Goal: Information Seeking & Learning: Check status

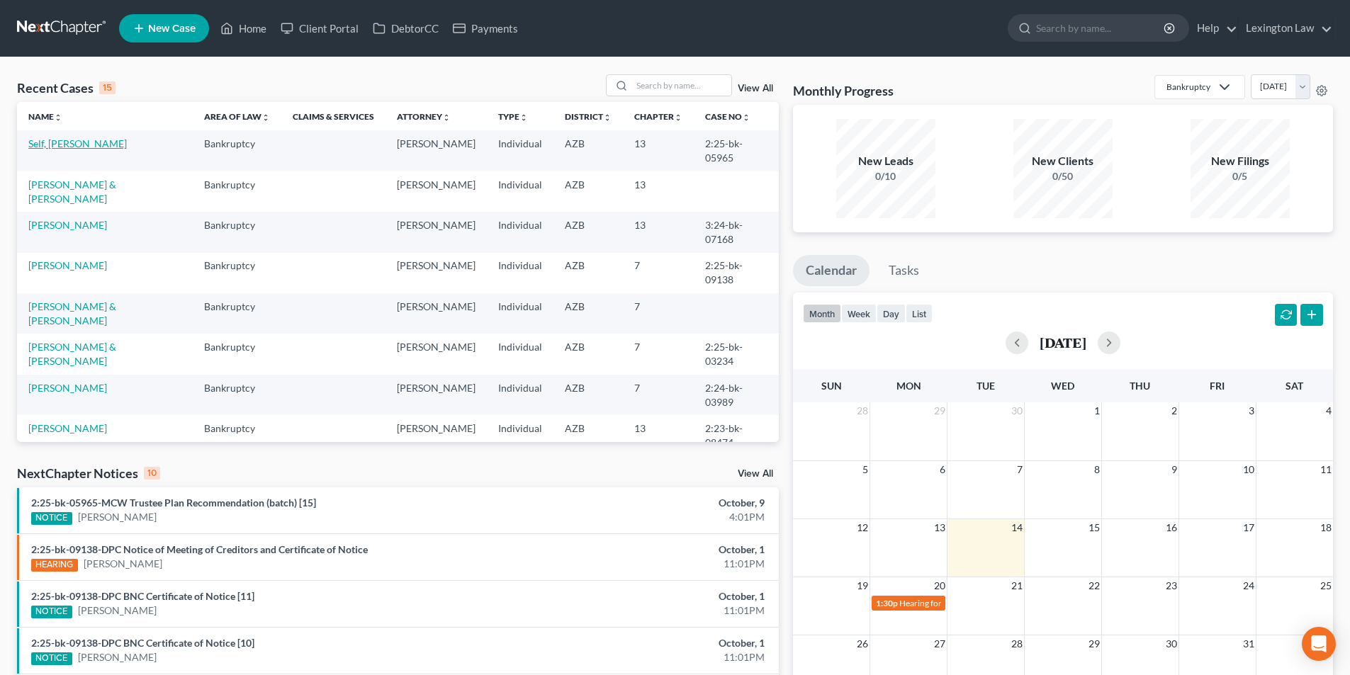
click at [60, 149] on link "Self, [PERSON_NAME]" at bounding box center [77, 143] width 98 height 12
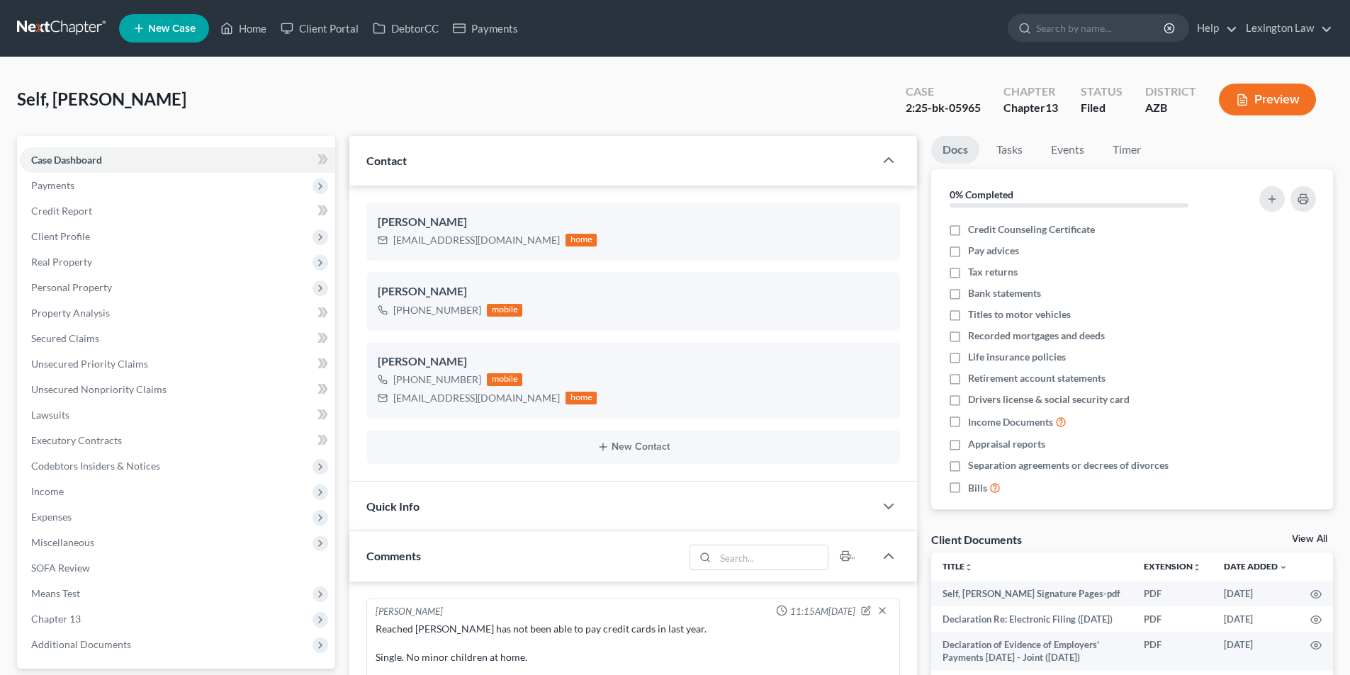
scroll to position [796, 0]
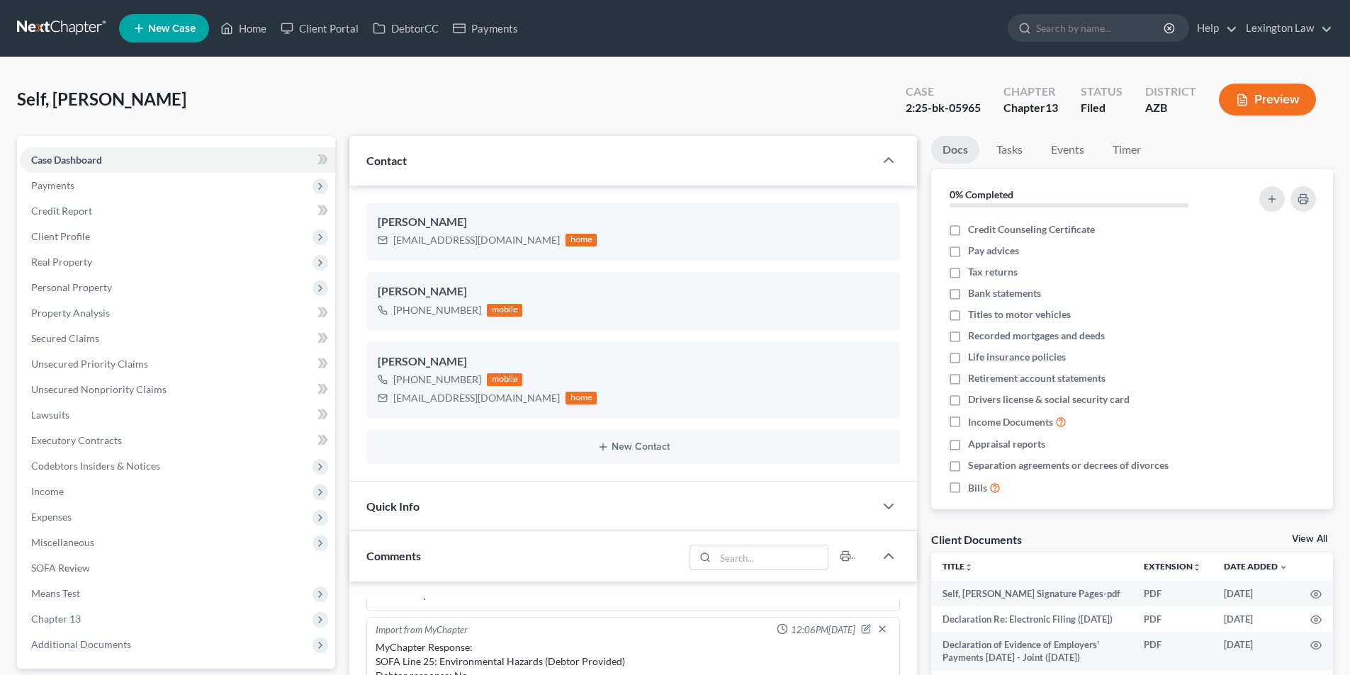
click at [321, 107] on div "Self, Kevin Upgraded Case 2:25-bk-05965 Chapter Chapter 13 Status Filed Distric…" at bounding box center [675, 105] width 1316 height 62
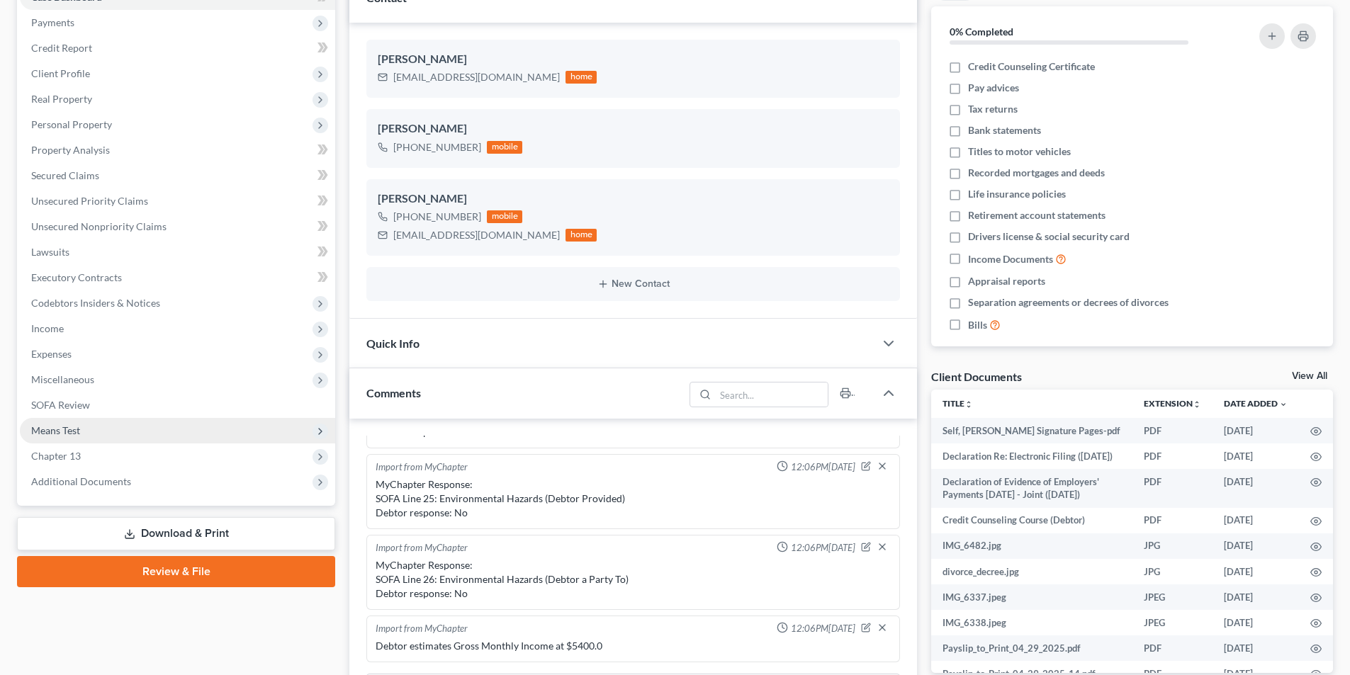
scroll to position [283, 0]
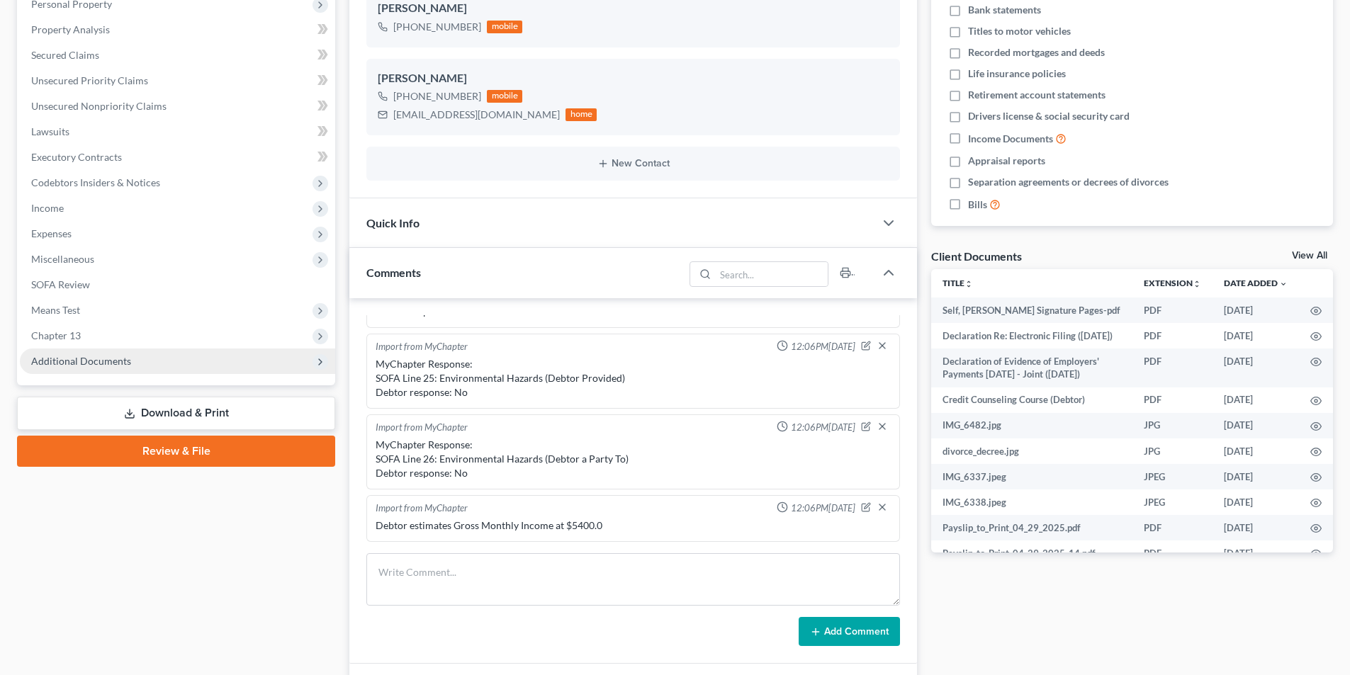
click at [154, 363] on span "Additional Documents" at bounding box center [177, 362] width 315 height 26
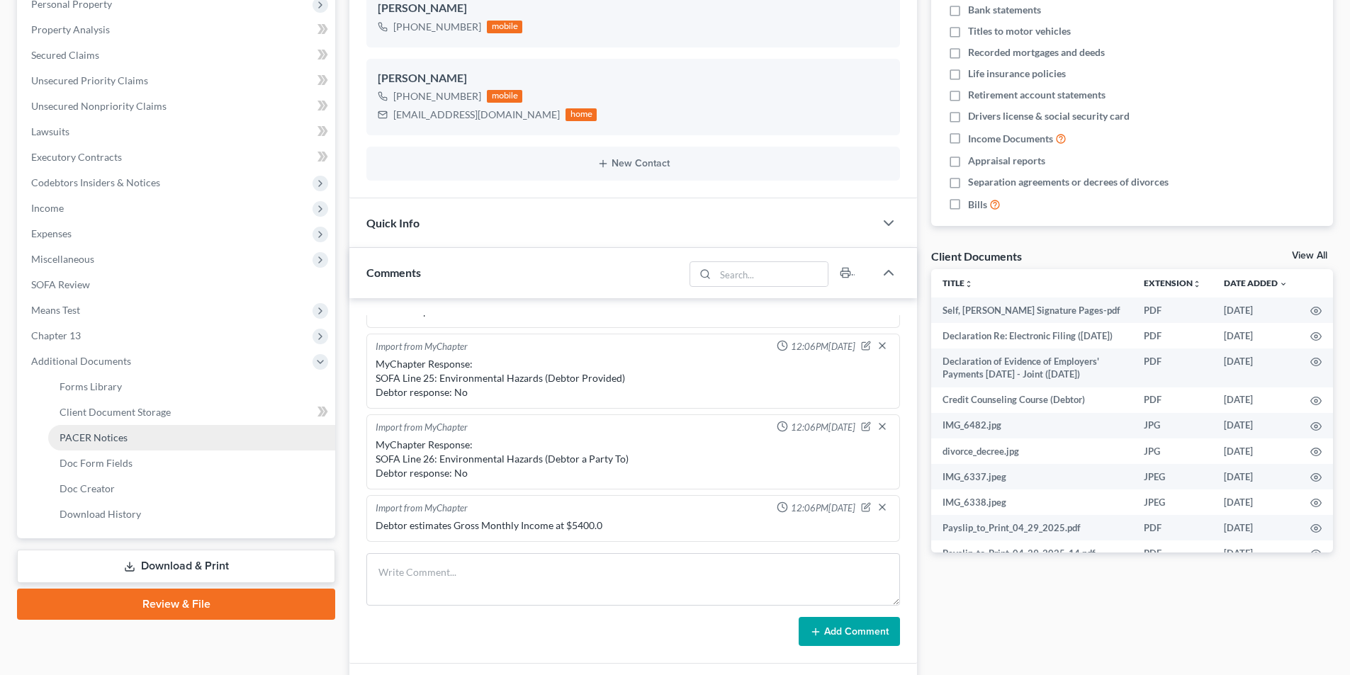
click at [153, 437] on link "PACER Notices" at bounding box center [191, 438] width 287 height 26
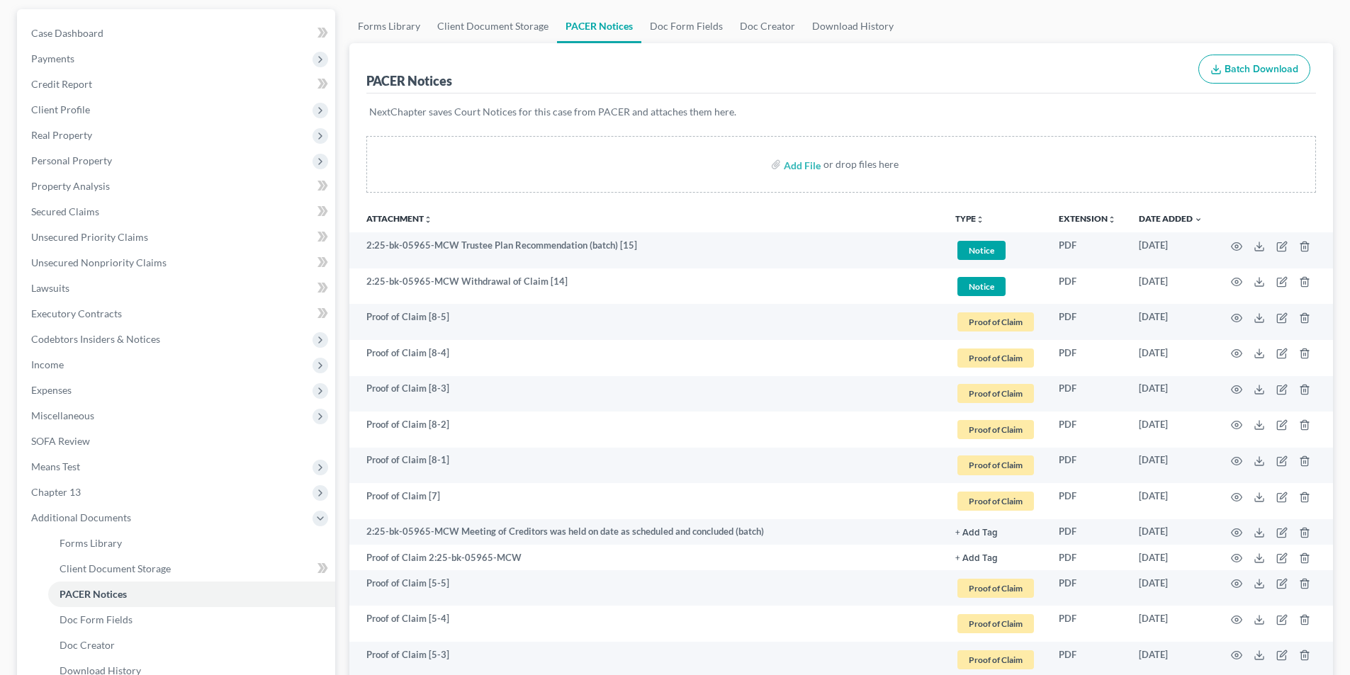
scroll to position [142, 0]
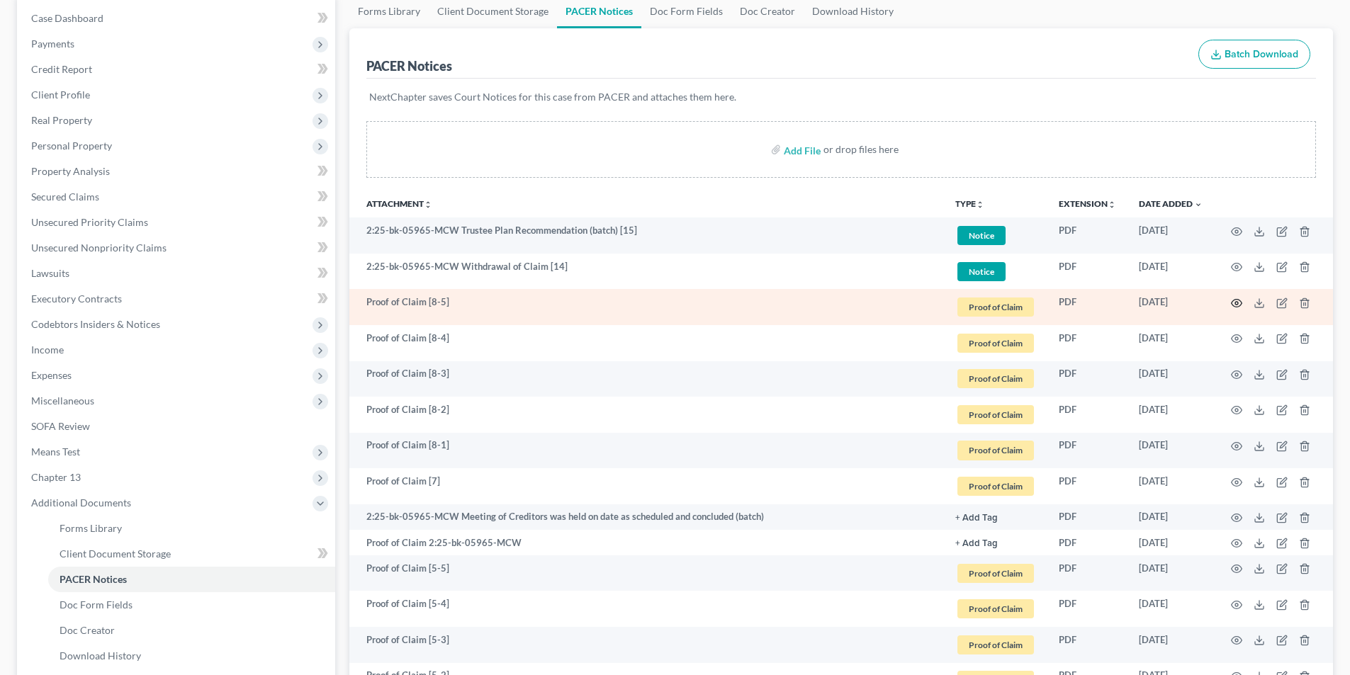
click at [1231, 305] on icon "button" at bounding box center [1236, 303] width 11 height 11
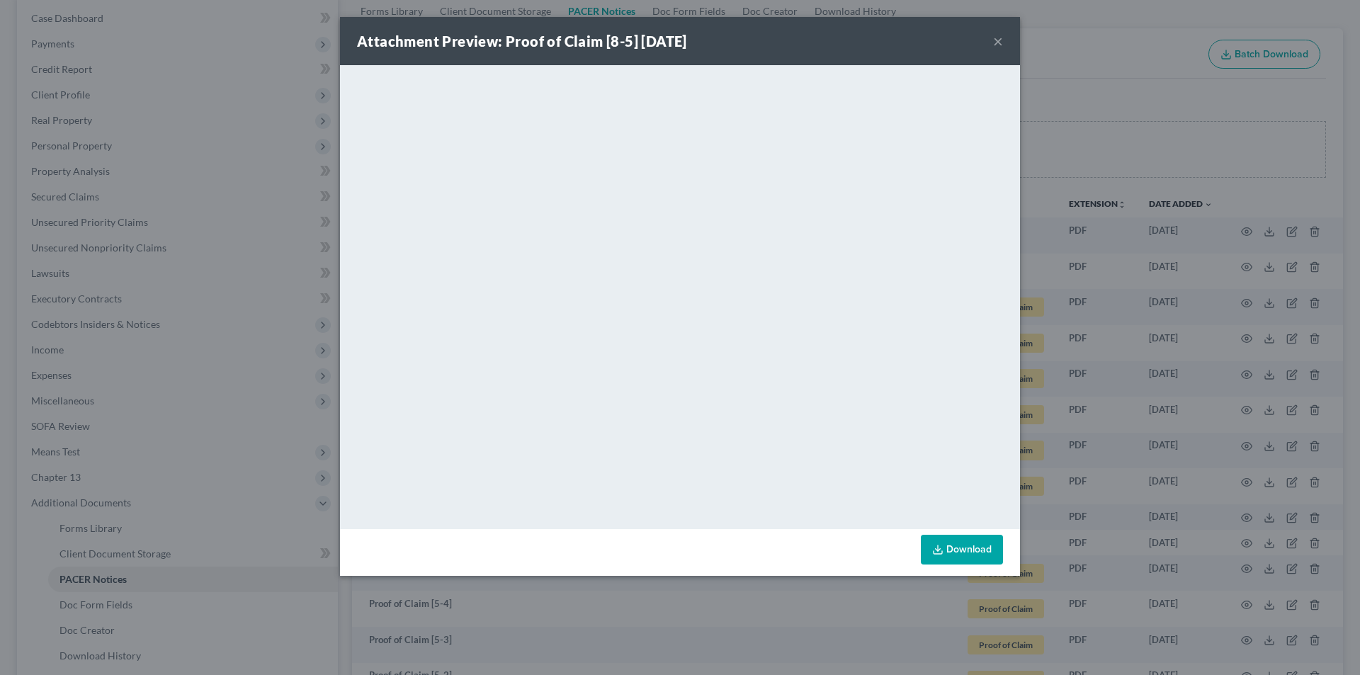
click at [997, 38] on button "×" at bounding box center [998, 41] width 10 height 17
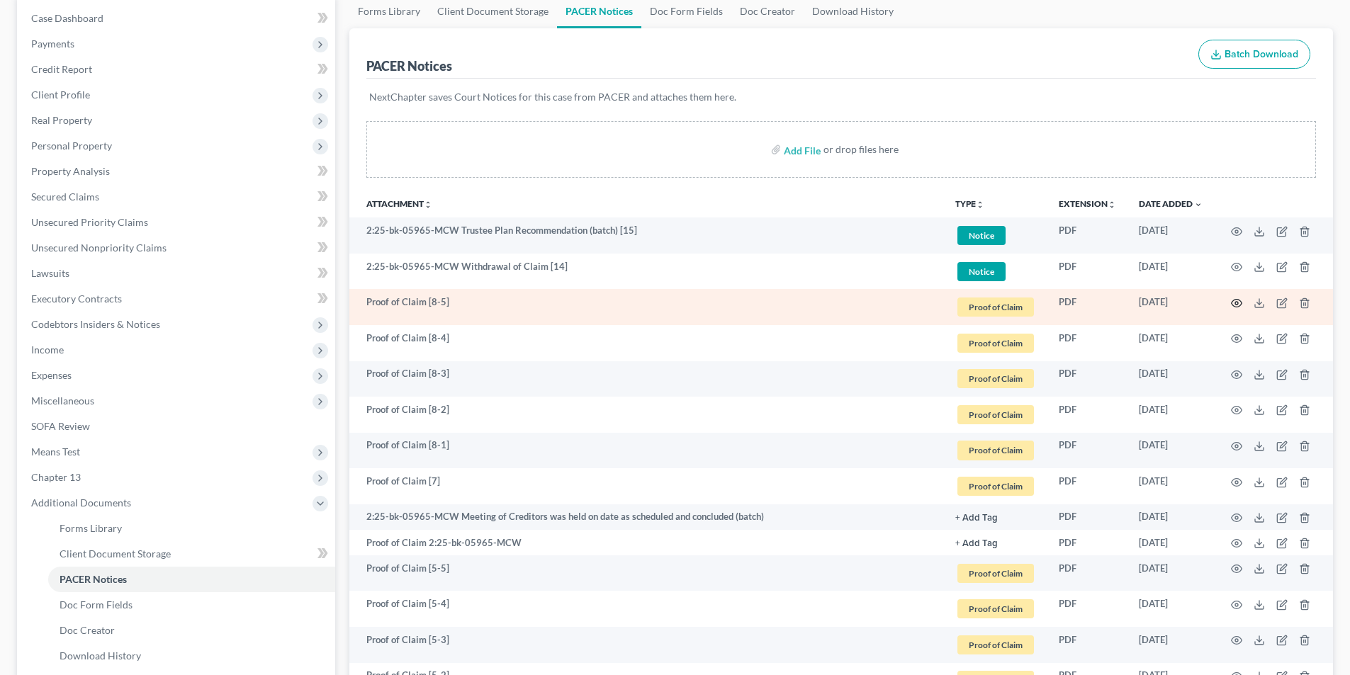
click at [1235, 300] on icon "button" at bounding box center [1236, 303] width 11 height 11
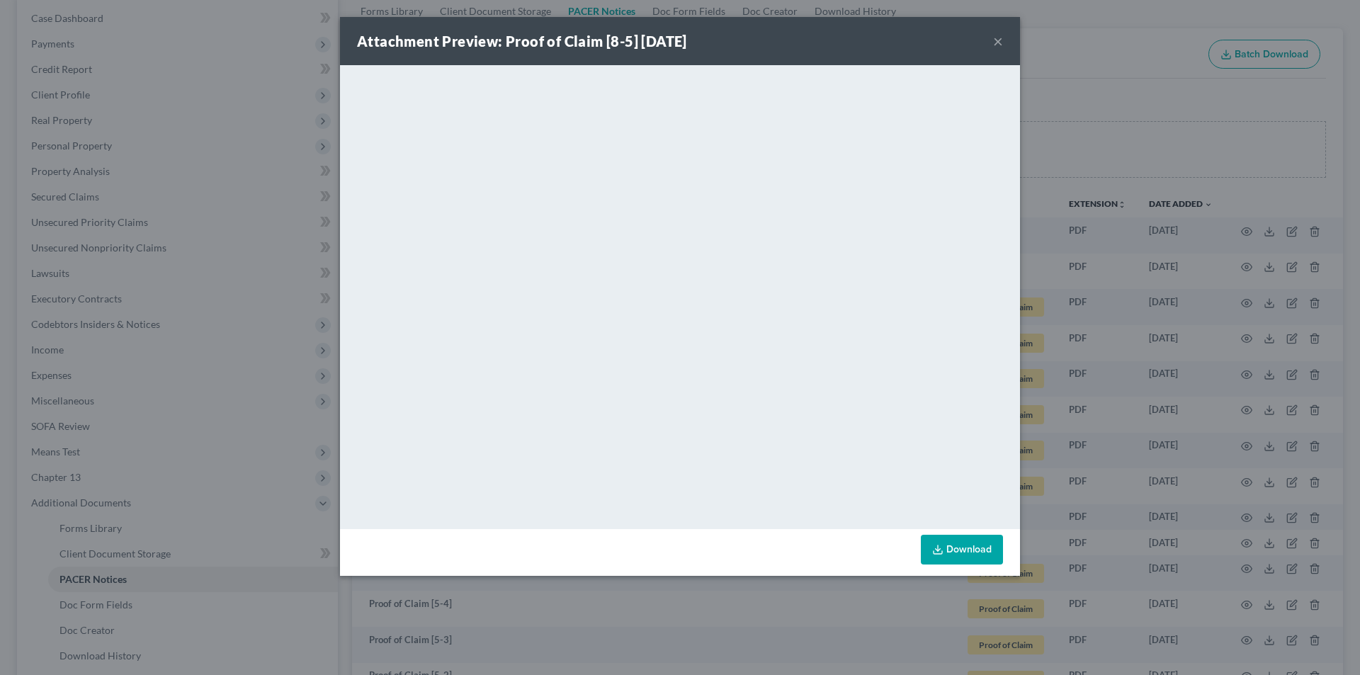
click at [995, 40] on button "×" at bounding box center [998, 41] width 10 height 17
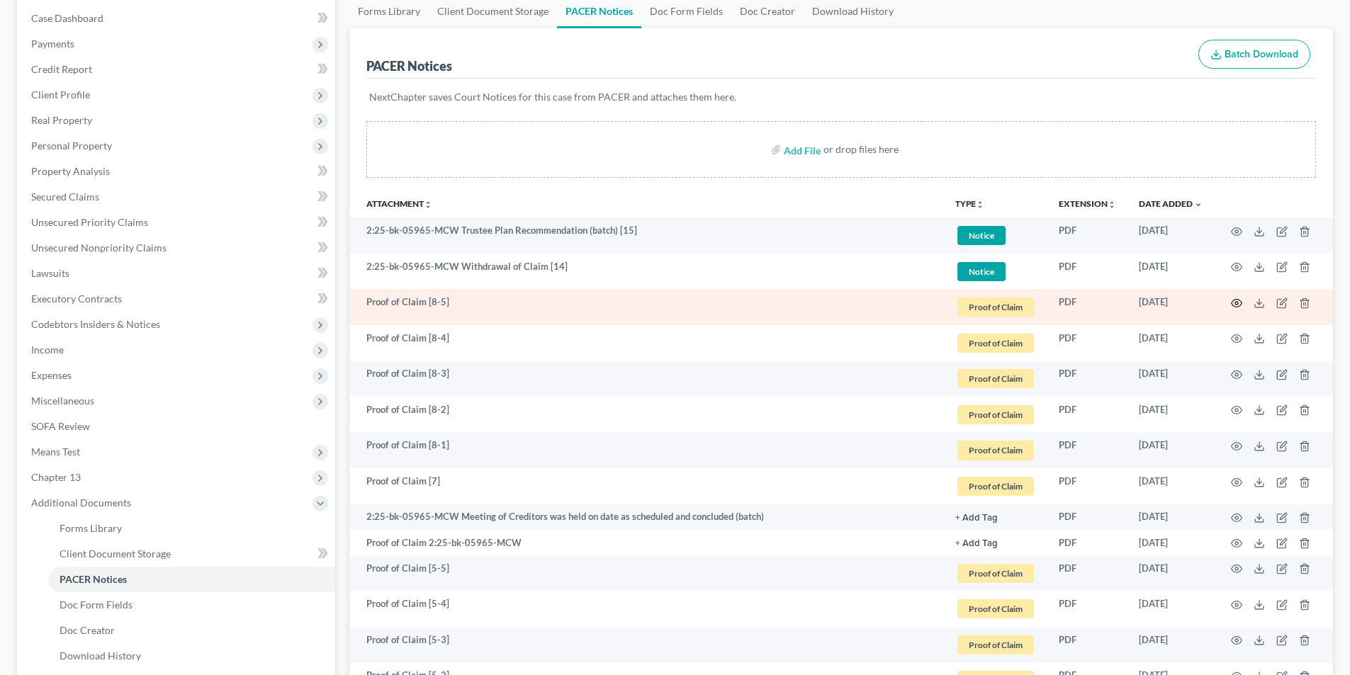
click at [1234, 304] on icon "button" at bounding box center [1236, 303] width 11 height 11
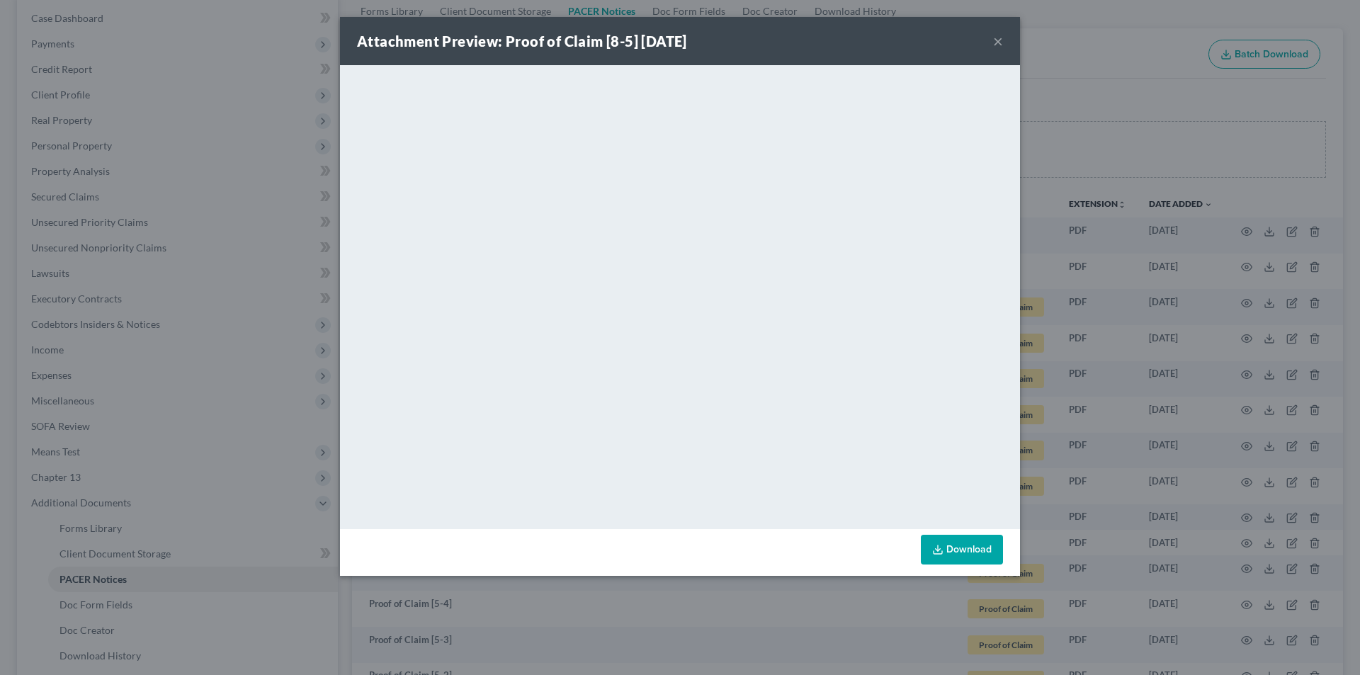
click at [998, 40] on button "×" at bounding box center [998, 41] width 10 height 17
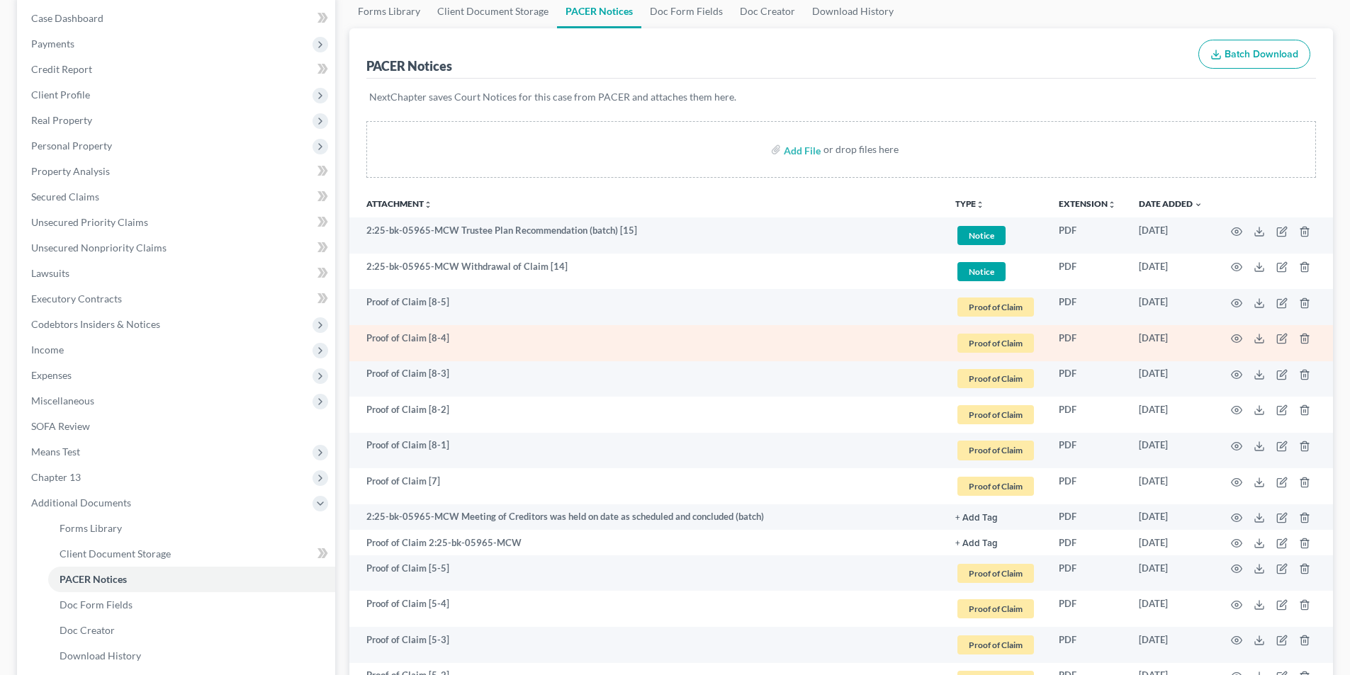
click at [1228, 341] on td at bounding box center [1273, 343] width 119 height 36
click at [1238, 337] on icon "button" at bounding box center [1236, 338] width 11 height 11
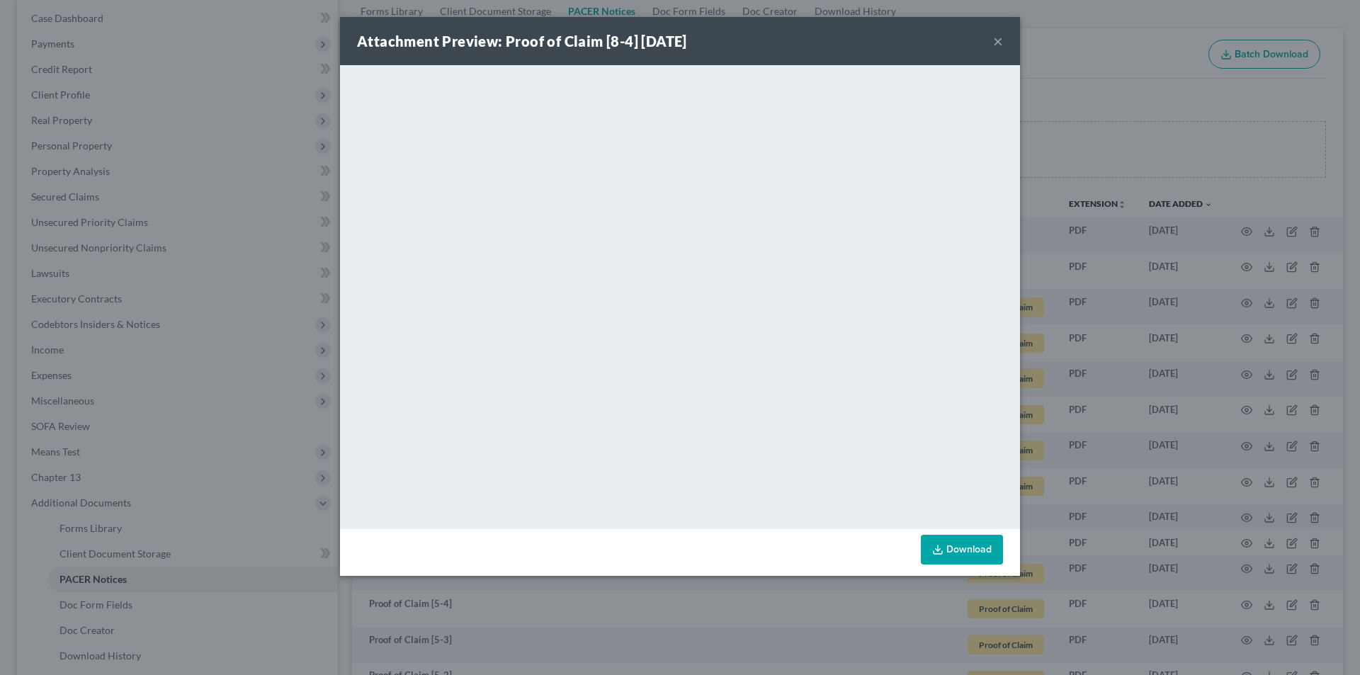
click at [998, 46] on button "×" at bounding box center [998, 41] width 10 height 17
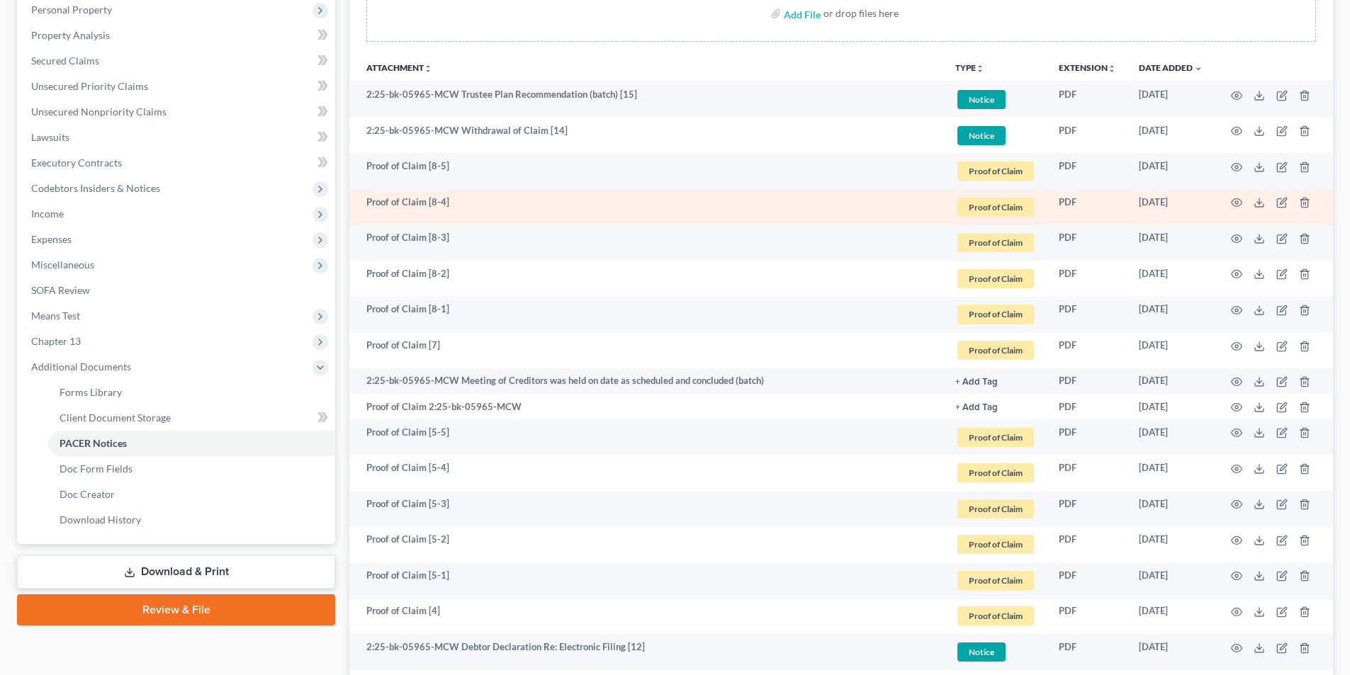
scroll to position [283, 0]
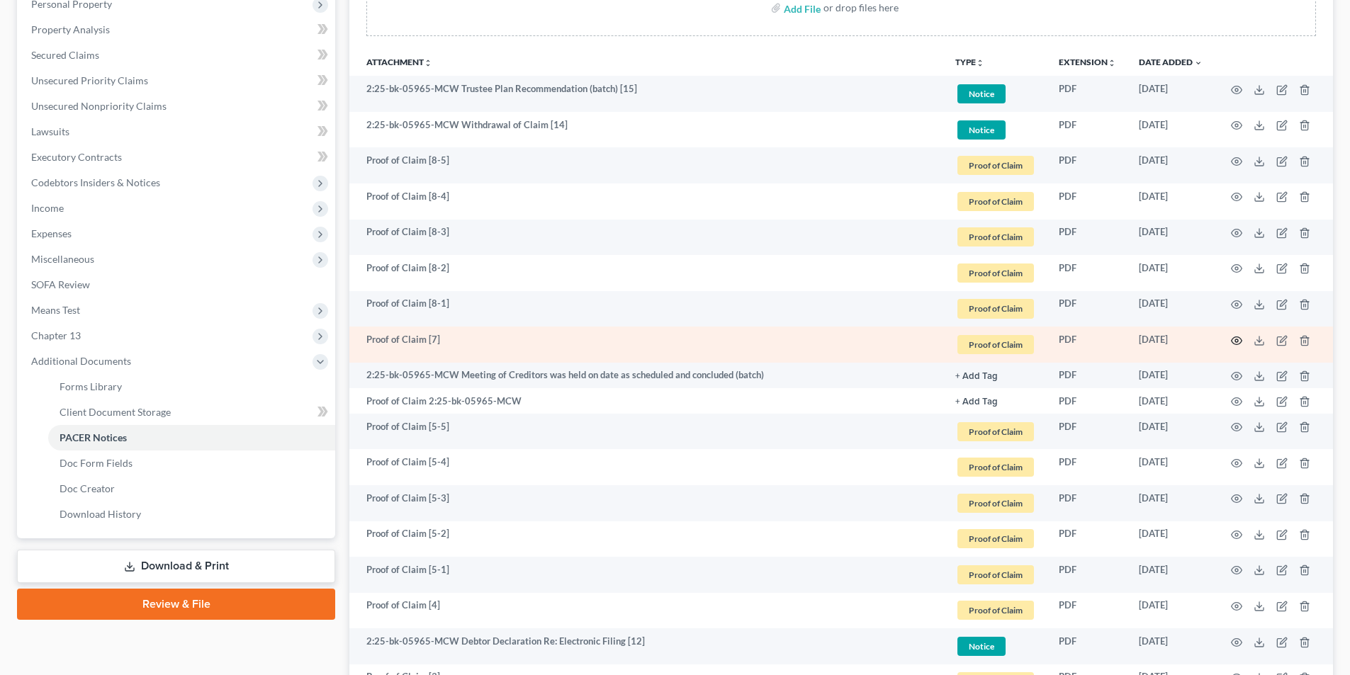
click at [1236, 338] on icon "button" at bounding box center [1236, 340] width 11 height 11
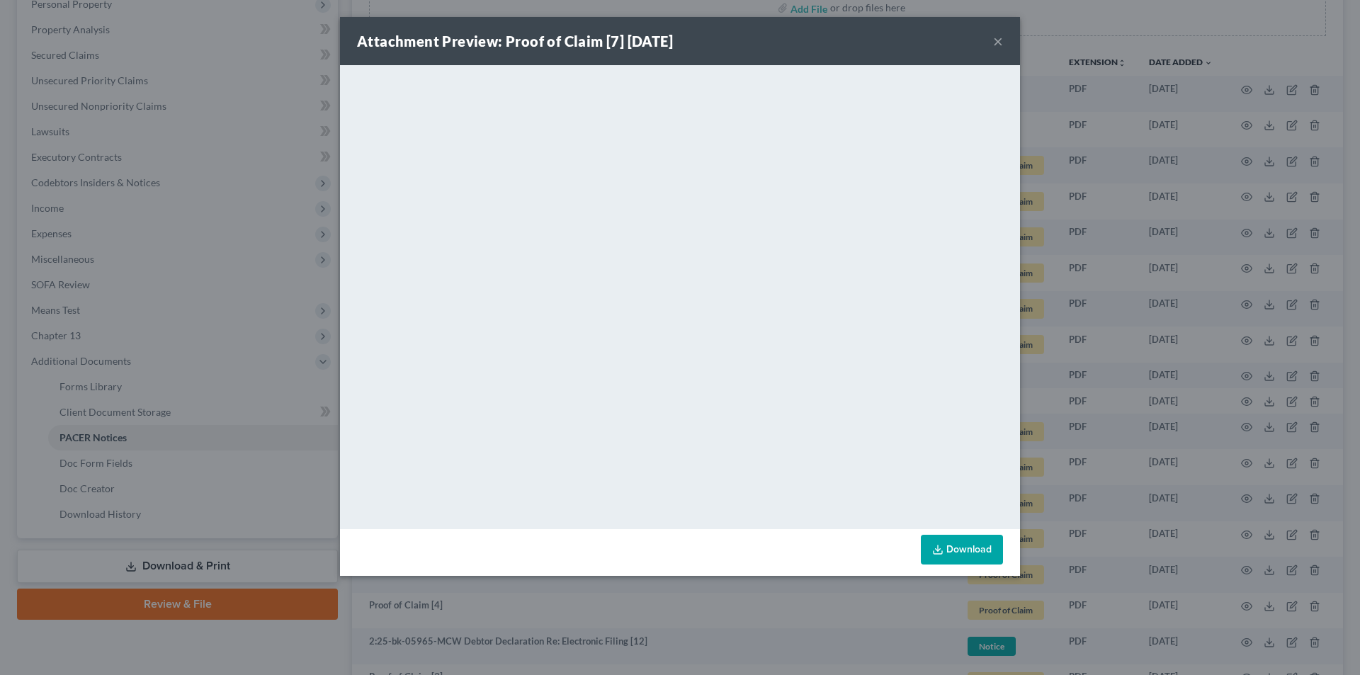
click at [995, 42] on button "×" at bounding box center [998, 41] width 10 height 17
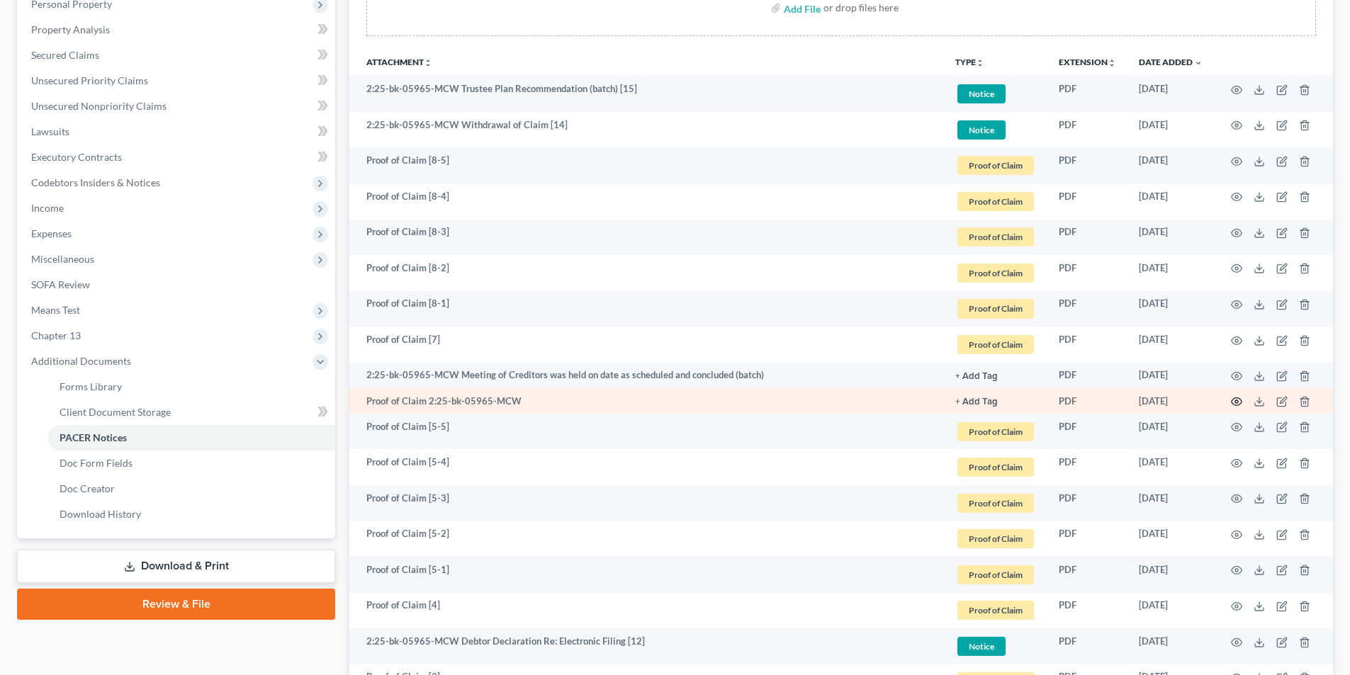
click at [1233, 399] on icon "button" at bounding box center [1236, 402] width 11 height 8
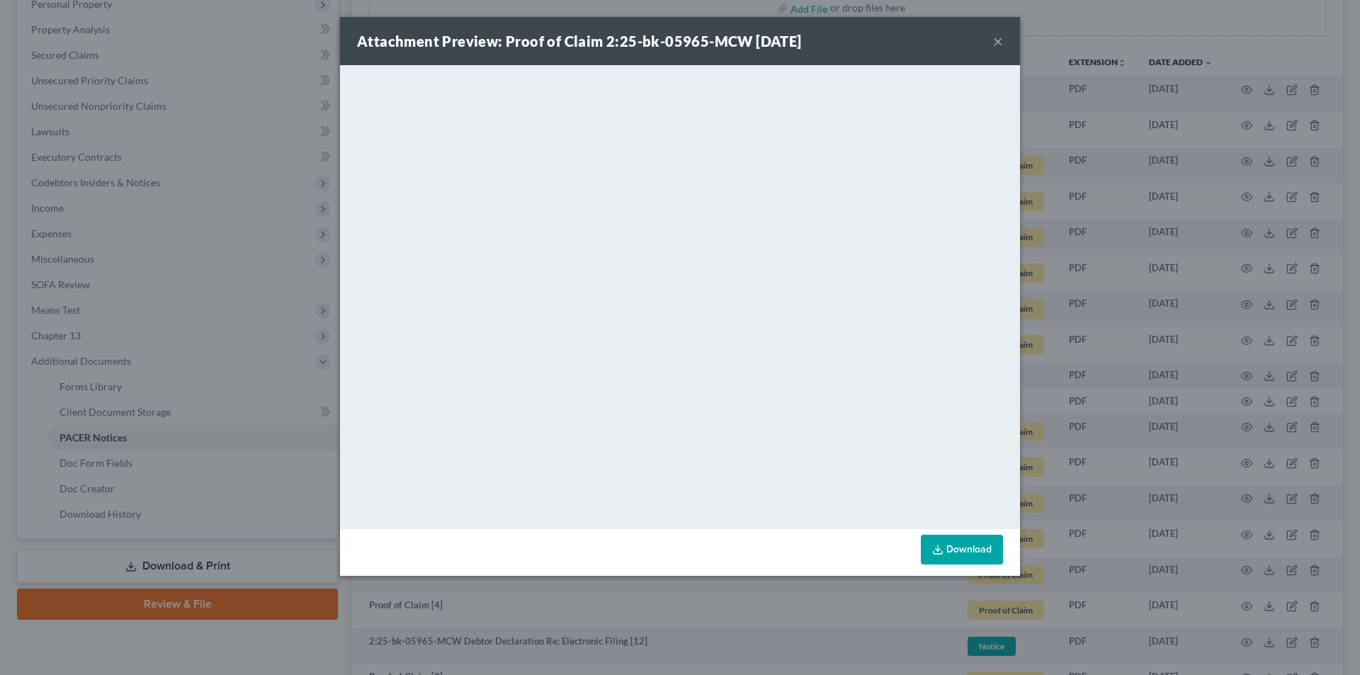
click at [1000, 43] on button "×" at bounding box center [998, 41] width 10 height 17
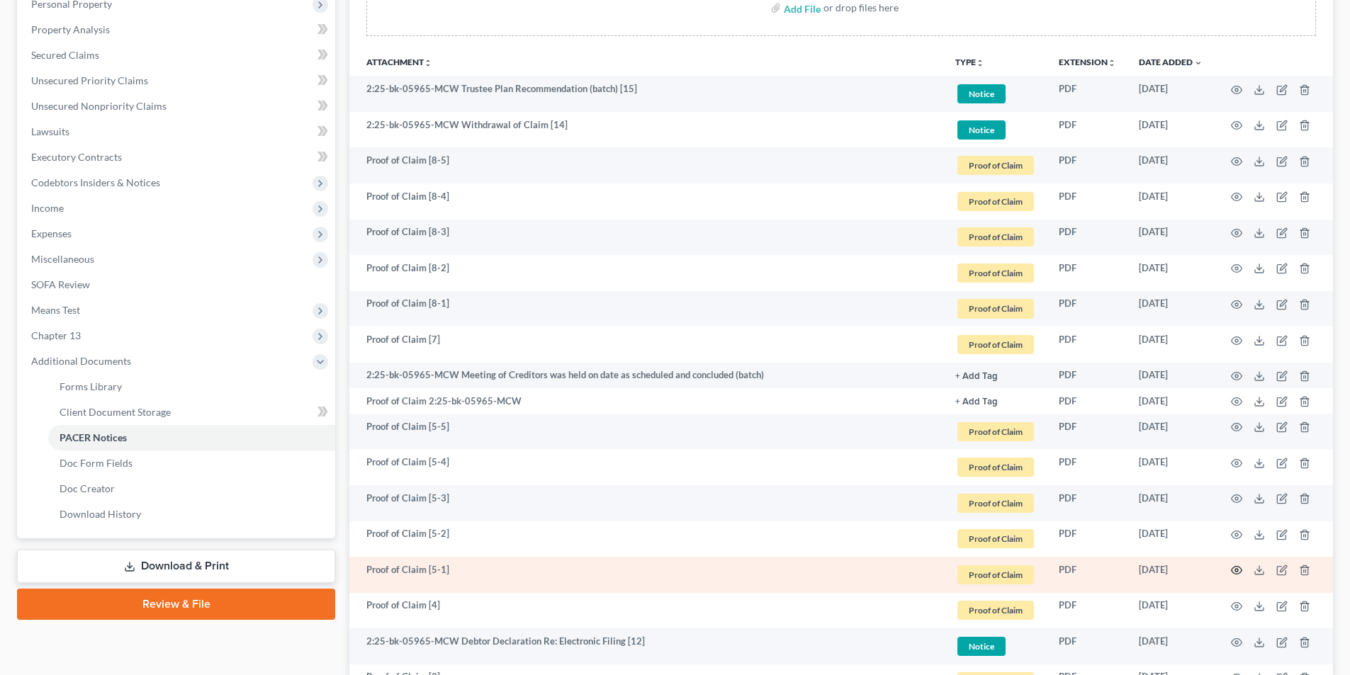
click at [1238, 574] on icon "button" at bounding box center [1236, 571] width 11 height 8
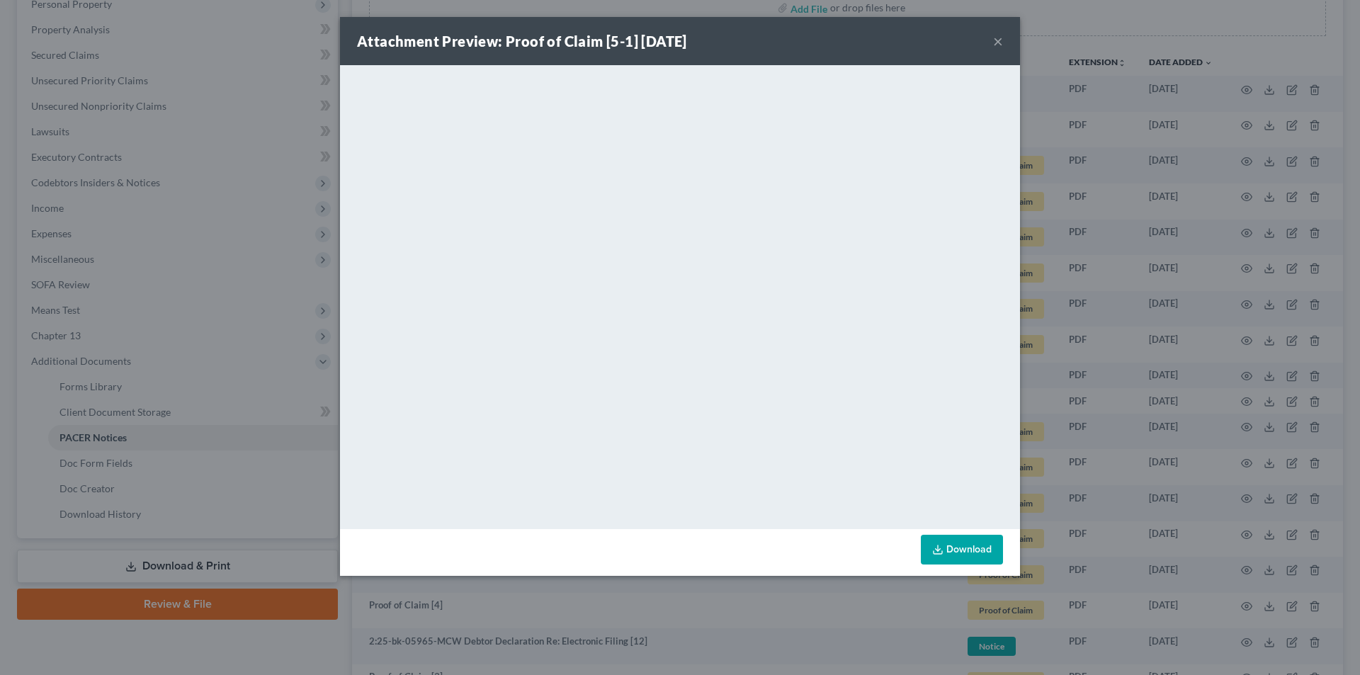
click at [1000, 39] on button "×" at bounding box center [998, 41] width 10 height 17
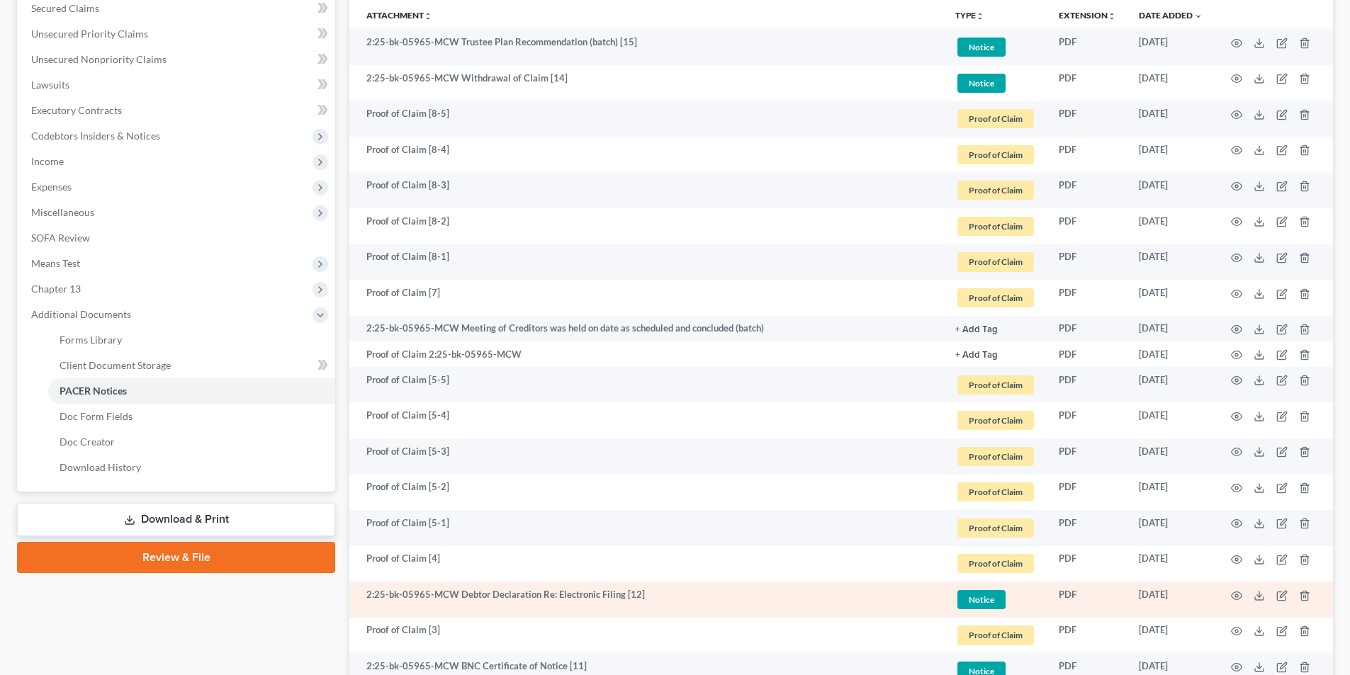
scroll to position [354, 0]
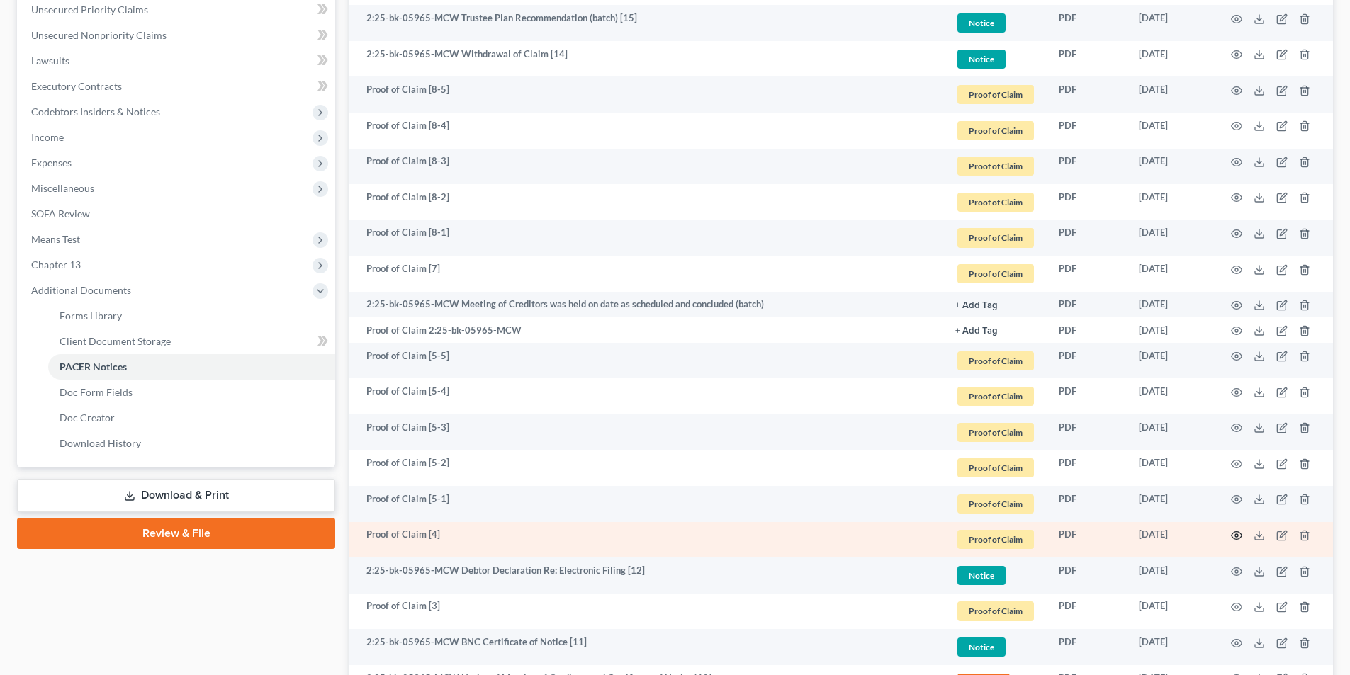
click at [1236, 536] on icon "button" at bounding box center [1236, 535] width 11 height 11
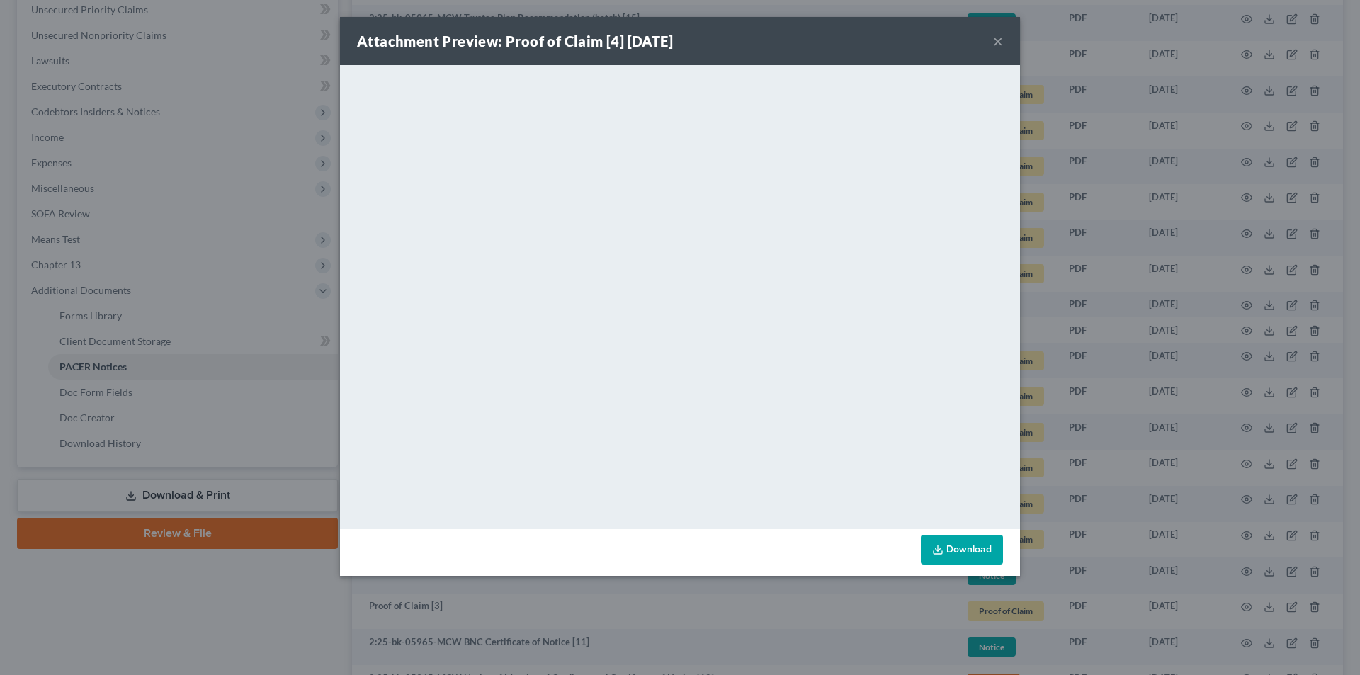
click at [999, 43] on button "×" at bounding box center [998, 41] width 10 height 17
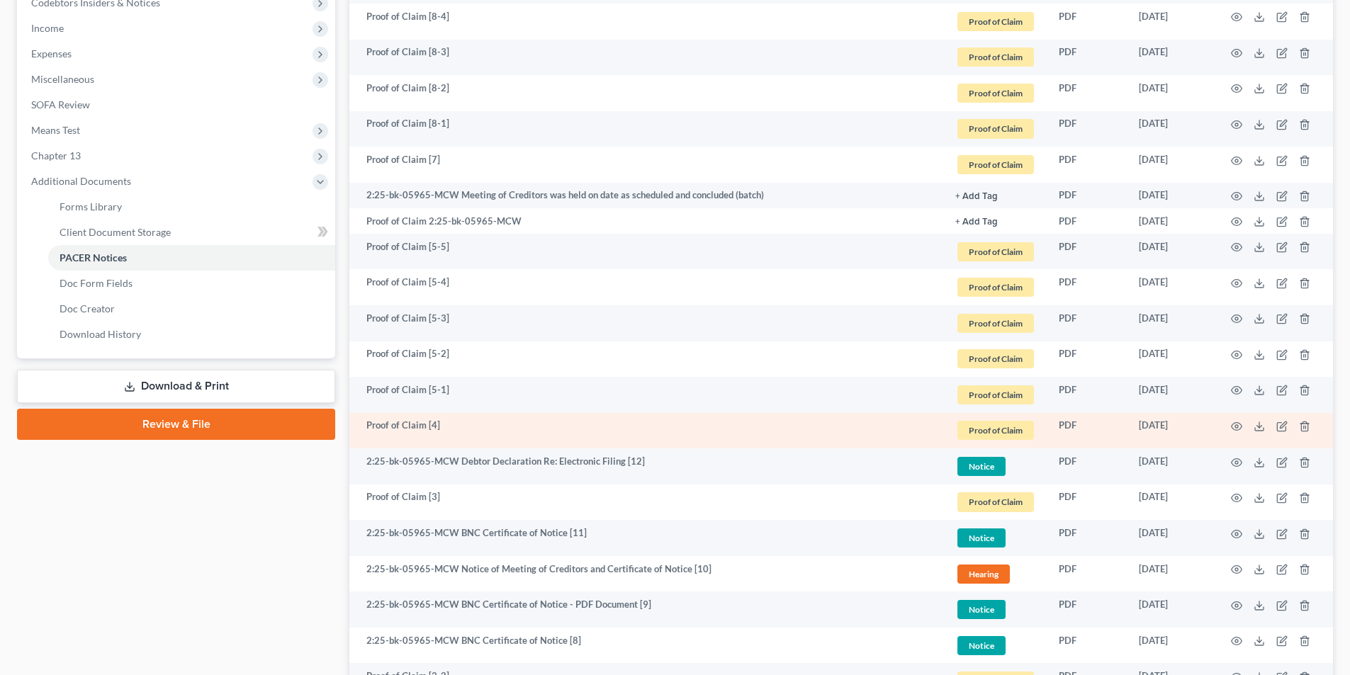
scroll to position [496, 0]
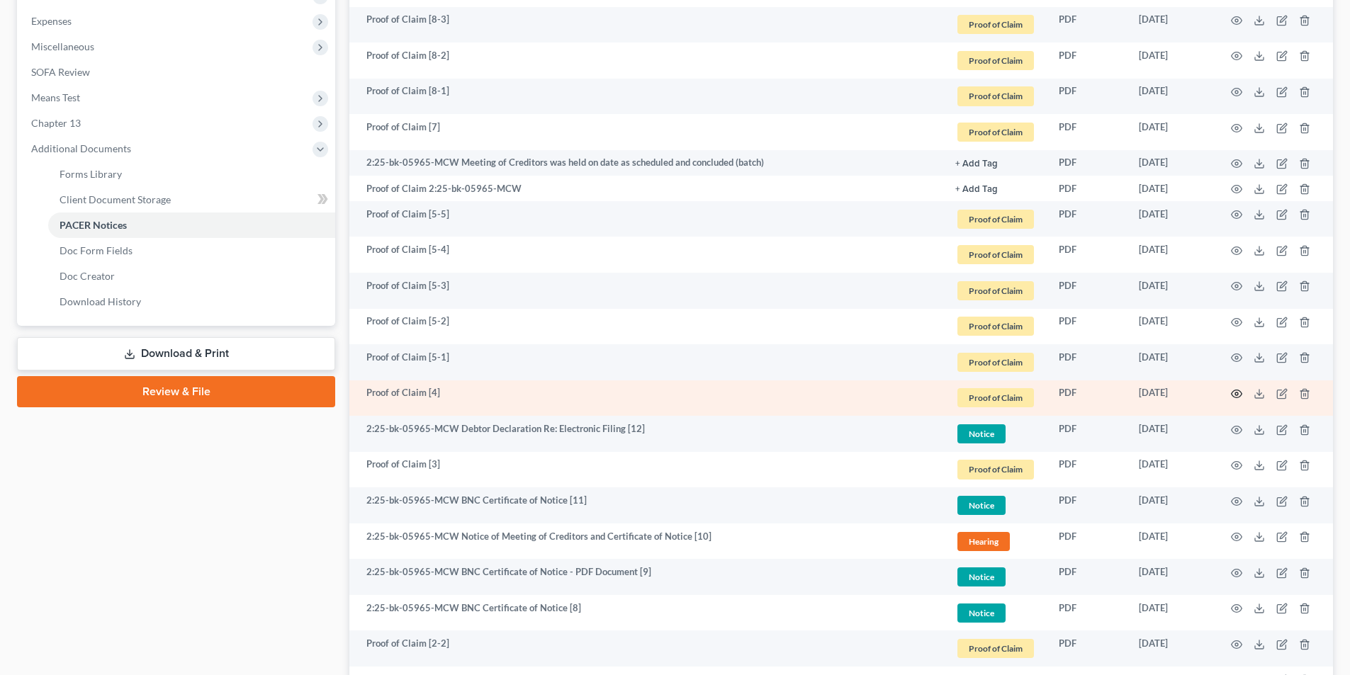
click at [1239, 395] on icon "button" at bounding box center [1236, 393] width 11 height 11
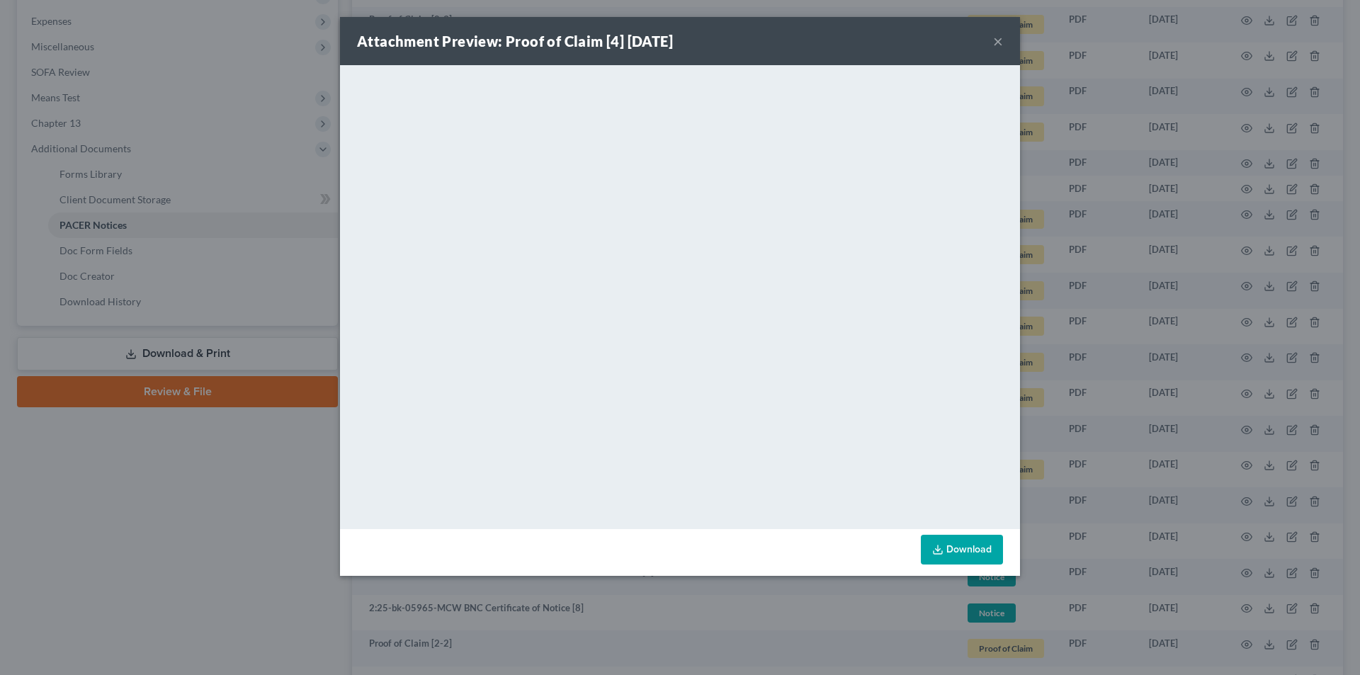
click at [995, 37] on button "×" at bounding box center [998, 41] width 10 height 17
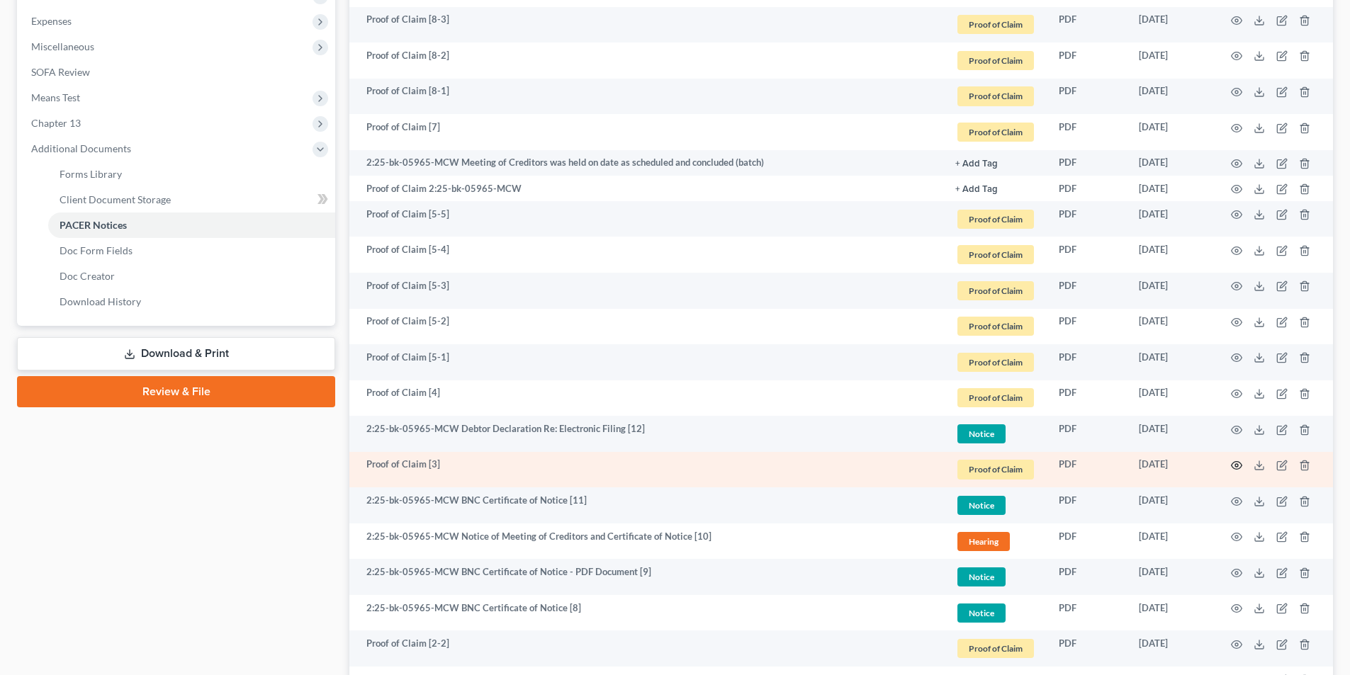
click at [1233, 465] on icon "button" at bounding box center [1236, 465] width 11 height 11
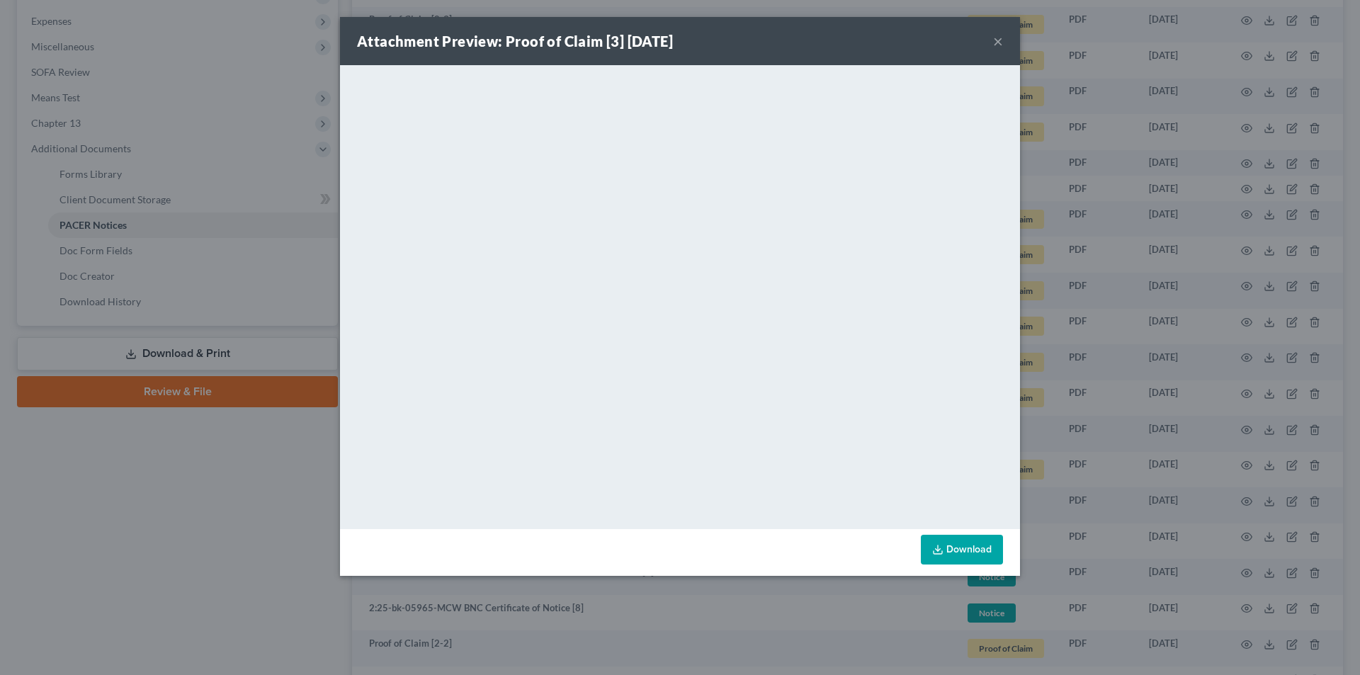
click at [996, 40] on button "×" at bounding box center [998, 41] width 10 height 17
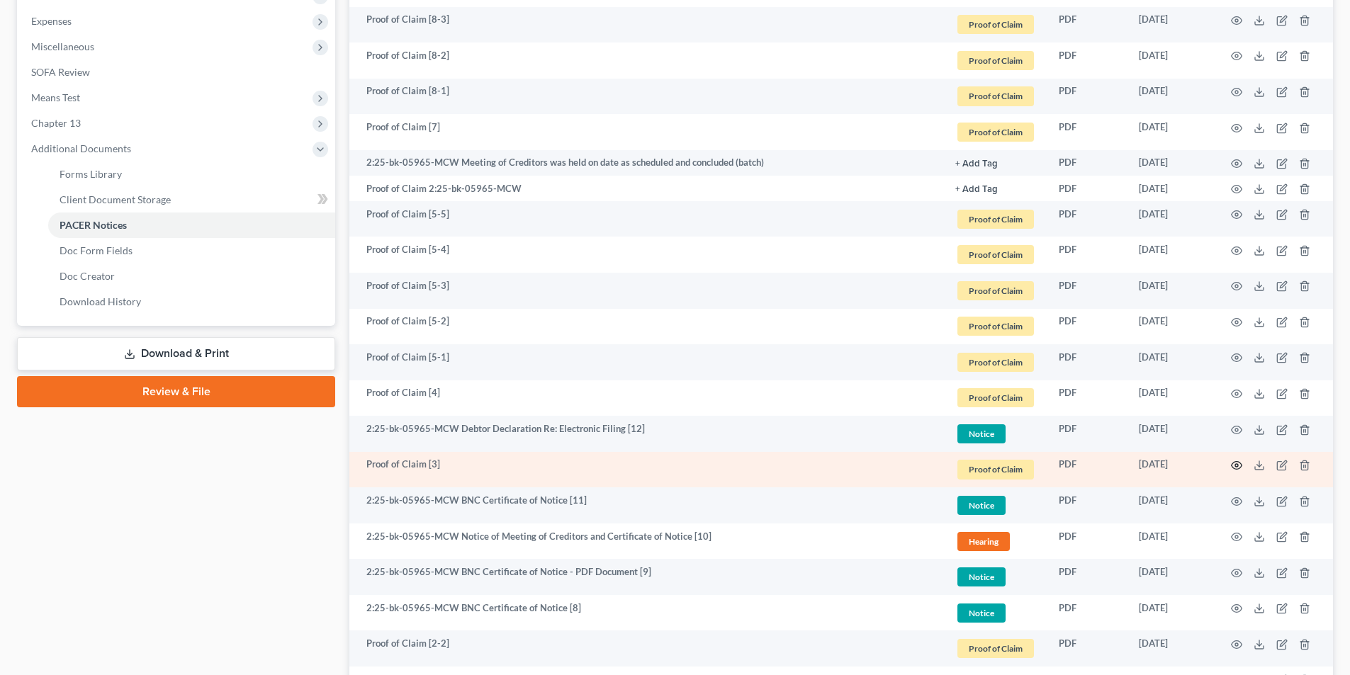
click at [1234, 465] on icon "button" at bounding box center [1236, 465] width 11 height 11
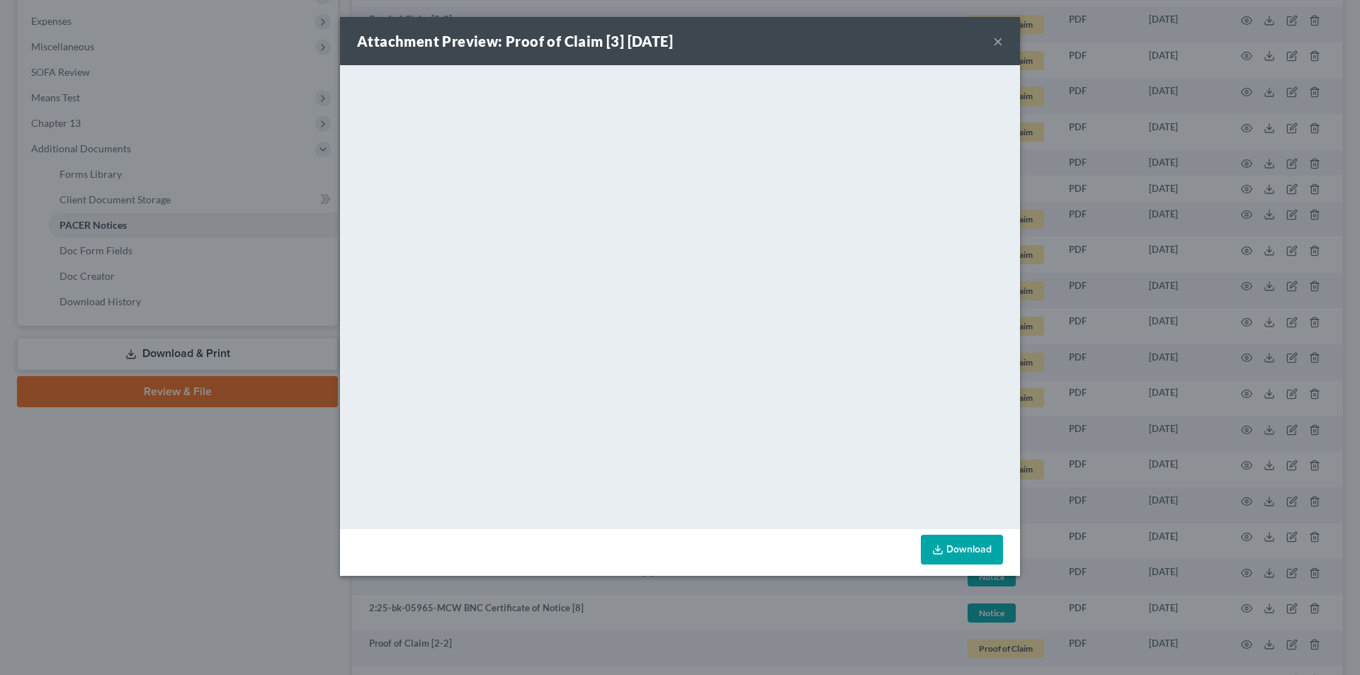
click at [1000, 40] on button "×" at bounding box center [998, 41] width 10 height 17
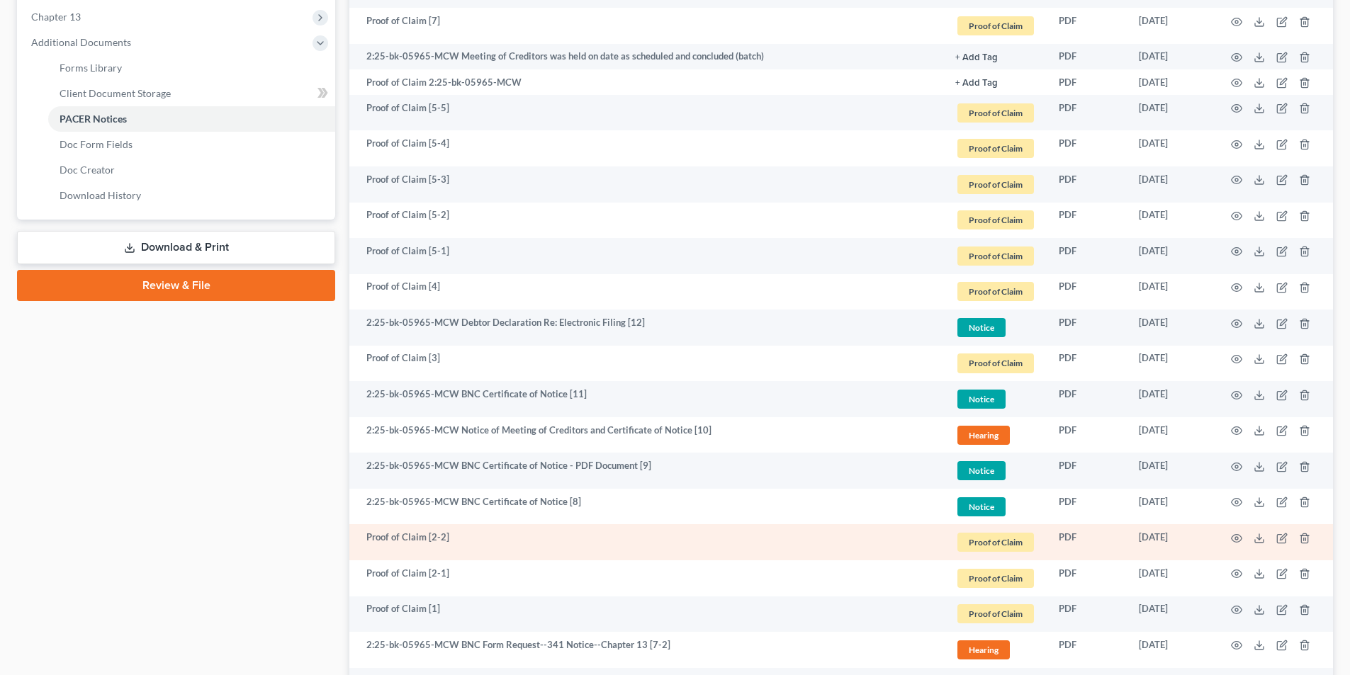
scroll to position [638, 0]
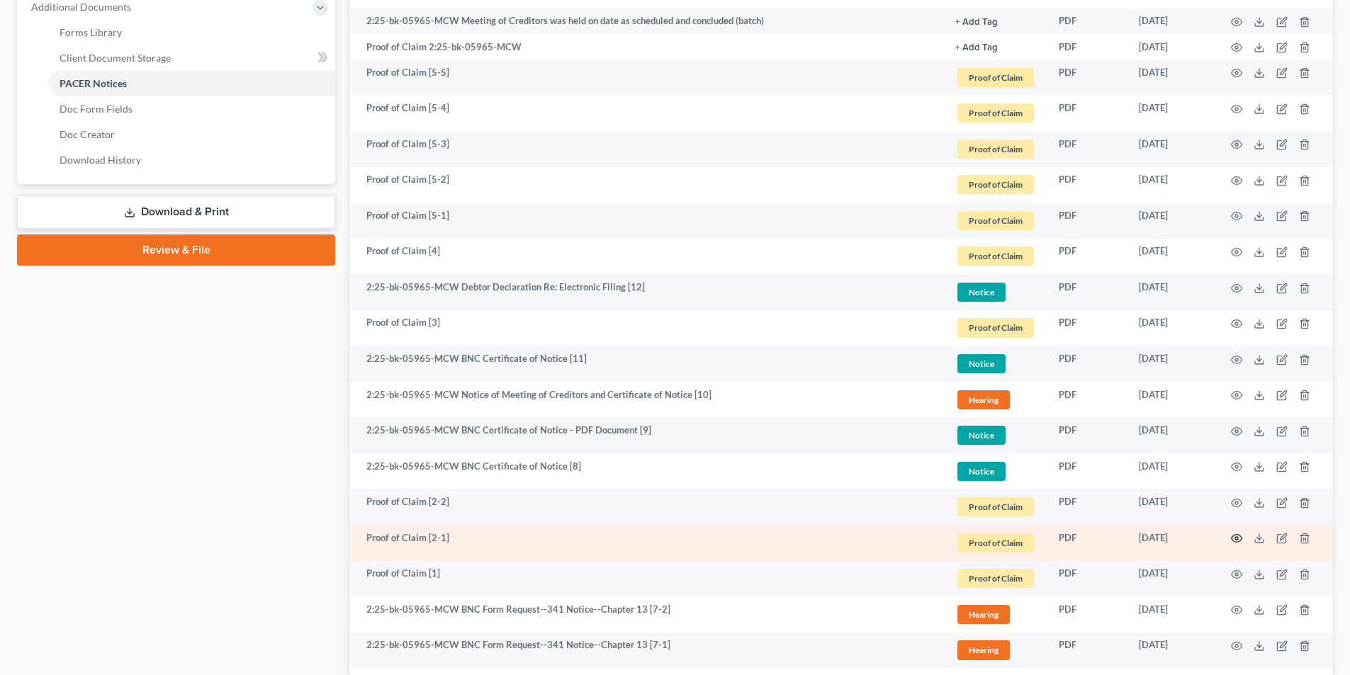
click at [1236, 536] on icon "button" at bounding box center [1236, 538] width 11 height 11
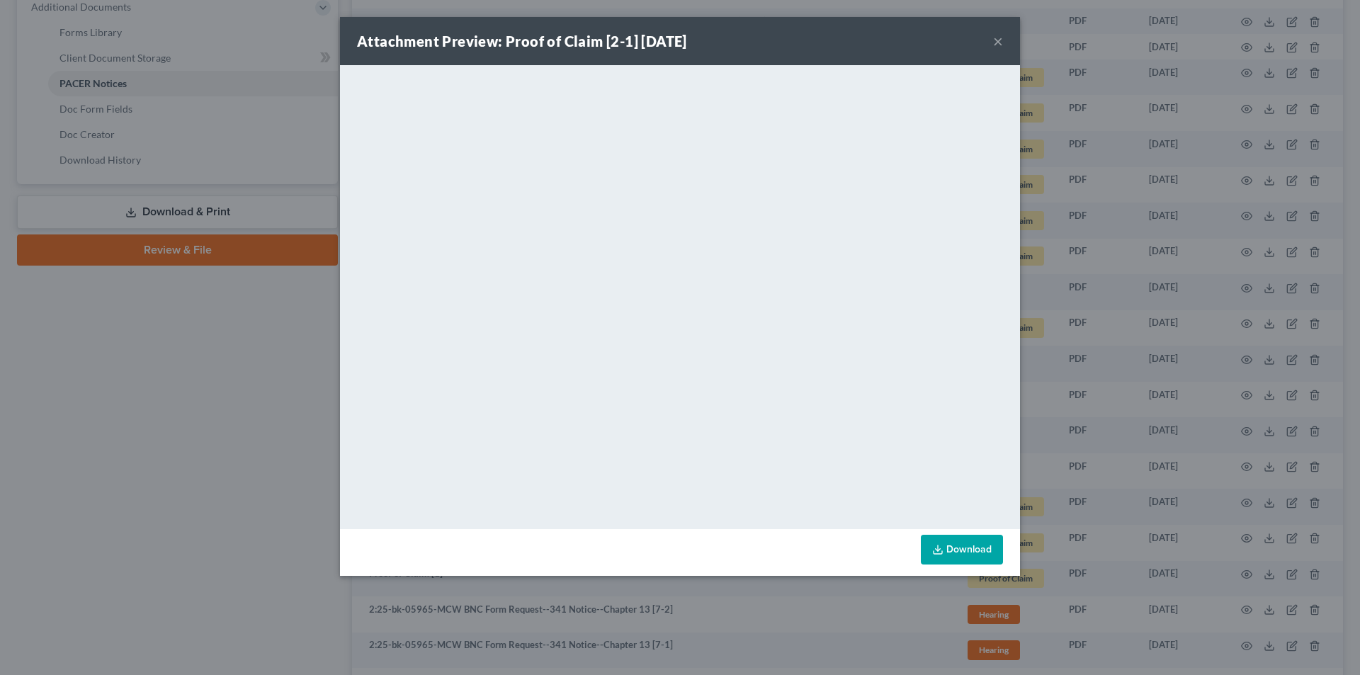
click at [998, 40] on button "×" at bounding box center [998, 41] width 10 height 17
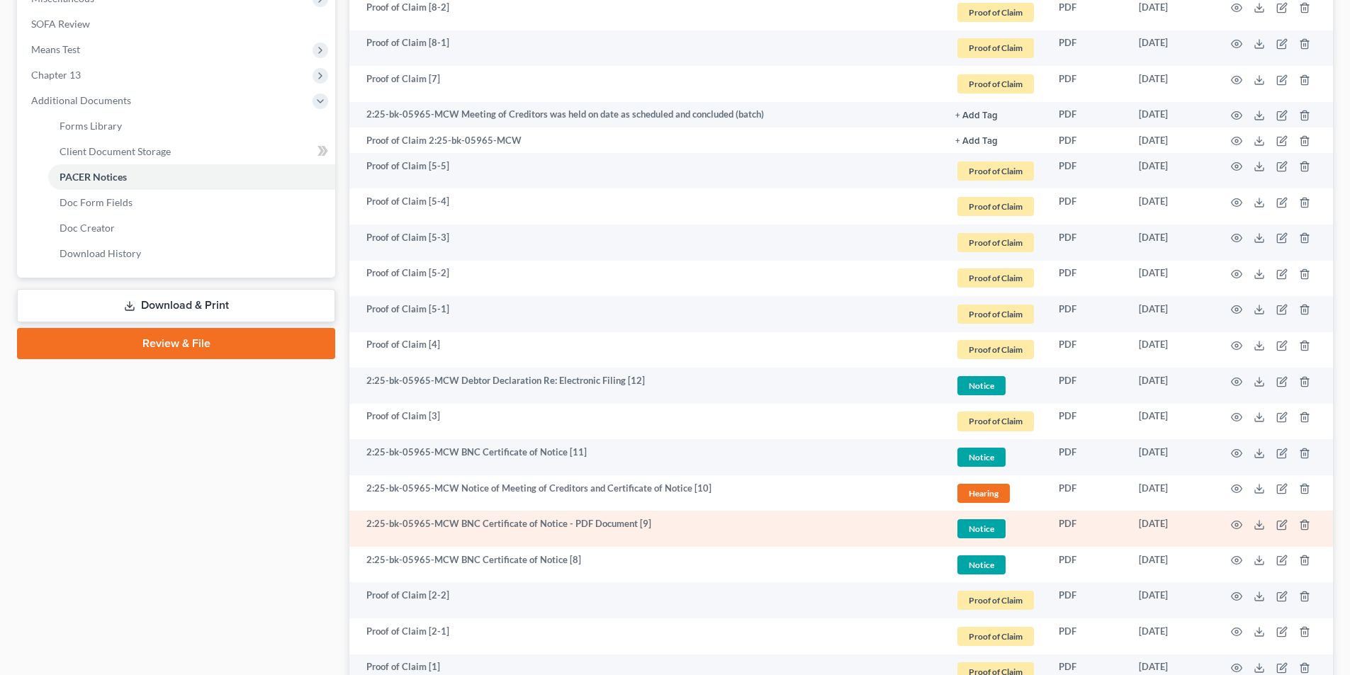
scroll to position [850, 0]
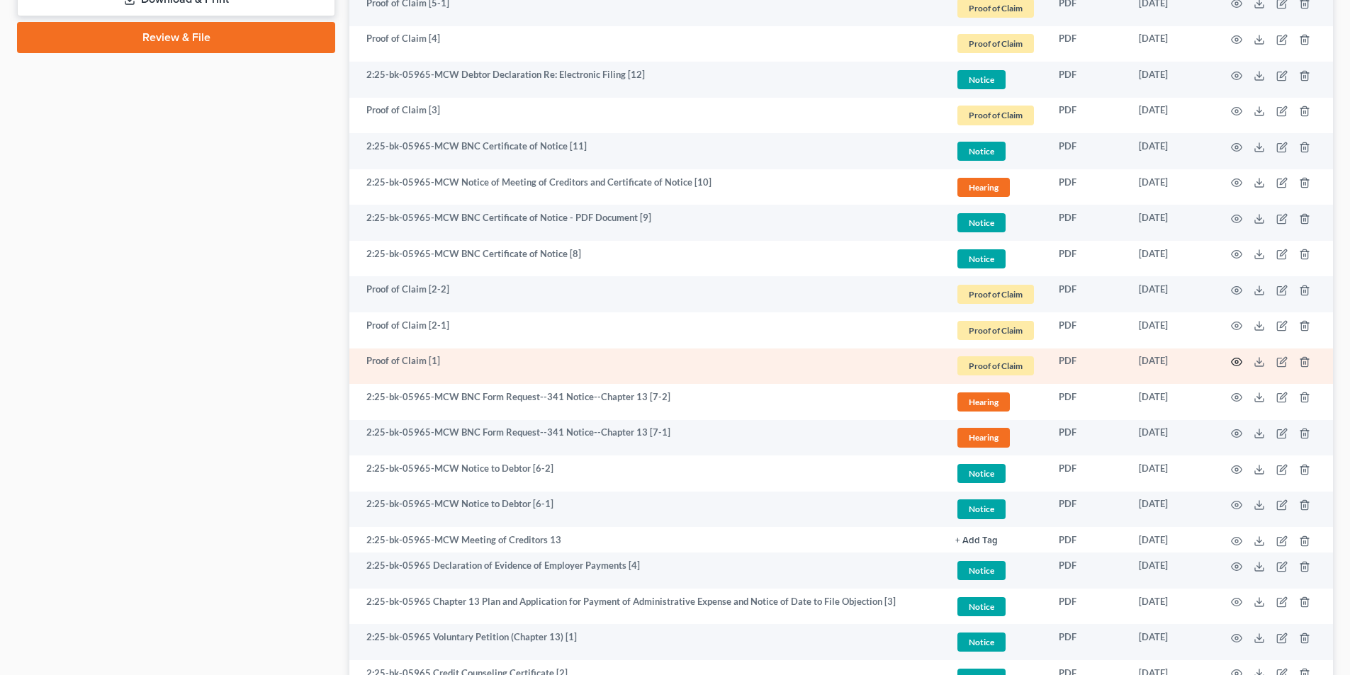
click at [1237, 359] on icon "button" at bounding box center [1236, 361] width 11 height 11
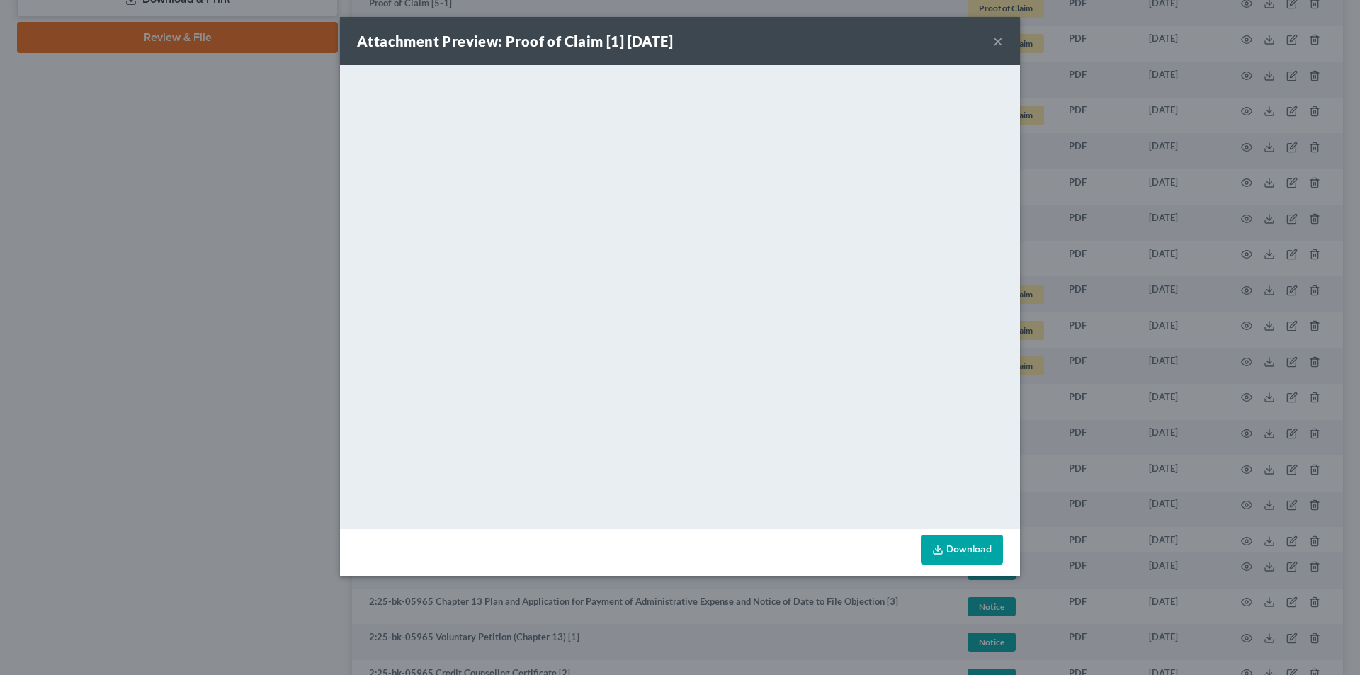
click at [963, 546] on link "Download" at bounding box center [962, 550] width 82 height 30
click at [137, 165] on div "Attachment Preview: Proof of Claim [1] 07/02/2025 × <object ng-attr-data='https…" at bounding box center [680, 337] width 1360 height 675
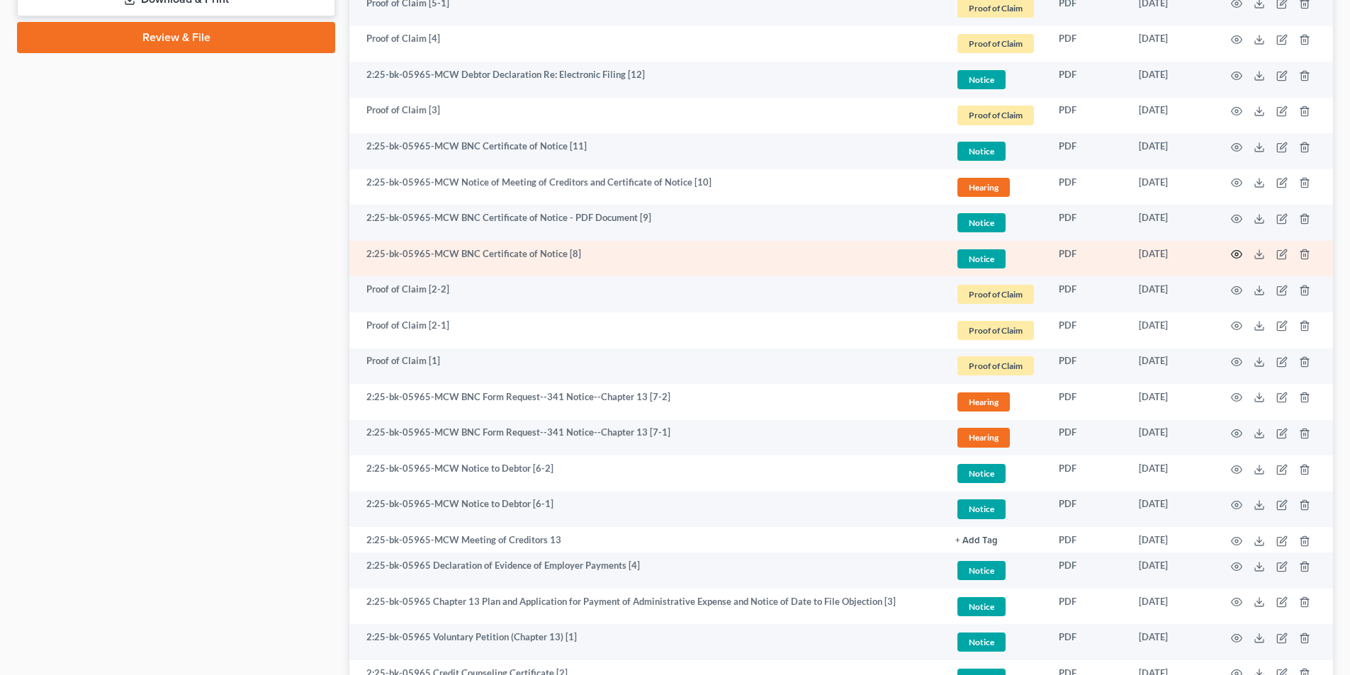
click at [1238, 254] on icon "button" at bounding box center [1236, 254] width 11 height 11
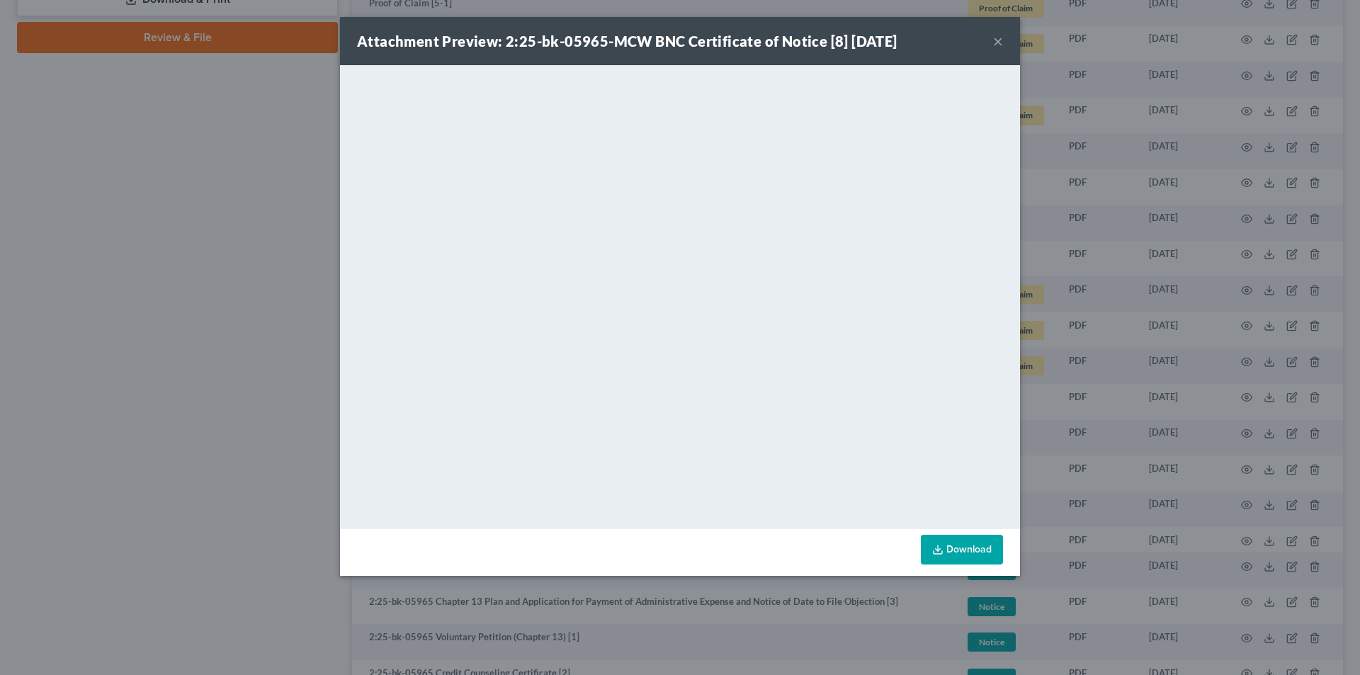
click at [993, 36] on button "×" at bounding box center [998, 41] width 10 height 17
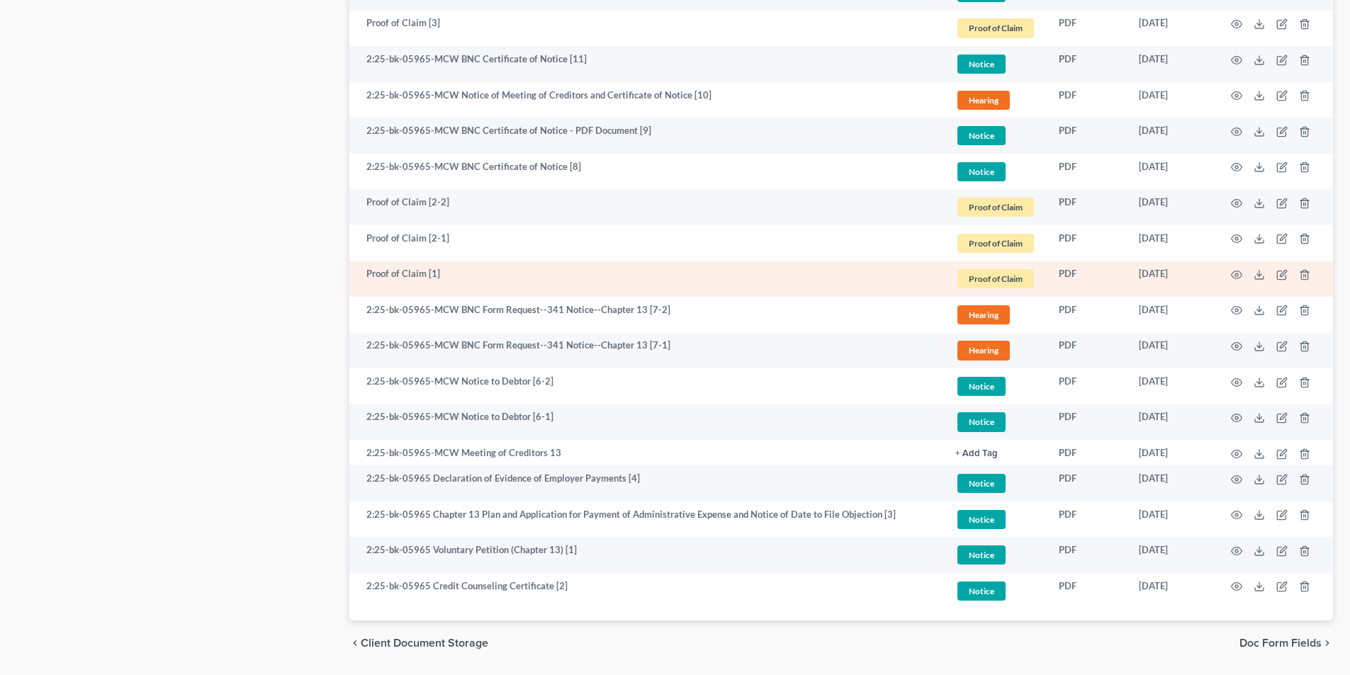
scroll to position [982, 0]
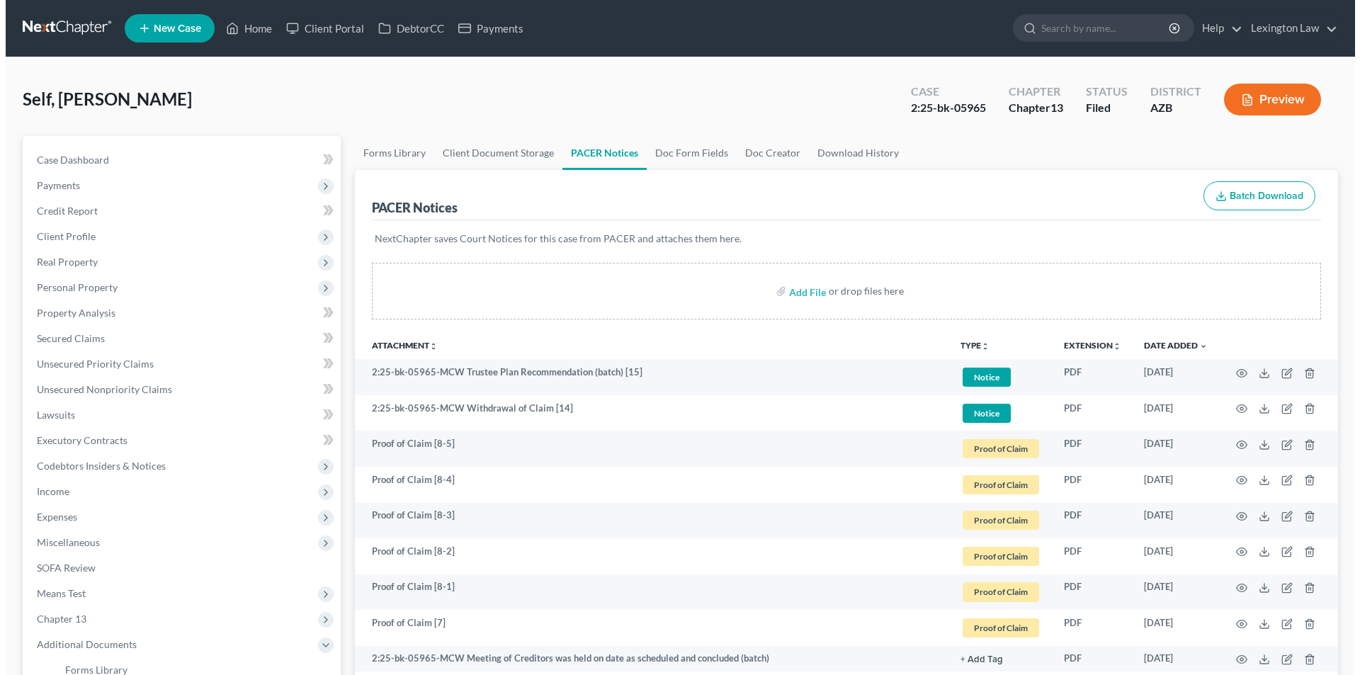
scroll to position [982, 0]
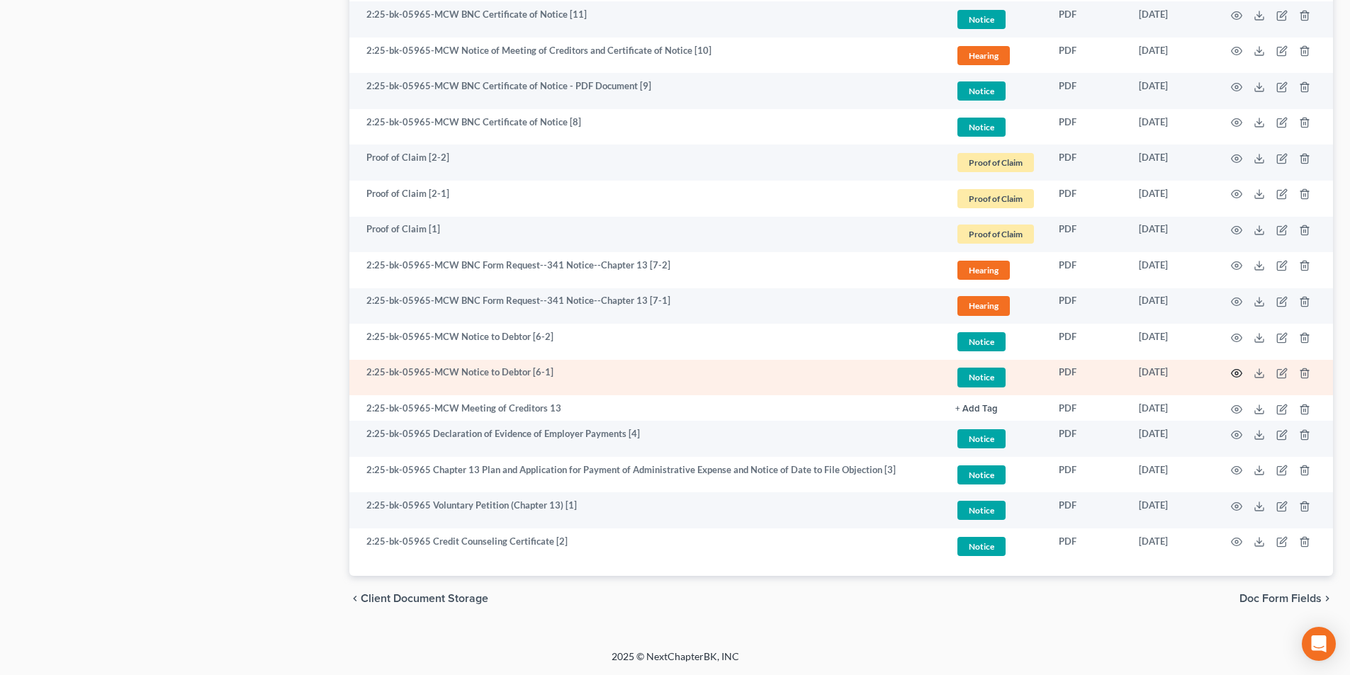
click at [1236, 373] on icon "button" at bounding box center [1236, 373] width 11 height 11
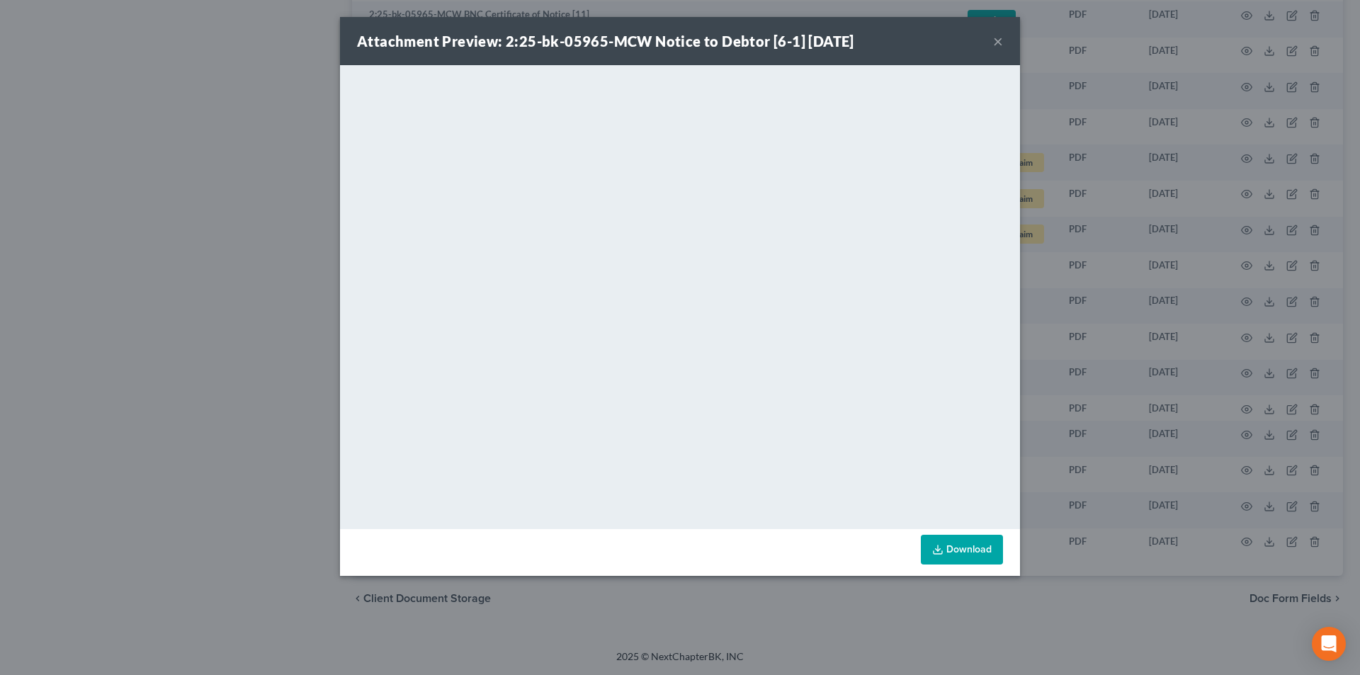
click at [997, 50] on button "×" at bounding box center [998, 41] width 10 height 17
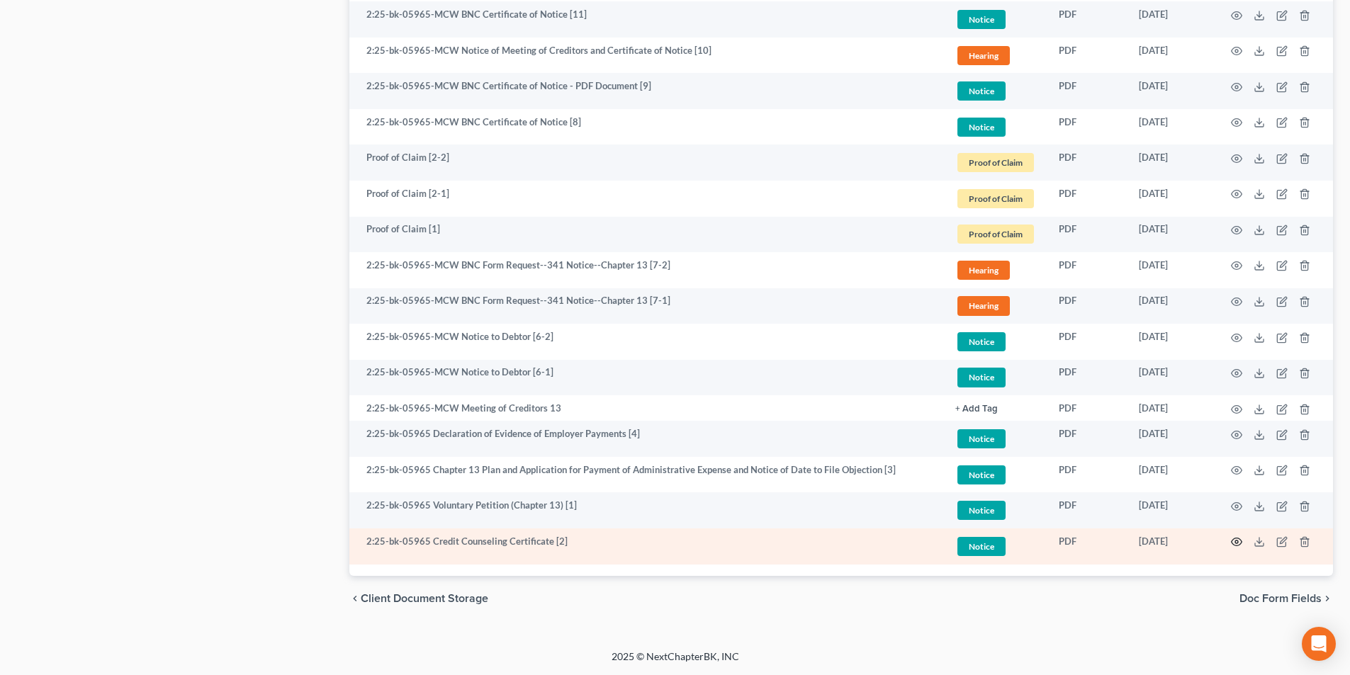
click at [1240, 542] on icon "button" at bounding box center [1236, 541] width 11 height 11
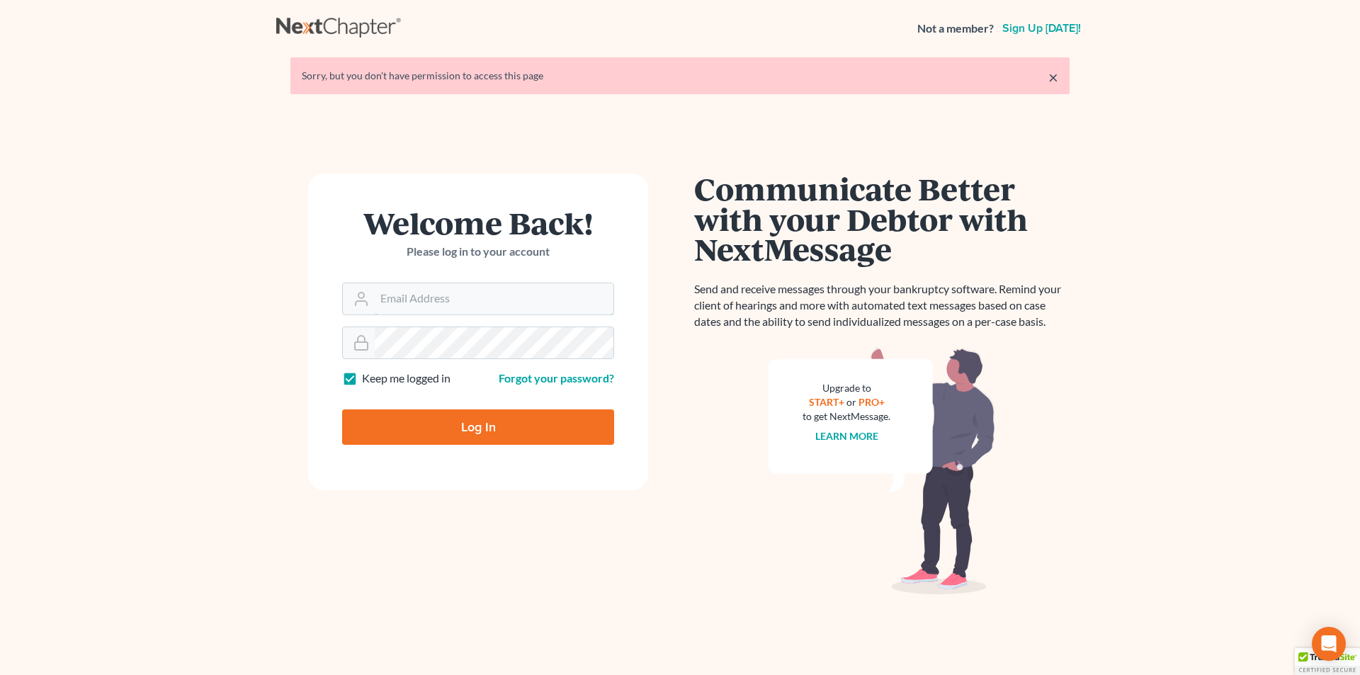
type input "[EMAIL_ADDRESS][DOMAIN_NAME]"
click at [448, 429] on input "Log In" at bounding box center [478, 426] width 272 height 35
type input "Thinking..."
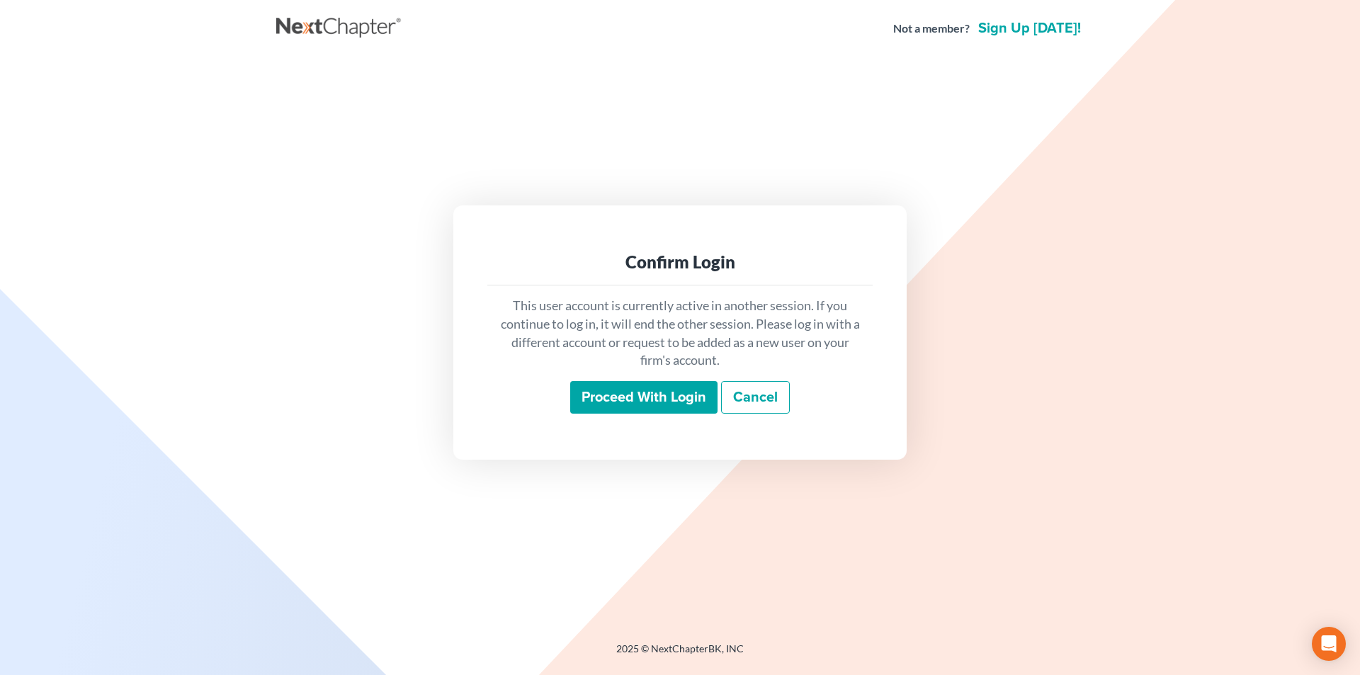
click at [658, 397] on input "Proceed with login" at bounding box center [643, 397] width 147 height 33
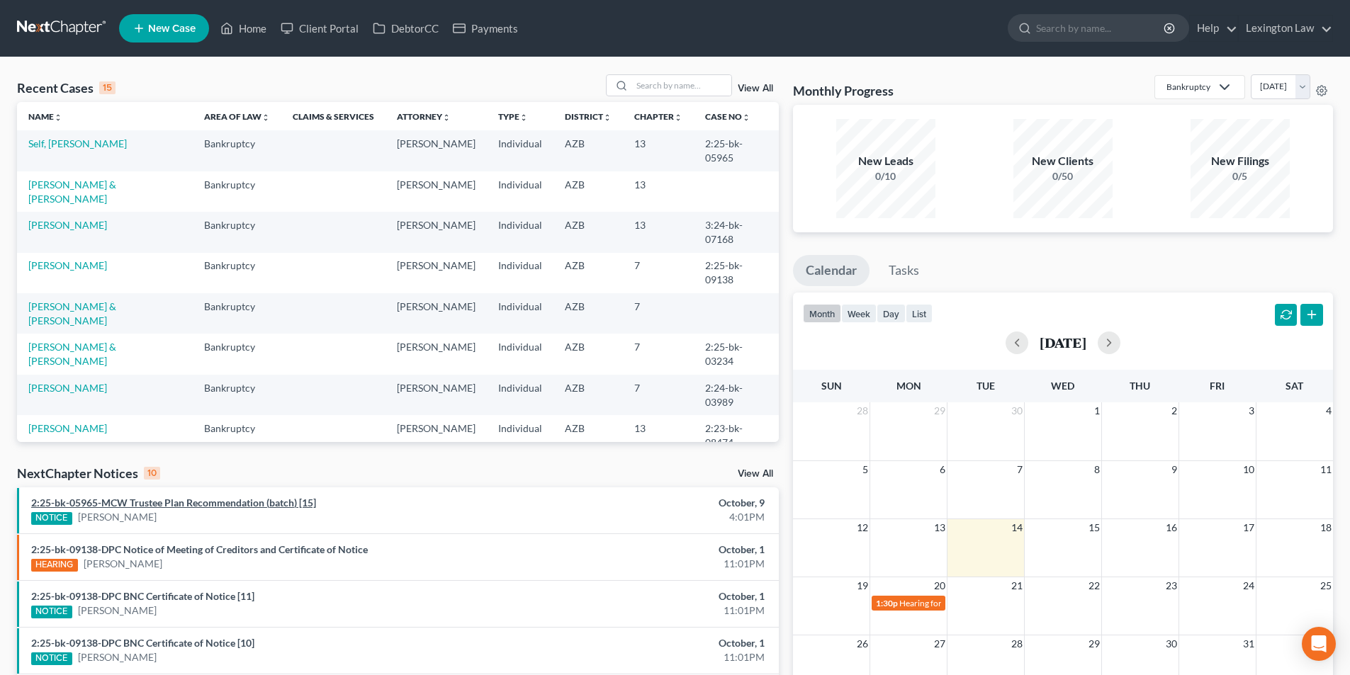
click at [159, 499] on link "2:25-bk-05965-MCW Trustee Plan Recommendation (batch) [15]" at bounding box center [173, 503] width 285 height 12
click at [121, 550] on link "2:25-bk-09138-DPC Notice of Meeting of Creditors and Certificate of Notice" at bounding box center [199, 549] width 337 height 12
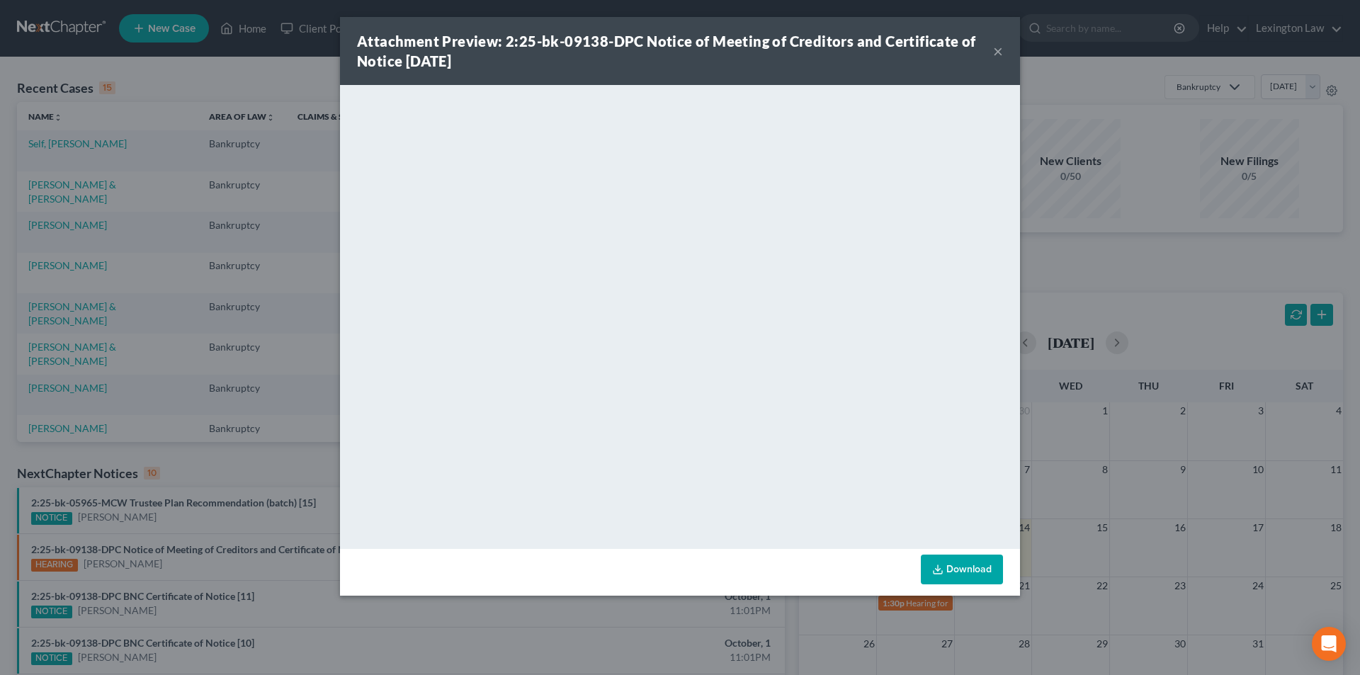
click at [994, 54] on button "×" at bounding box center [998, 51] width 10 height 17
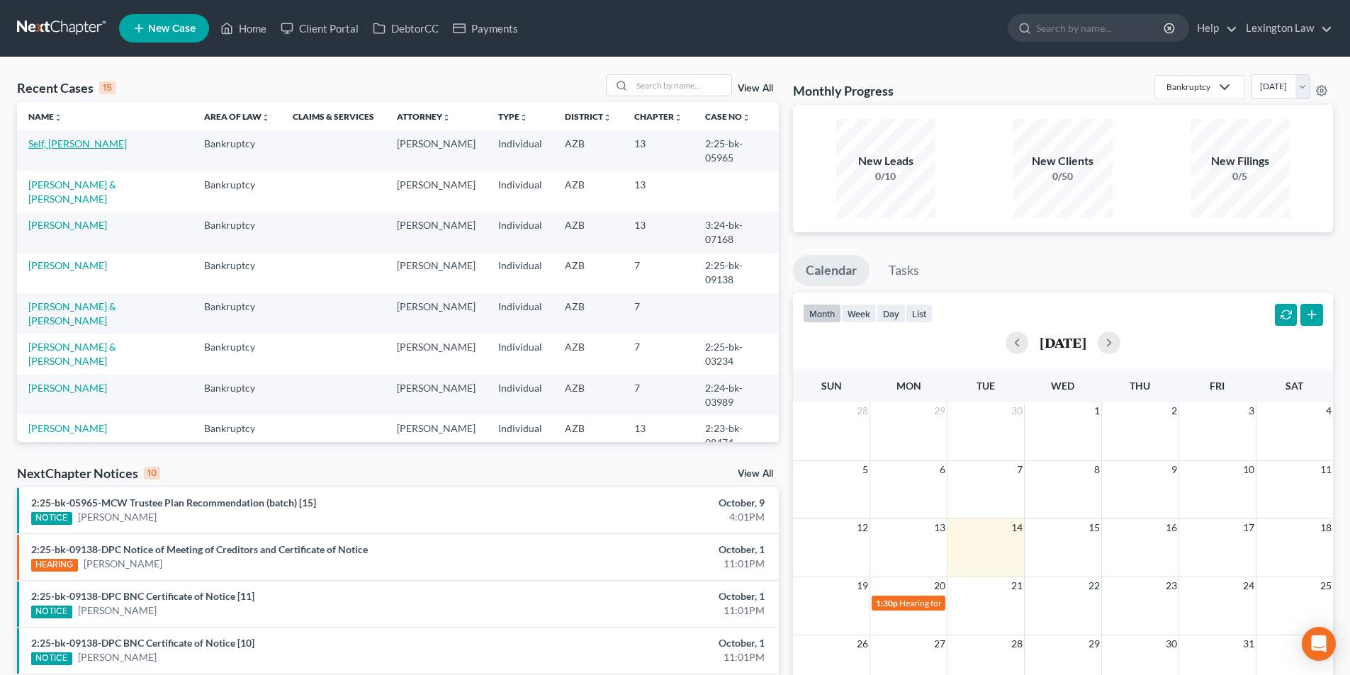
click at [54, 147] on link "Self, [PERSON_NAME]" at bounding box center [77, 143] width 98 height 12
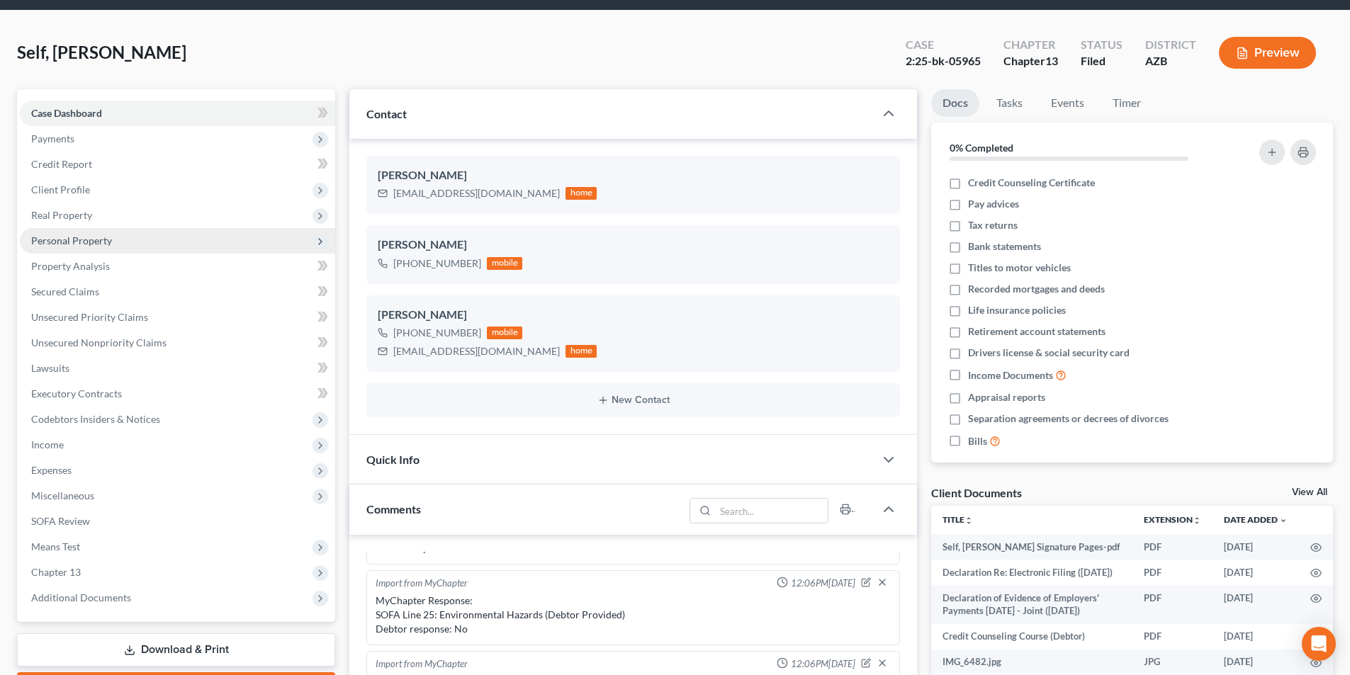
scroll to position [142, 0]
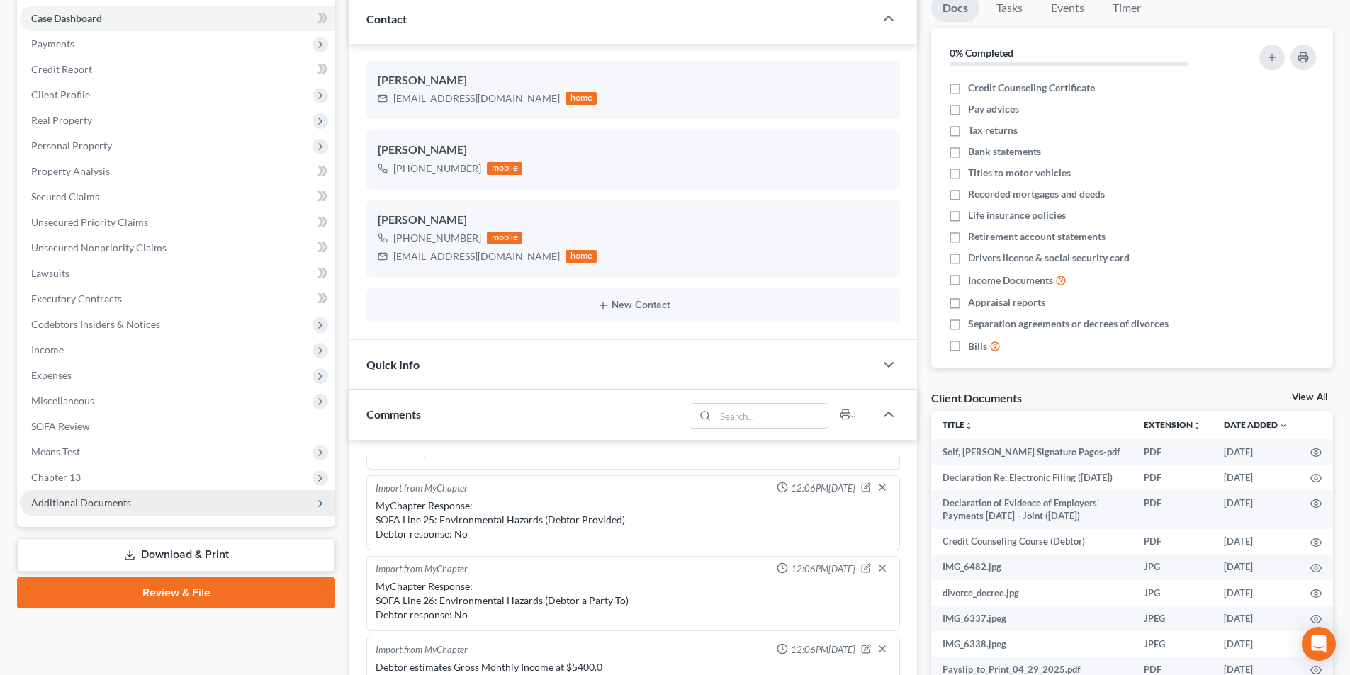
click at [167, 511] on span "Additional Documents" at bounding box center [177, 503] width 315 height 26
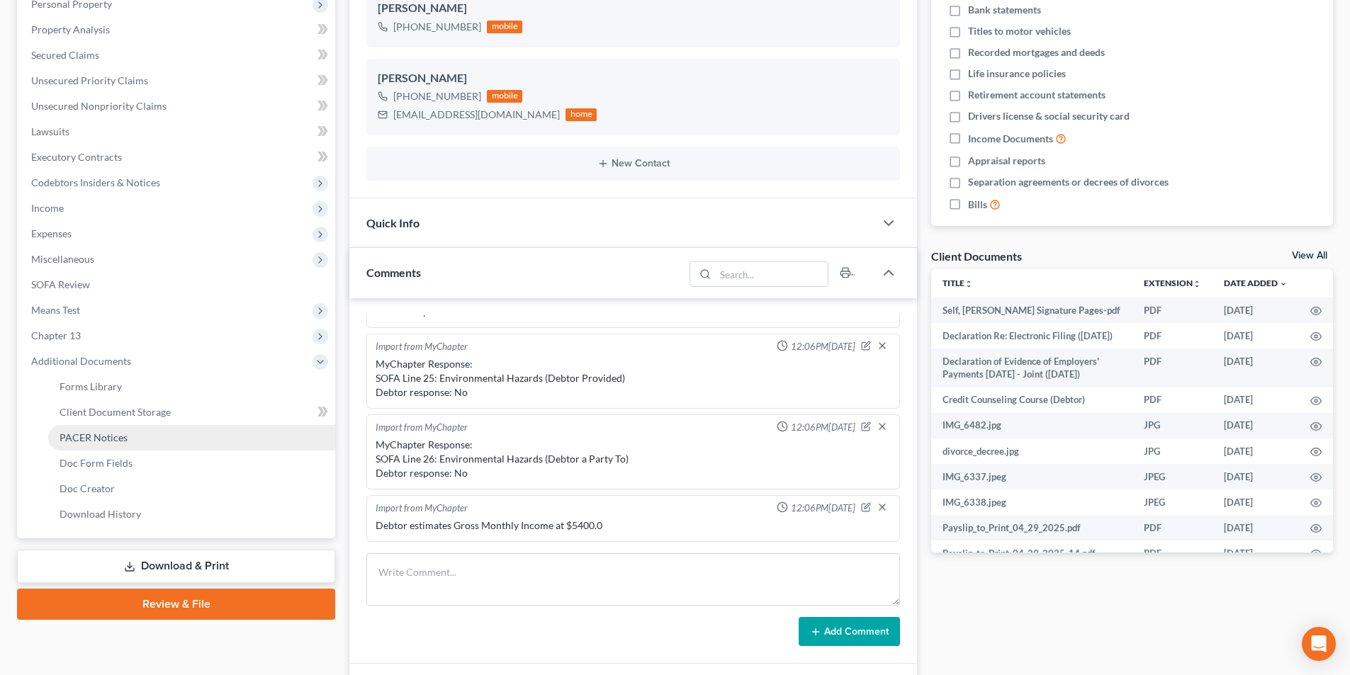
click at [152, 444] on link "PACER Notices" at bounding box center [191, 438] width 287 height 26
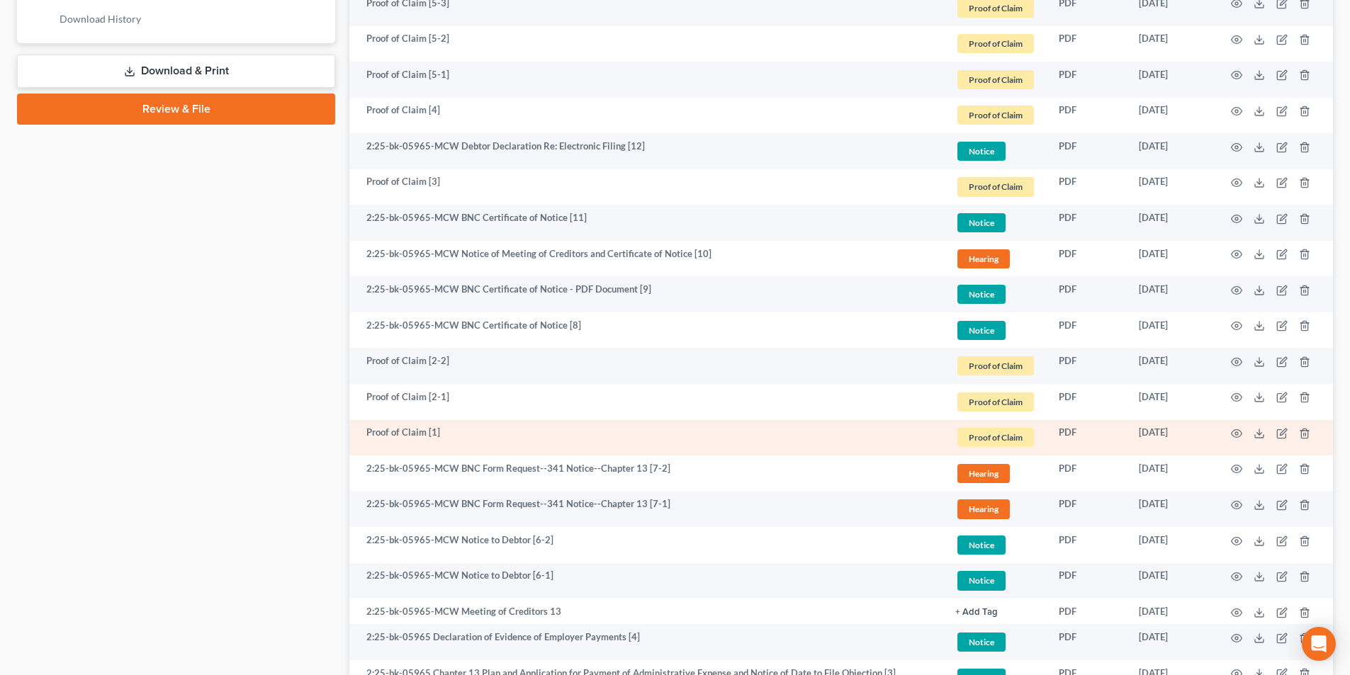
scroll to position [779, 0]
click at [1234, 434] on icon "button" at bounding box center [1236, 432] width 11 height 11
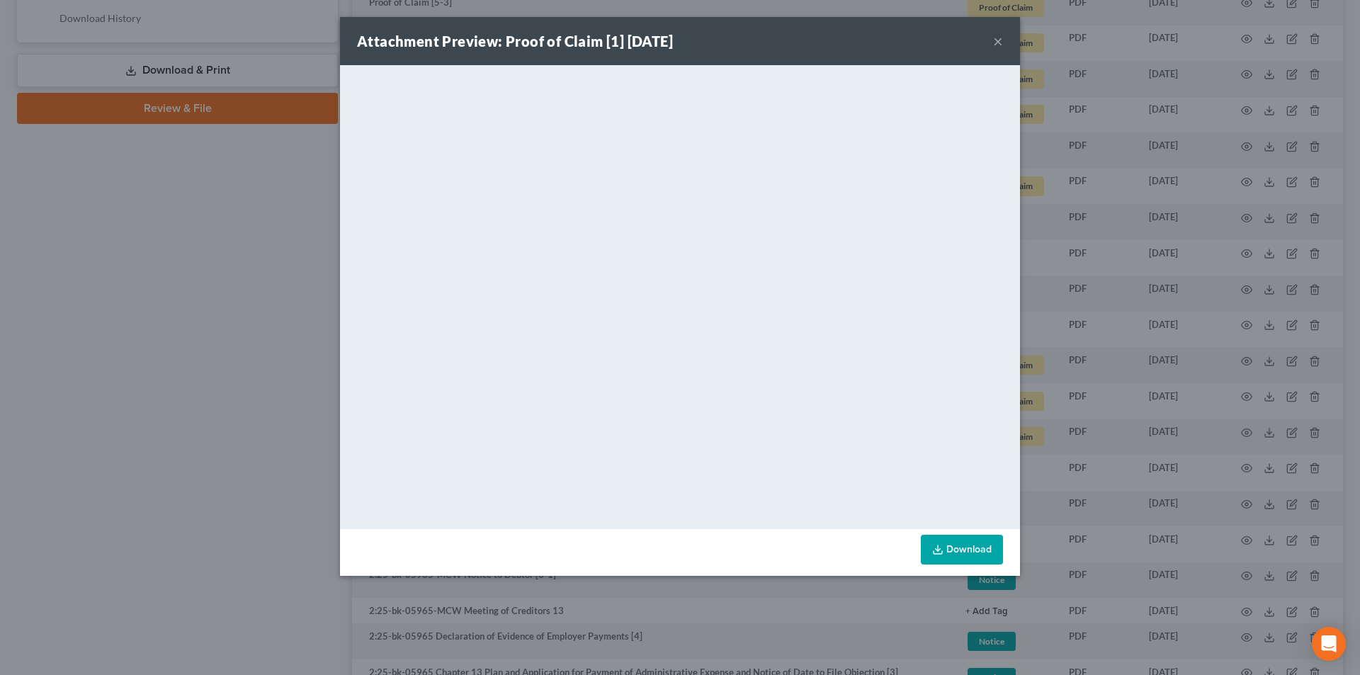
click at [1000, 41] on button "×" at bounding box center [998, 41] width 10 height 17
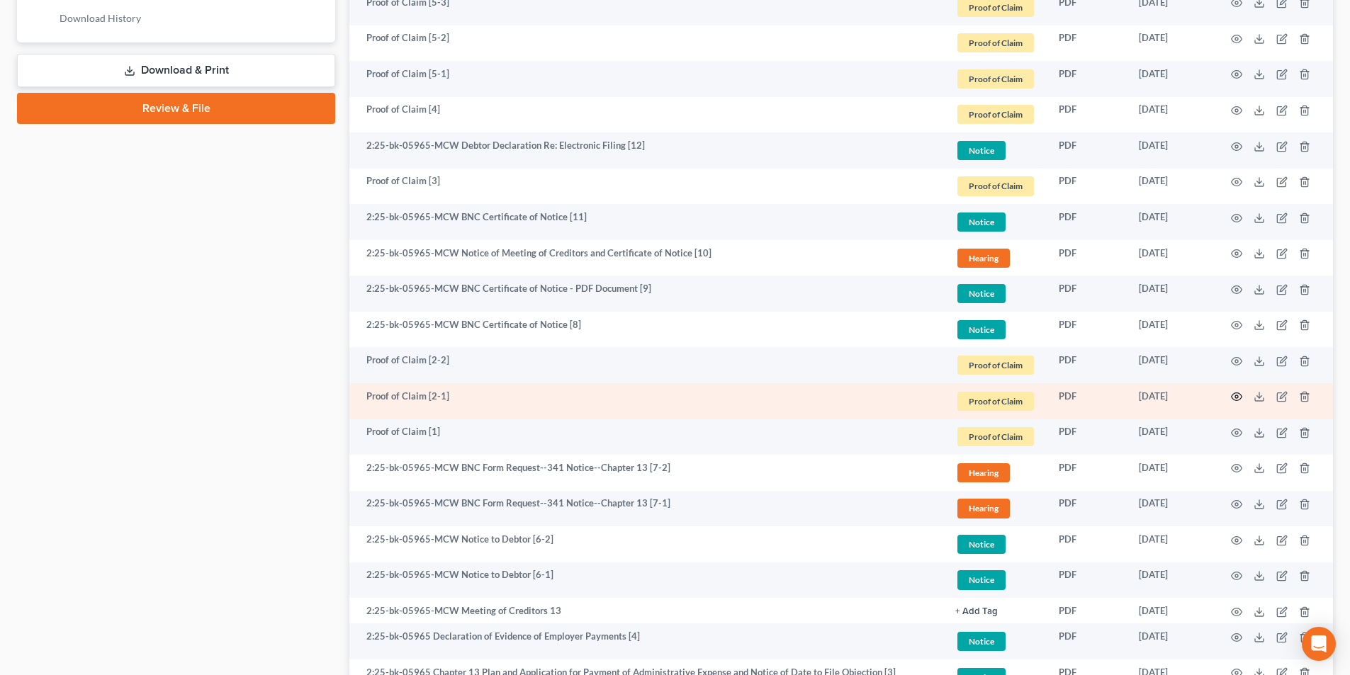
click at [1237, 395] on circle "button" at bounding box center [1236, 396] width 3 height 3
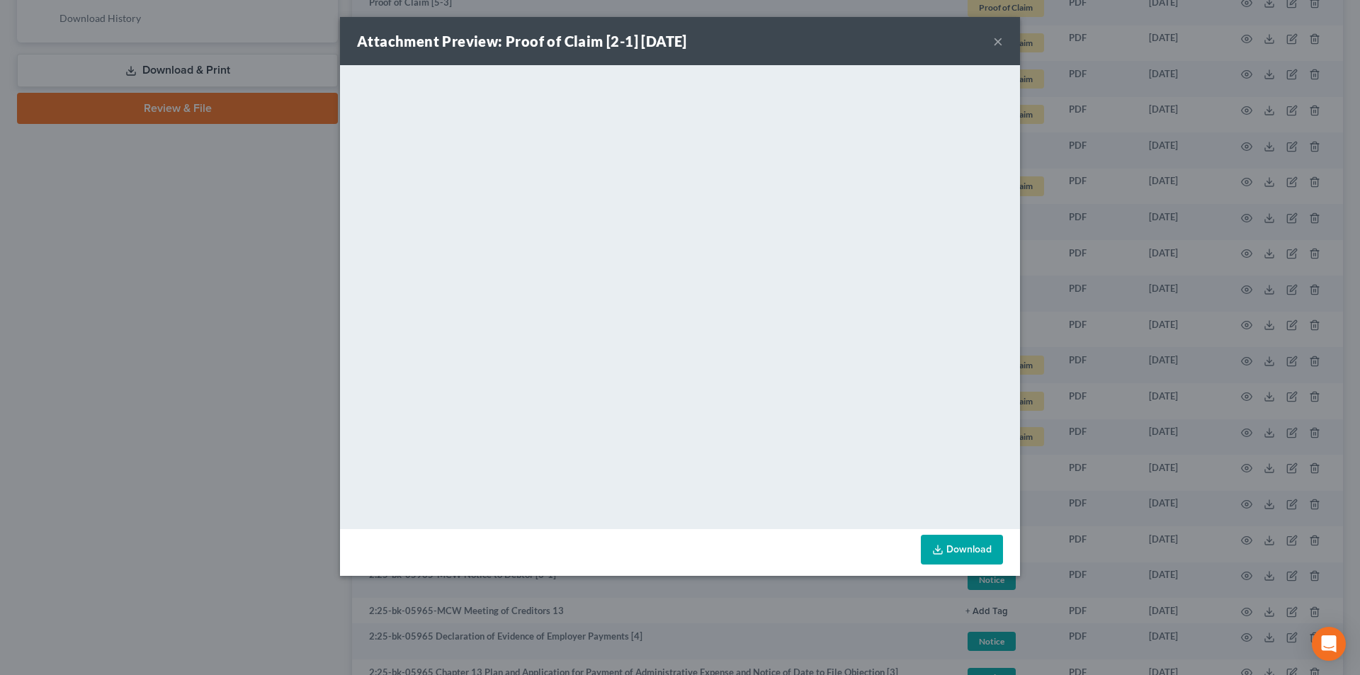
click at [996, 42] on button "×" at bounding box center [998, 41] width 10 height 17
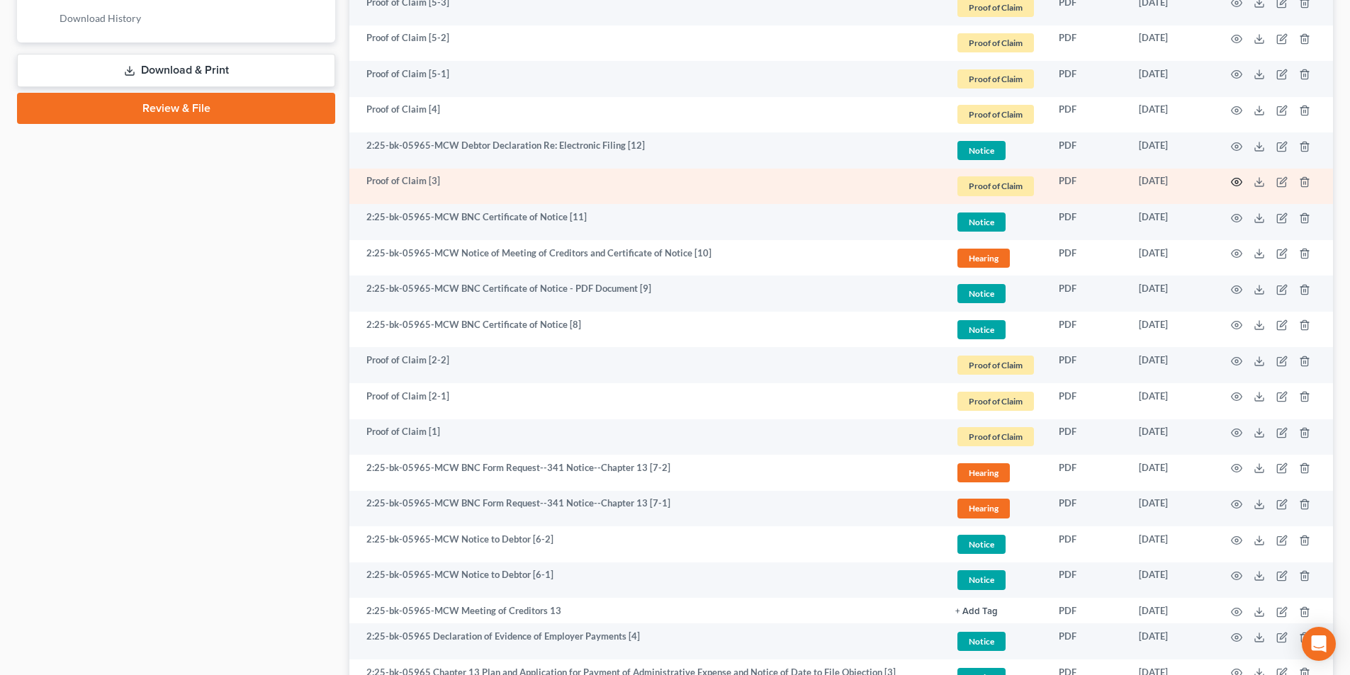
click at [1236, 185] on icon "button" at bounding box center [1236, 181] width 11 height 11
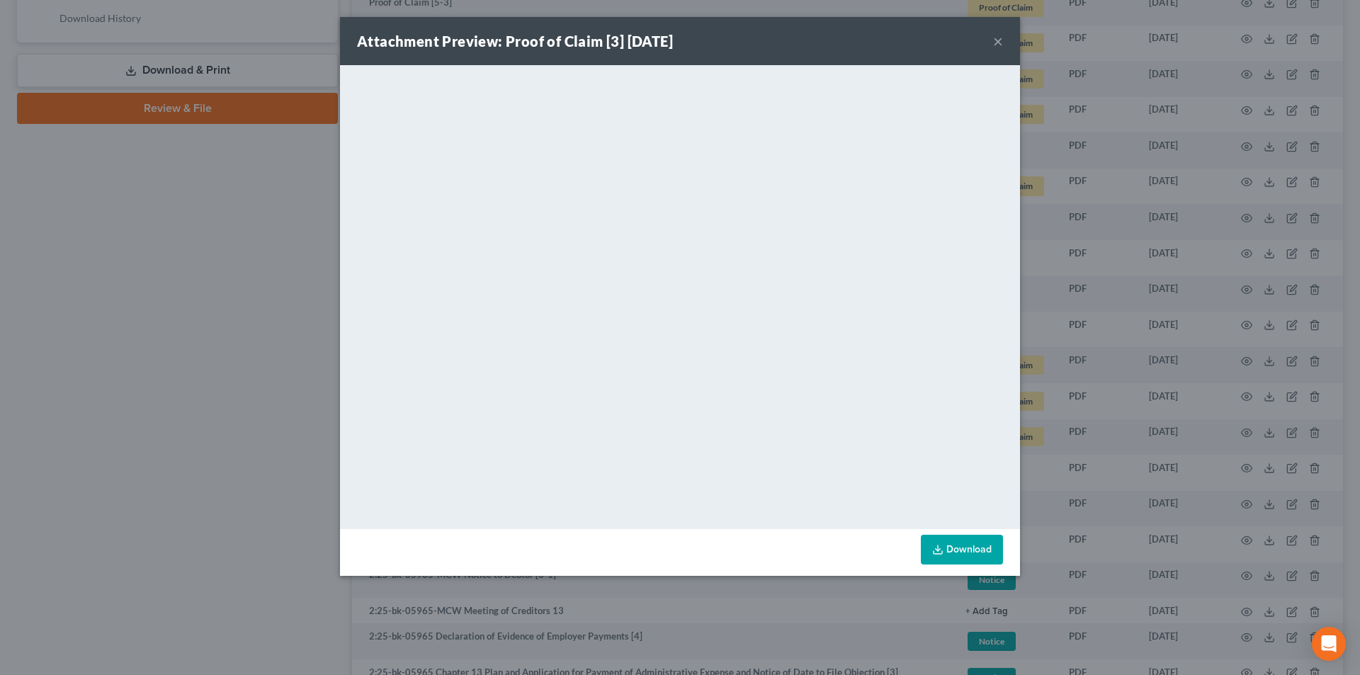
click at [1000, 42] on button "×" at bounding box center [998, 41] width 10 height 17
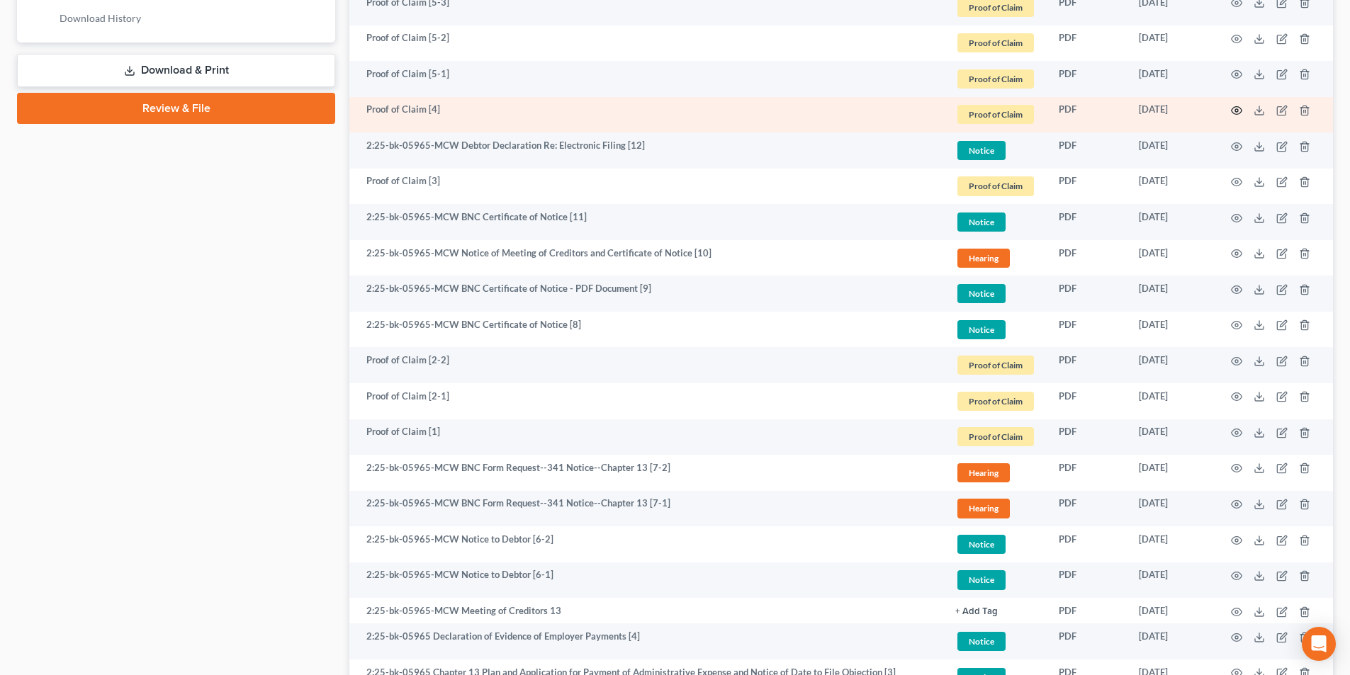
click at [1234, 113] on icon "button" at bounding box center [1236, 111] width 11 height 8
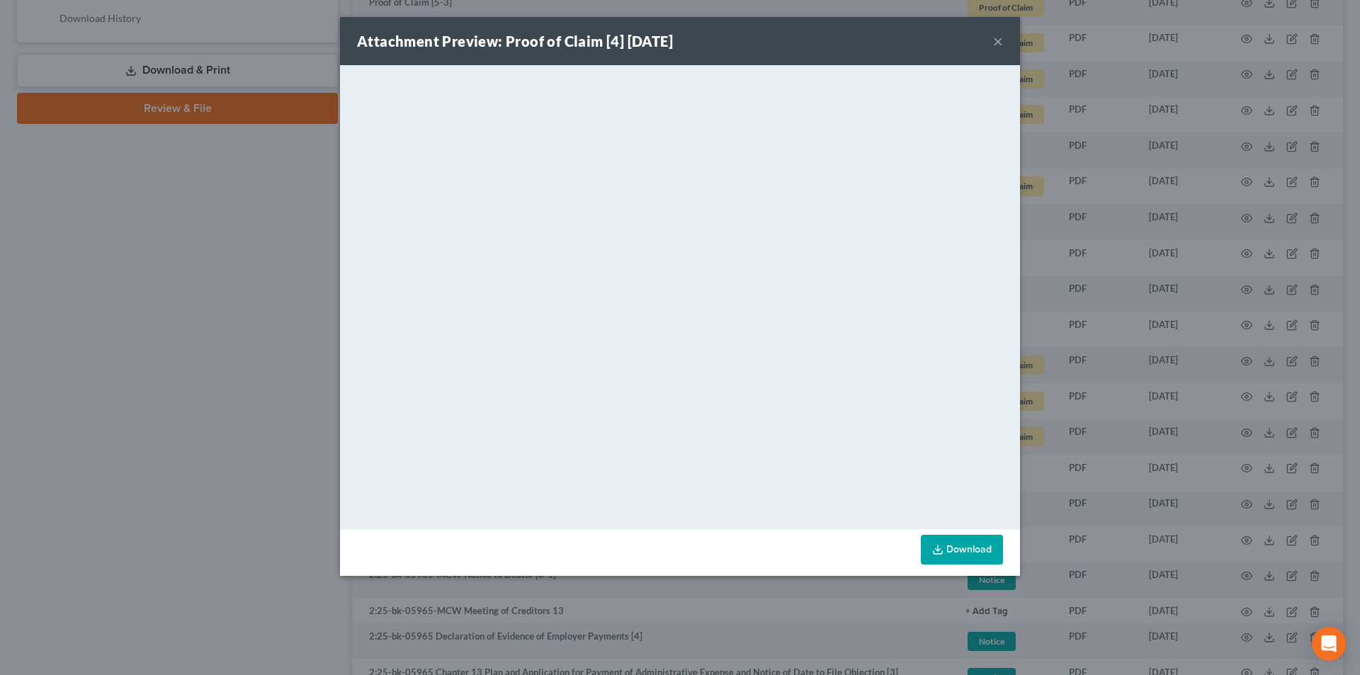
click at [997, 42] on button "×" at bounding box center [998, 41] width 10 height 17
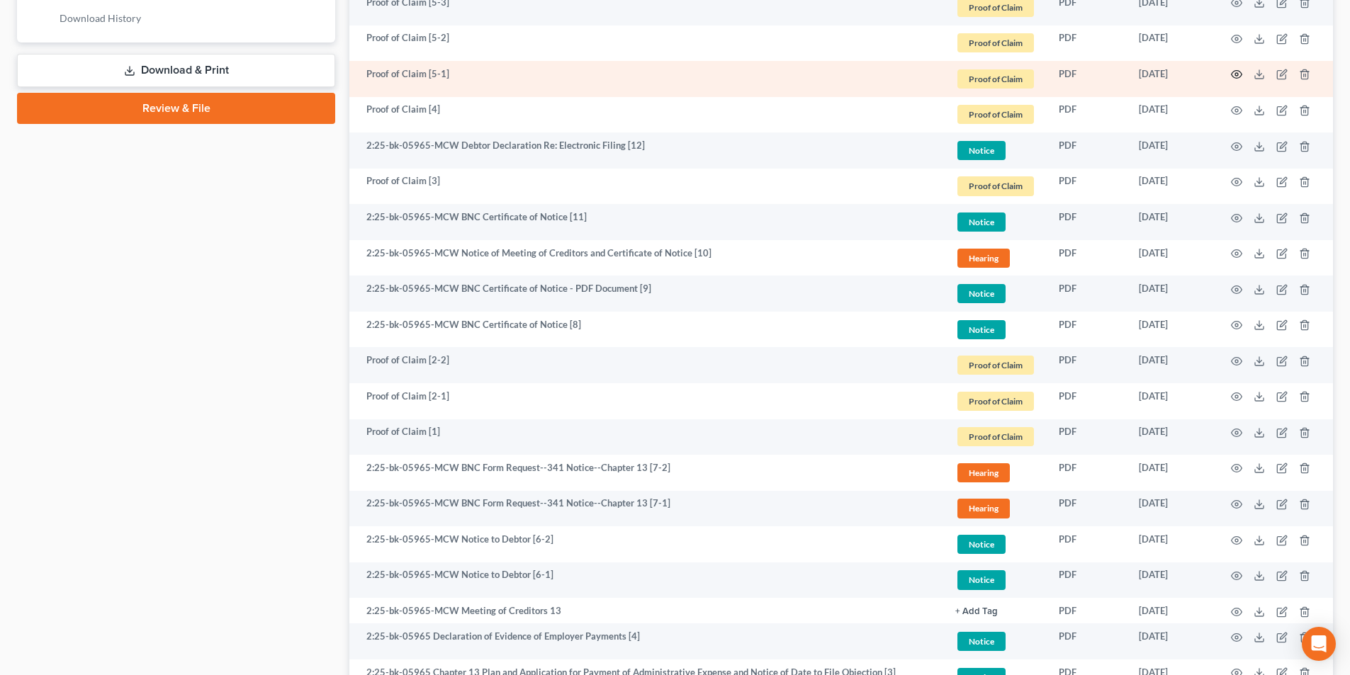
click at [1238, 74] on circle "button" at bounding box center [1236, 74] width 3 height 3
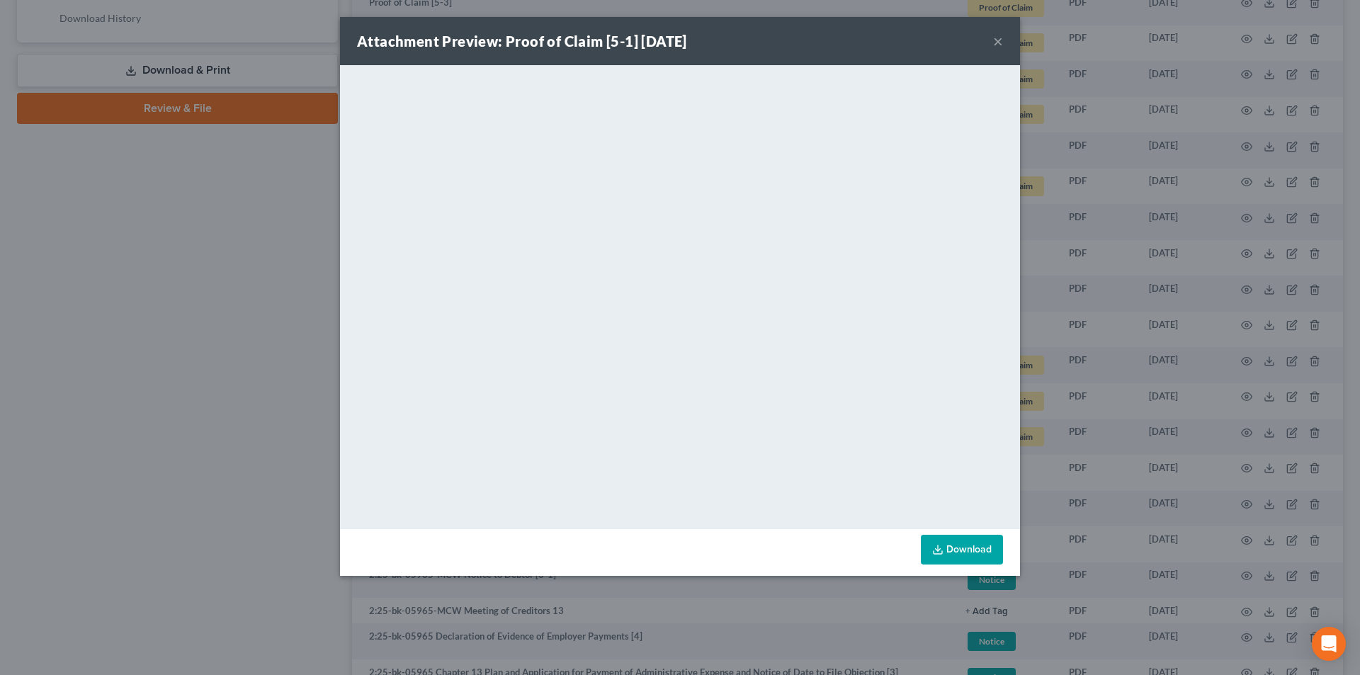
click at [998, 40] on button "×" at bounding box center [998, 41] width 10 height 17
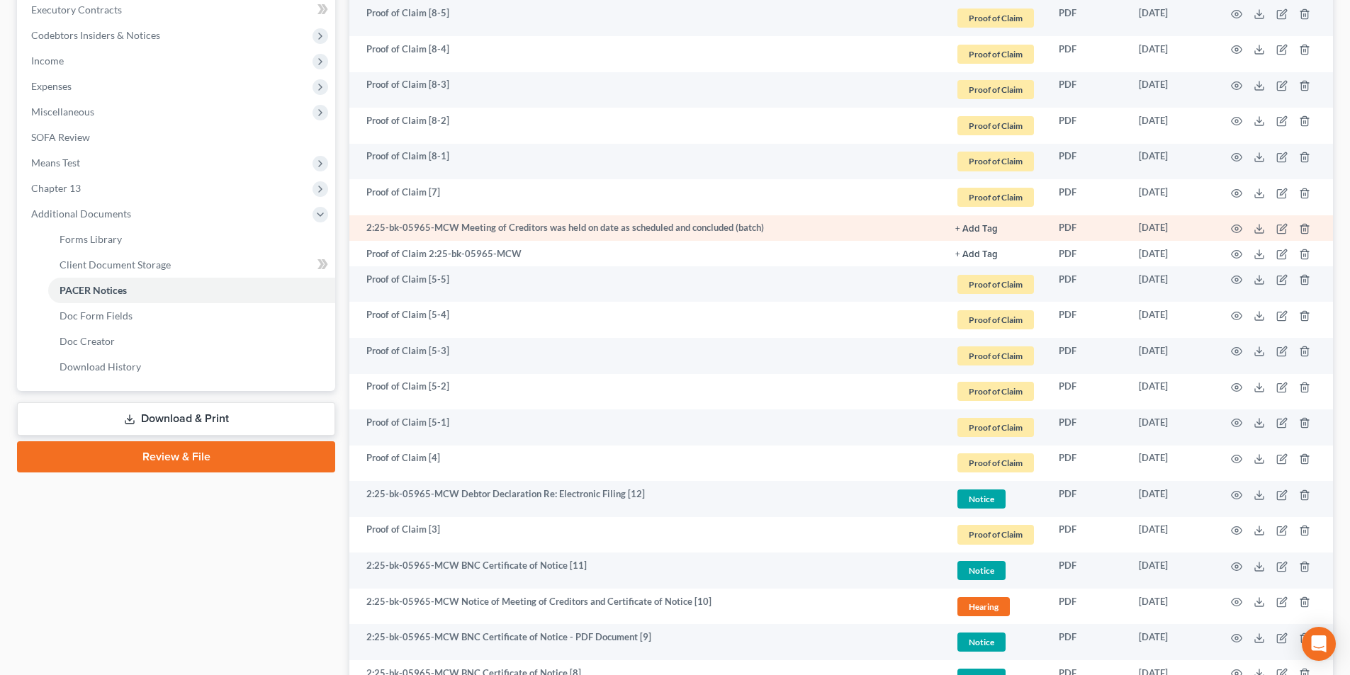
scroll to position [425, 0]
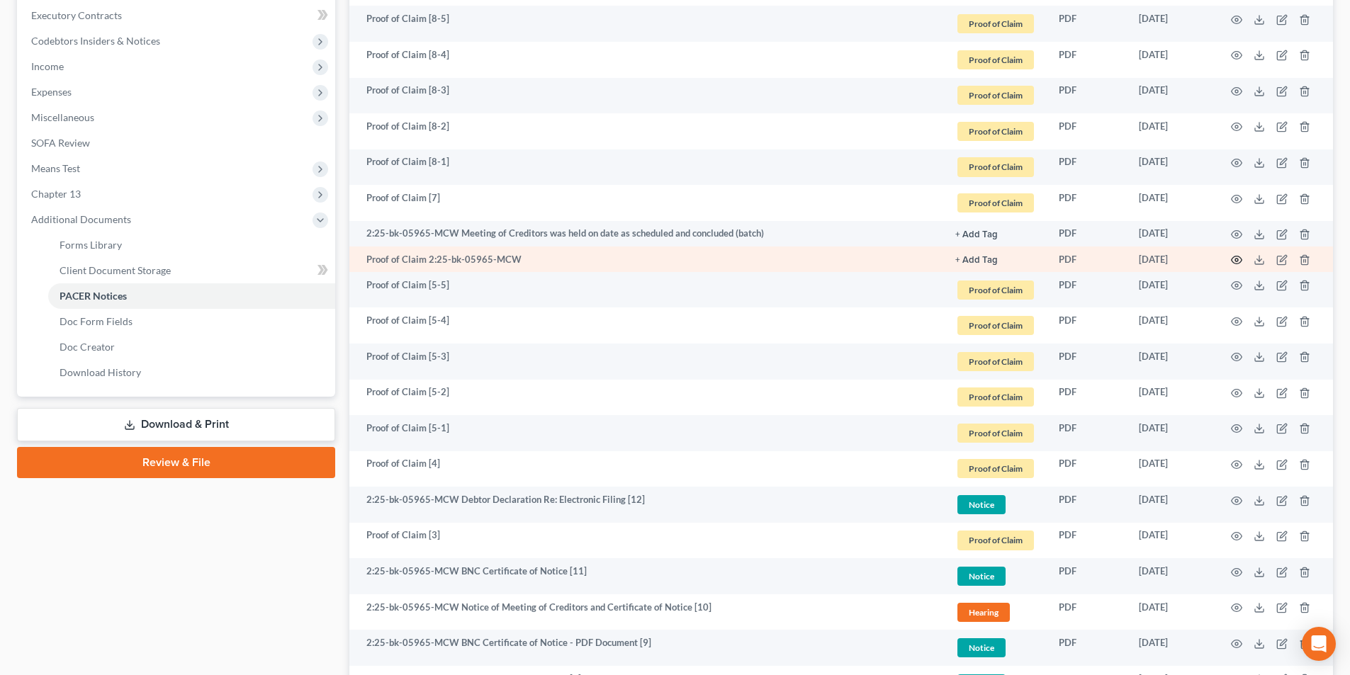
click at [1237, 261] on circle "button" at bounding box center [1236, 260] width 3 height 3
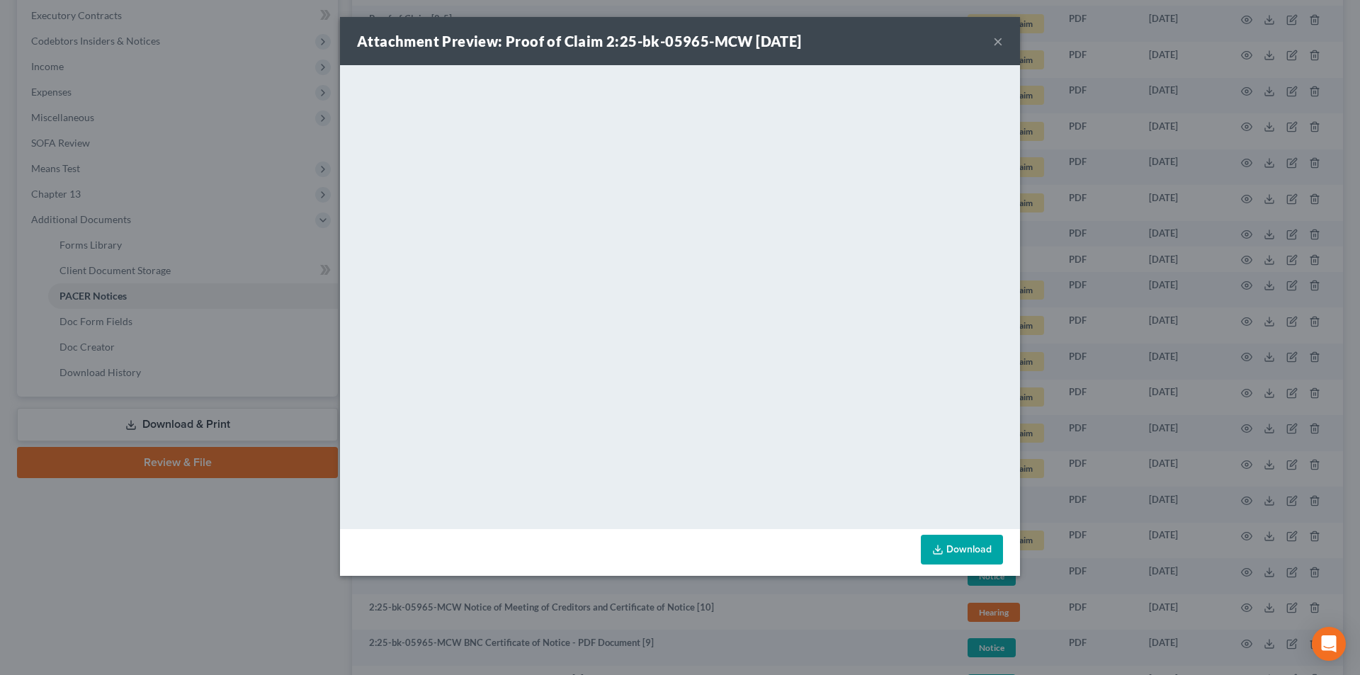
click at [994, 40] on button "×" at bounding box center [998, 41] width 10 height 17
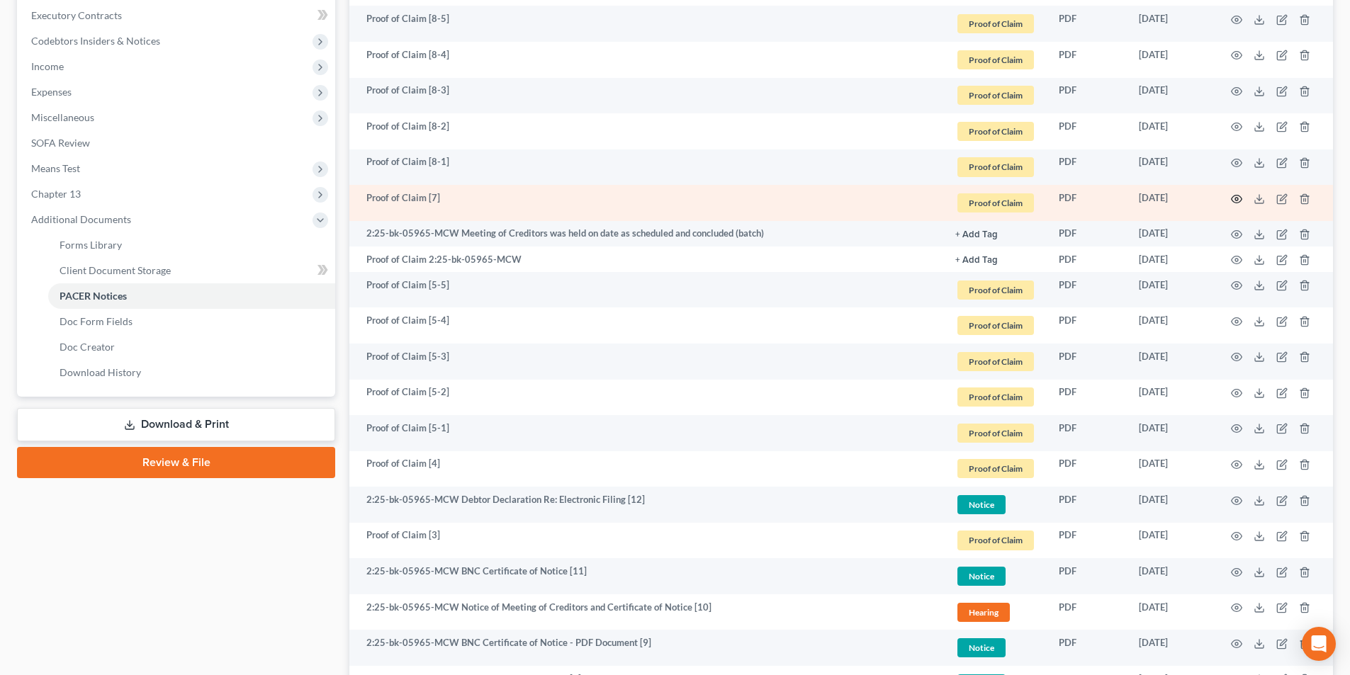
click at [1237, 197] on icon "button" at bounding box center [1236, 198] width 11 height 11
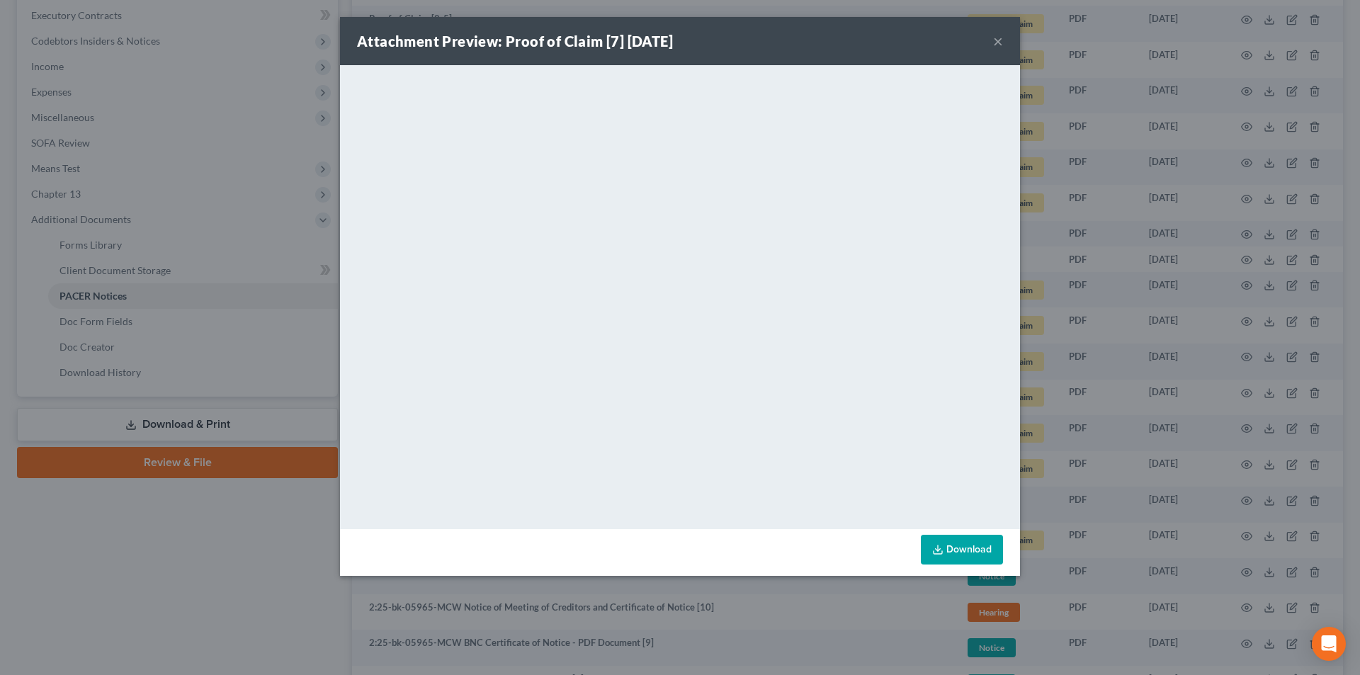
click at [996, 41] on button "×" at bounding box center [998, 41] width 10 height 17
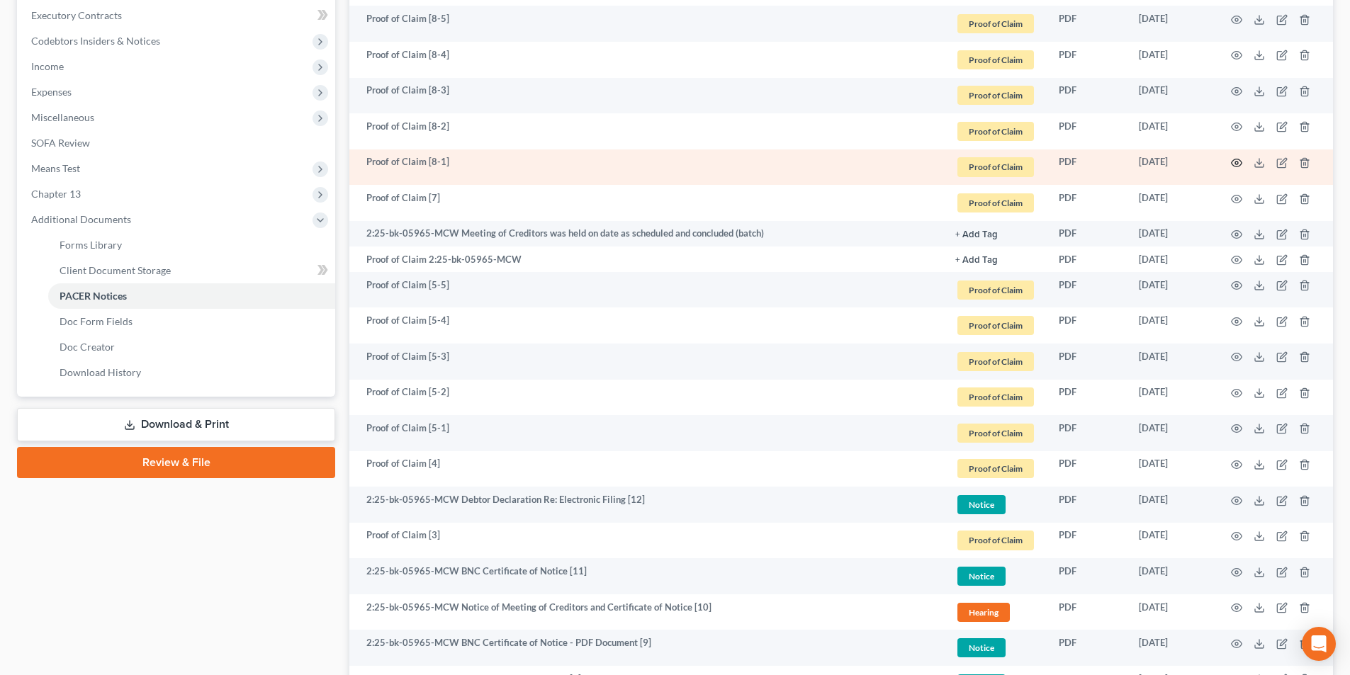
click at [1236, 162] on circle "button" at bounding box center [1236, 163] width 3 height 3
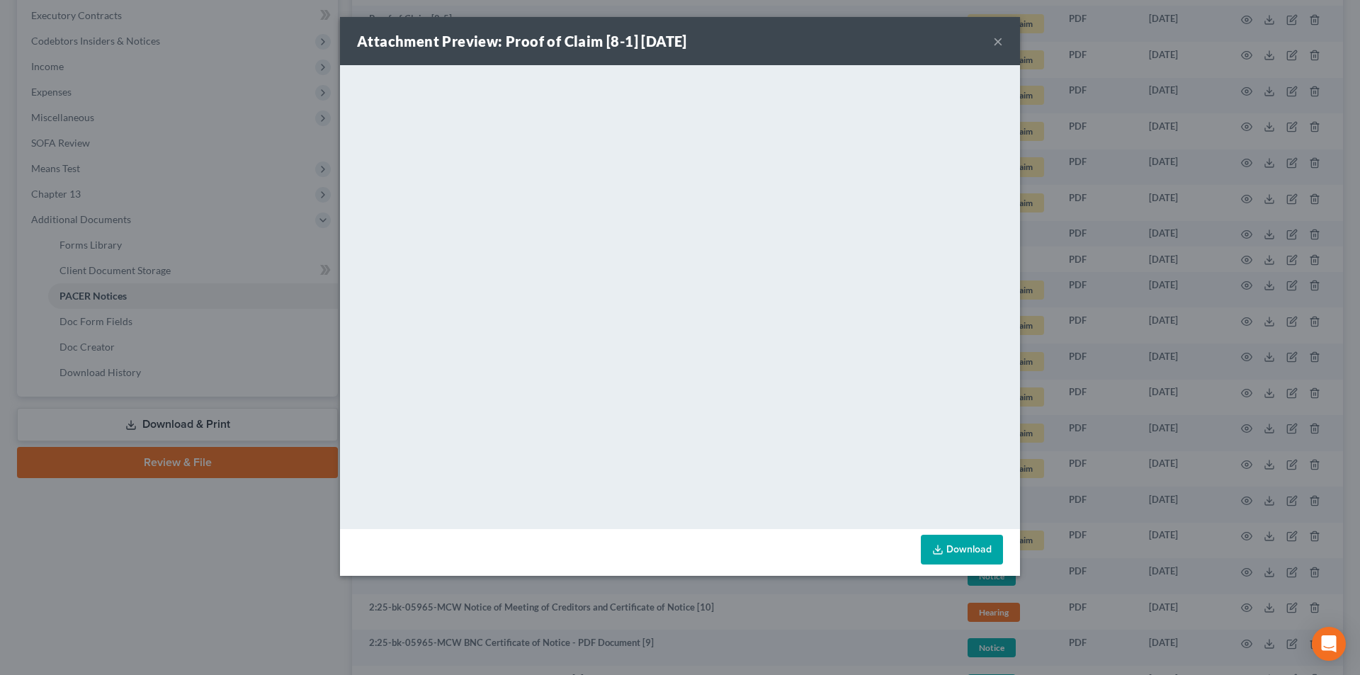
click at [998, 37] on button "×" at bounding box center [998, 41] width 10 height 17
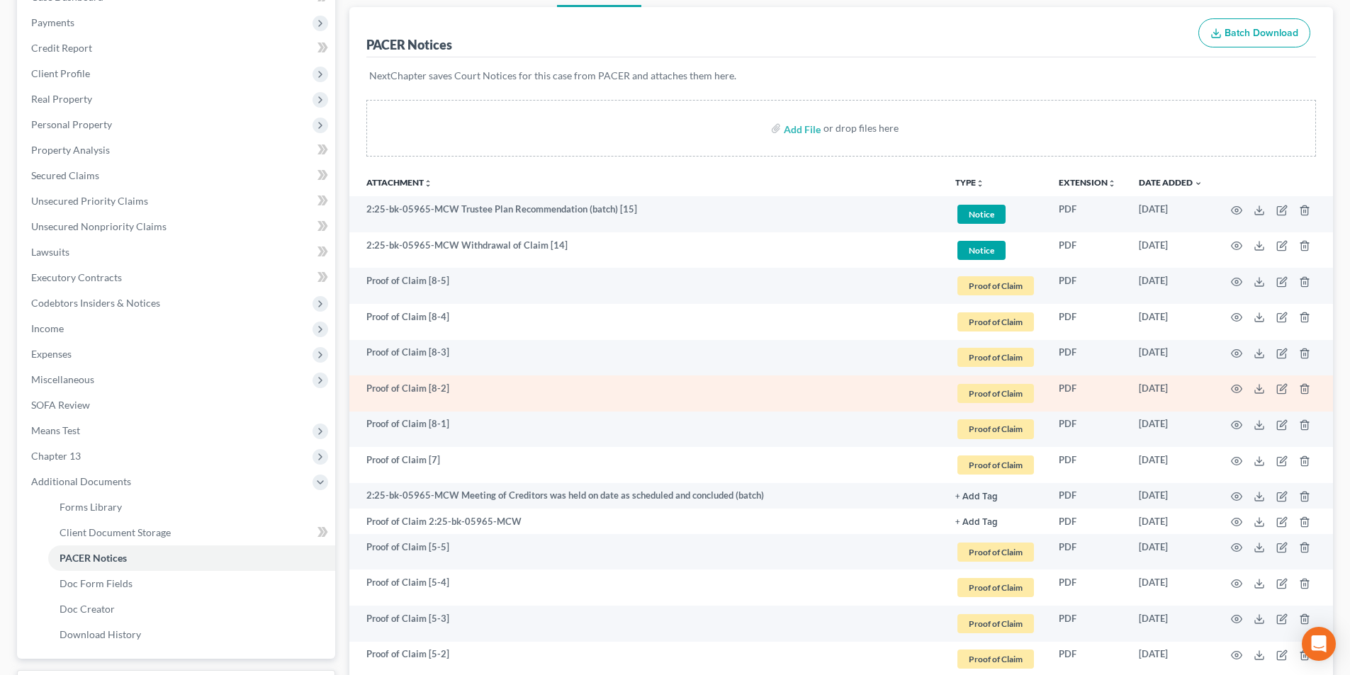
scroll to position [213, 0]
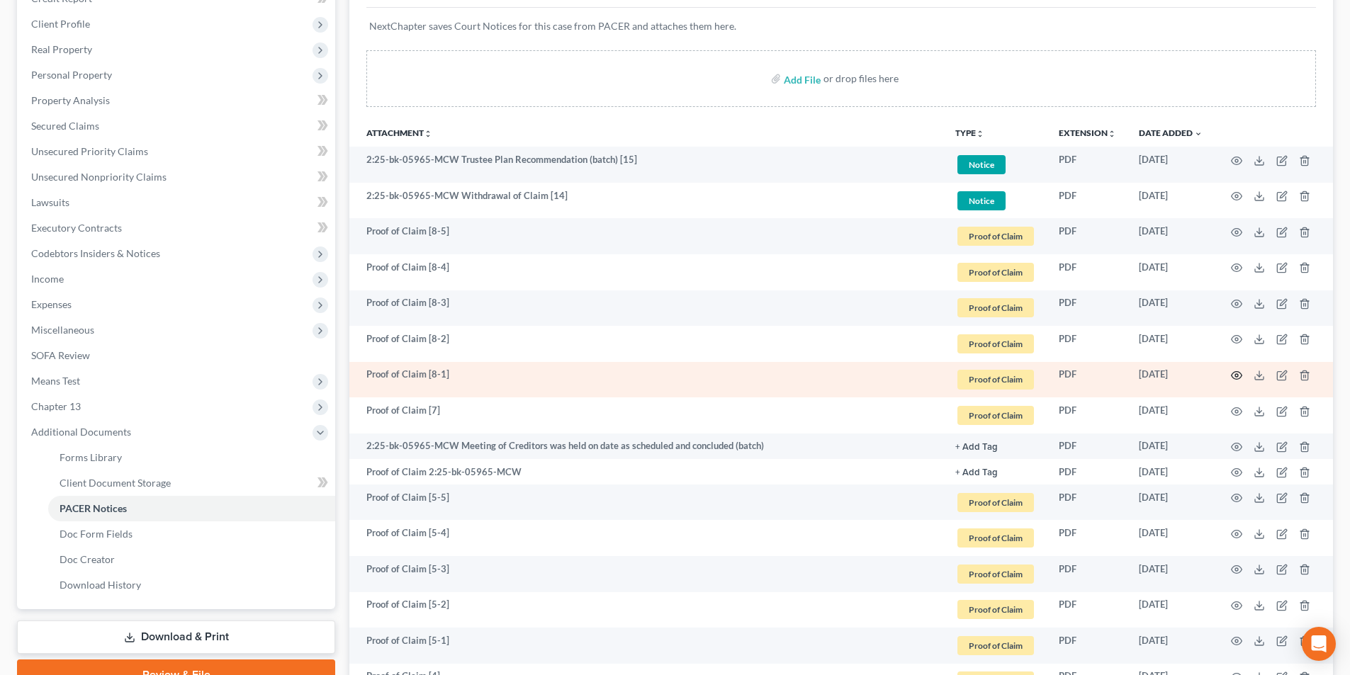
click at [1241, 373] on icon "button" at bounding box center [1236, 375] width 11 height 11
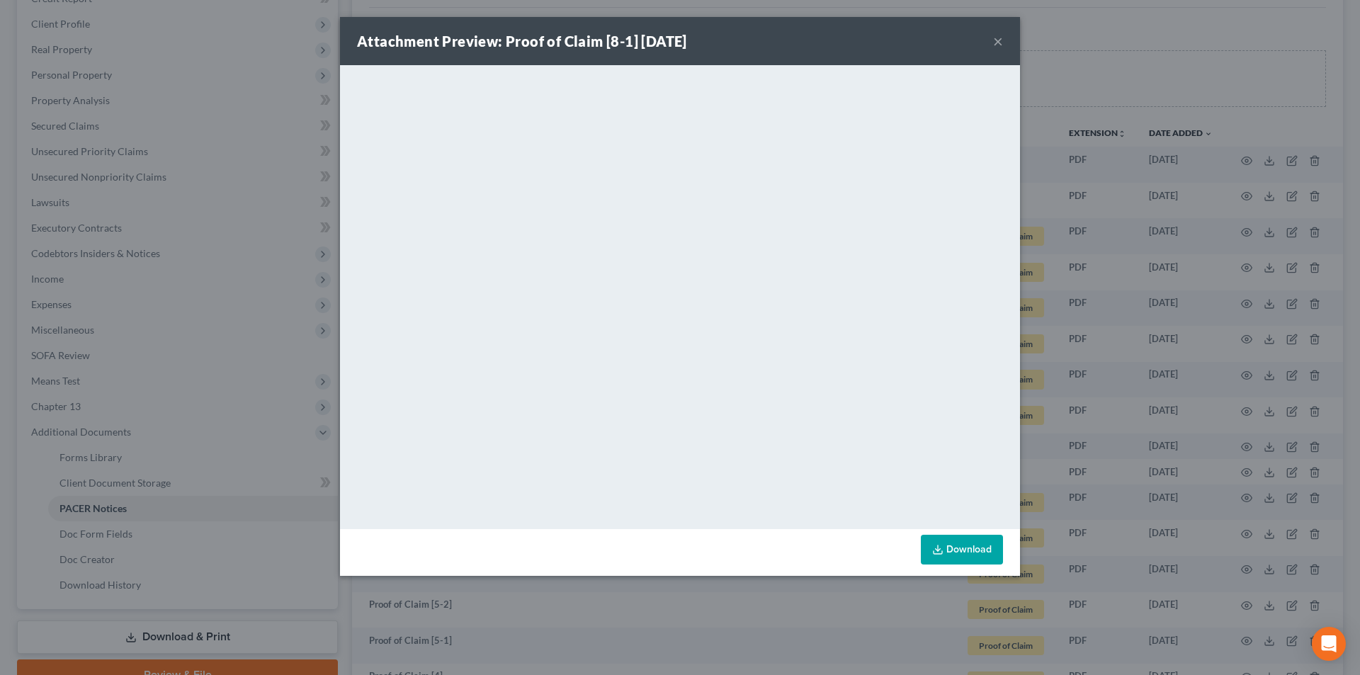
click at [997, 38] on button "×" at bounding box center [998, 41] width 10 height 17
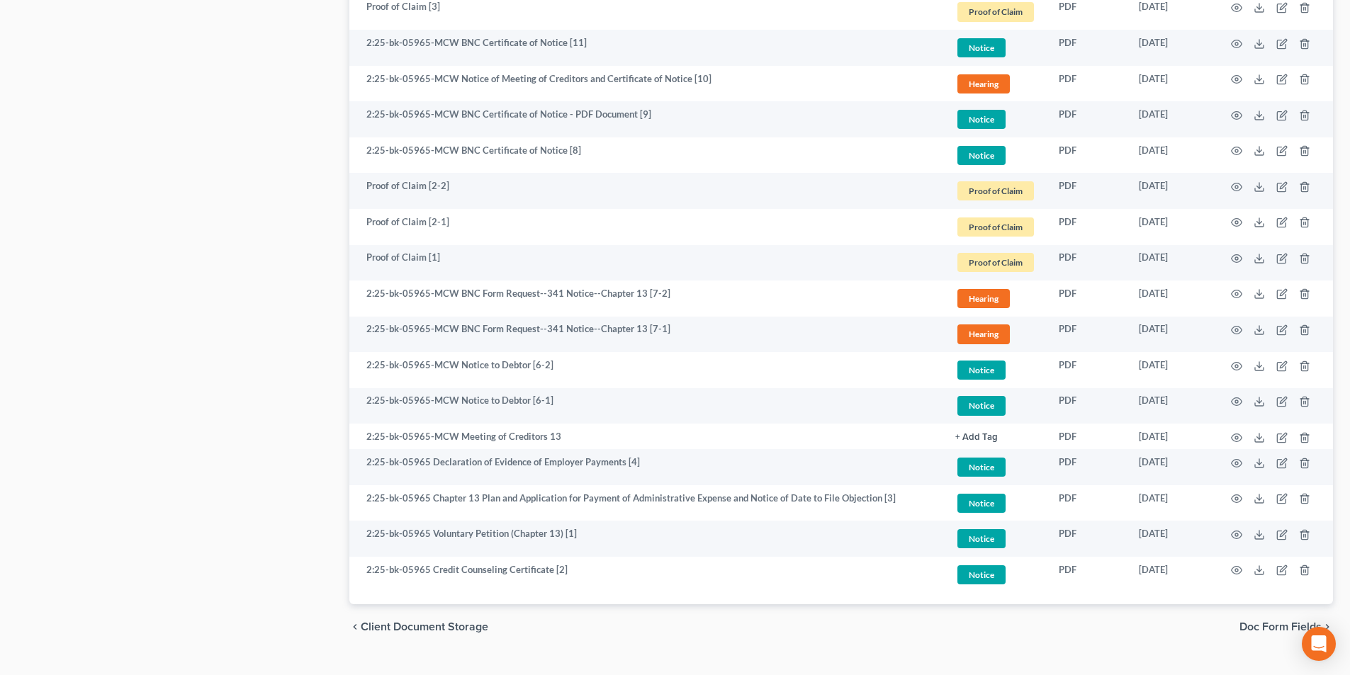
scroll to position [982, 0]
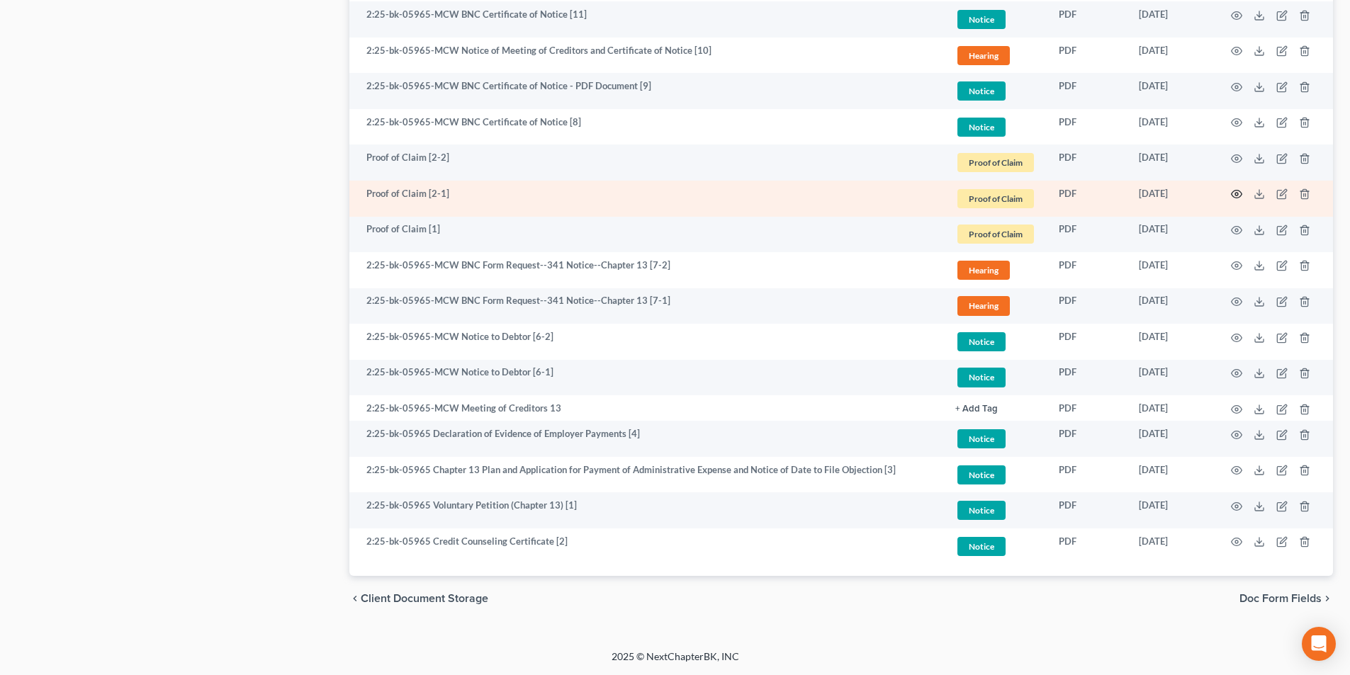
click at [1234, 193] on icon "button" at bounding box center [1236, 193] width 11 height 11
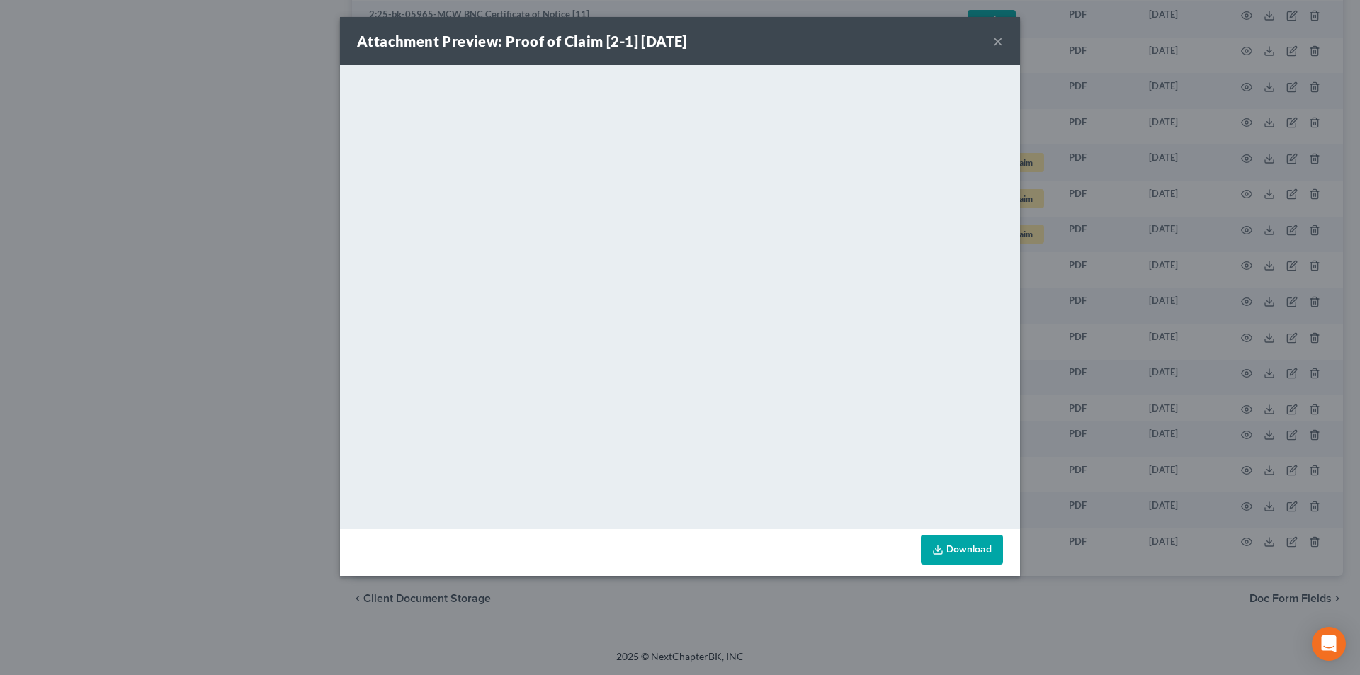
click at [996, 46] on button "×" at bounding box center [998, 41] width 10 height 17
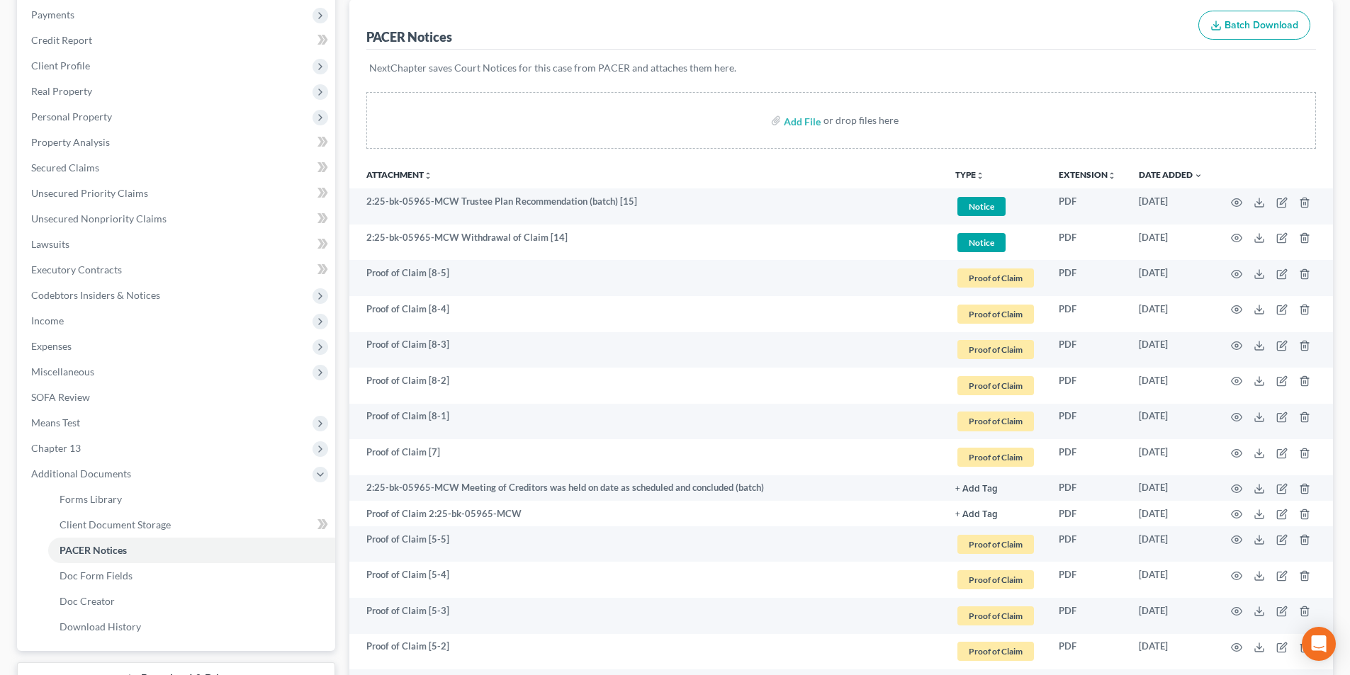
scroll to position [0, 0]
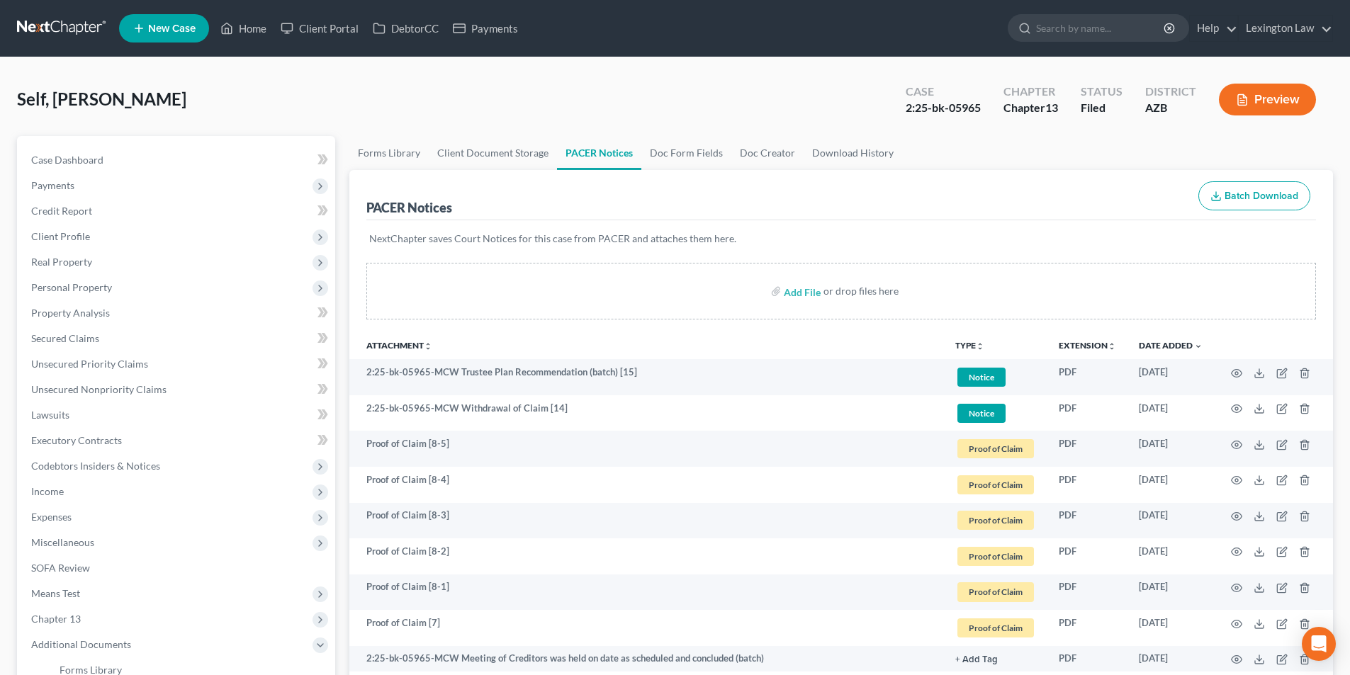
click at [976, 344] on icon "unfold_more" at bounding box center [980, 346] width 9 height 9
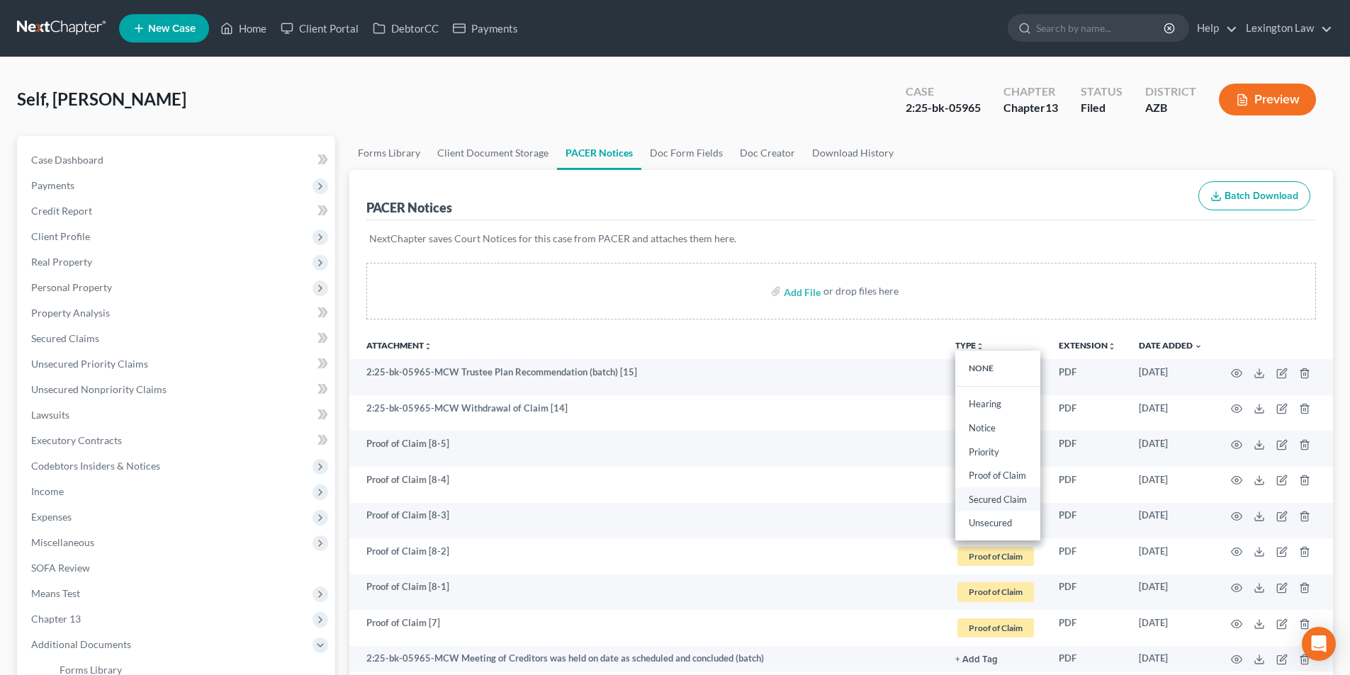
click at [991, 499] on link "Secured Claim" at bounding box center [997, 499] width 85 height 24
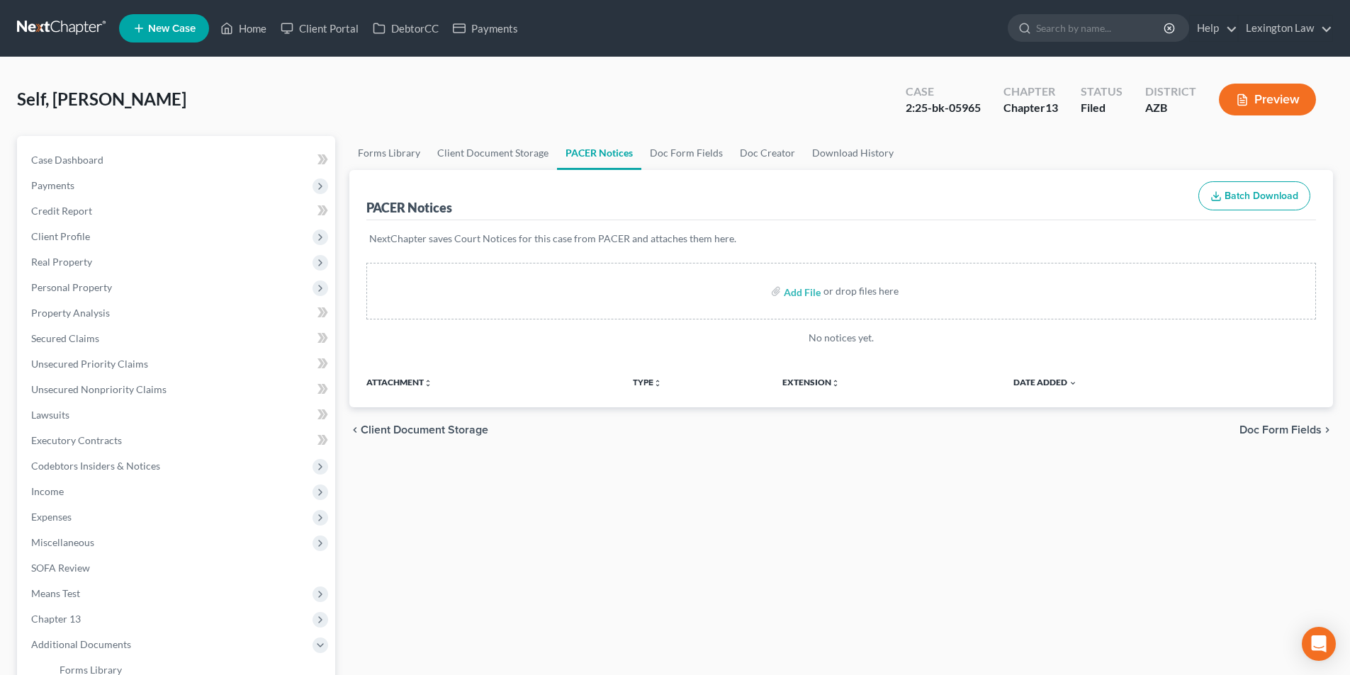
click at [599, 149] on link "PACER Notices" at bounding box center [599, 153] width 84 height 34
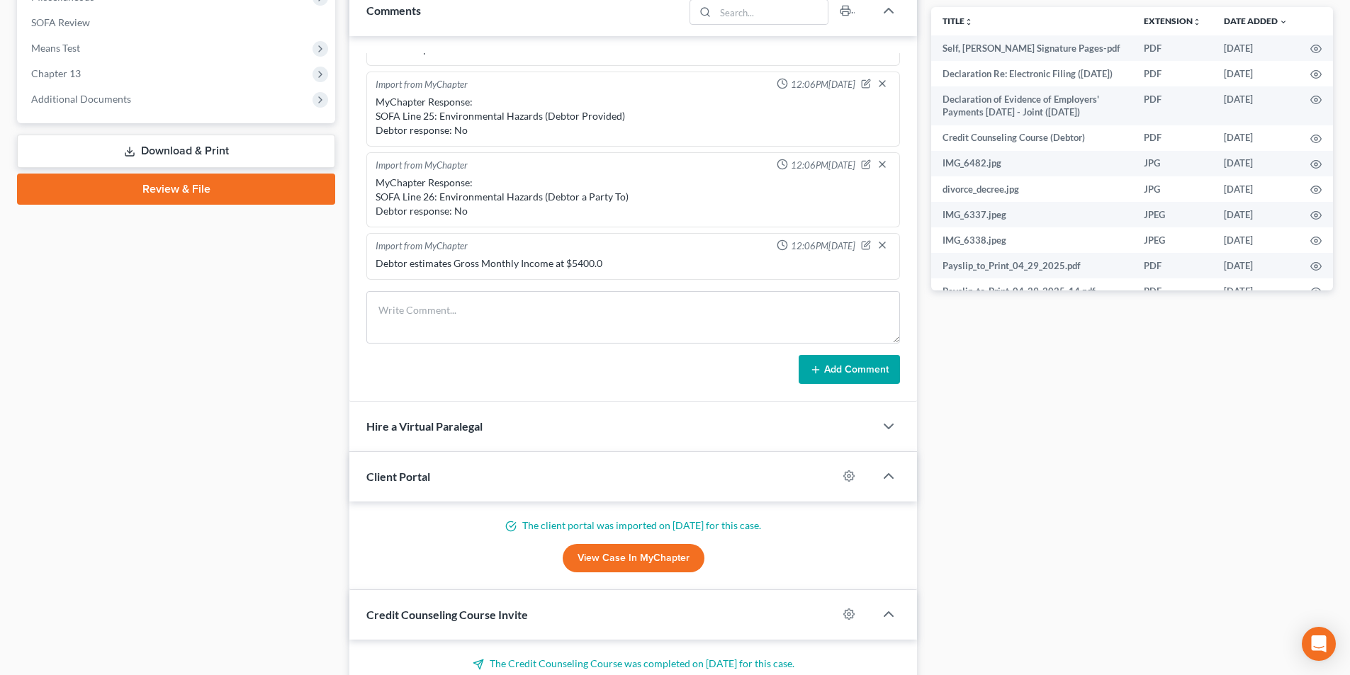
scroll to position [567, 0]
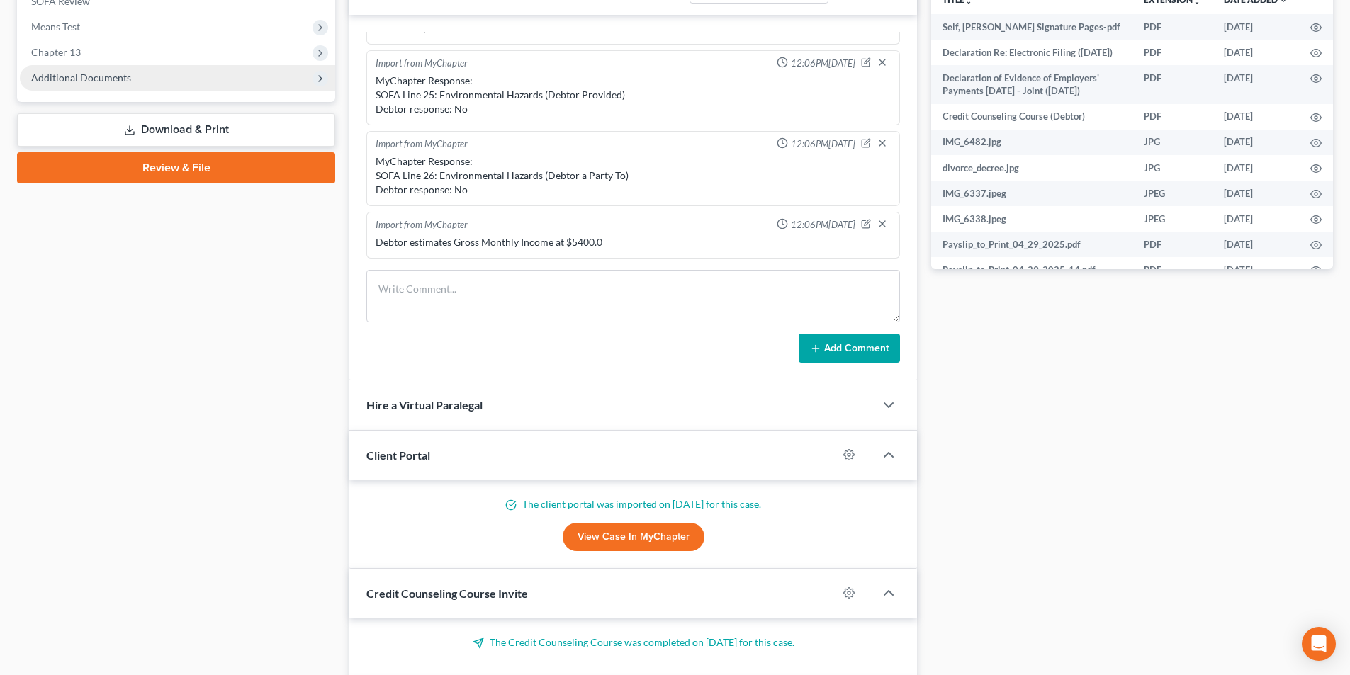
click at [103, 77] on span "Additional Documents" at bounding box center [81, 78] width 100 height 12
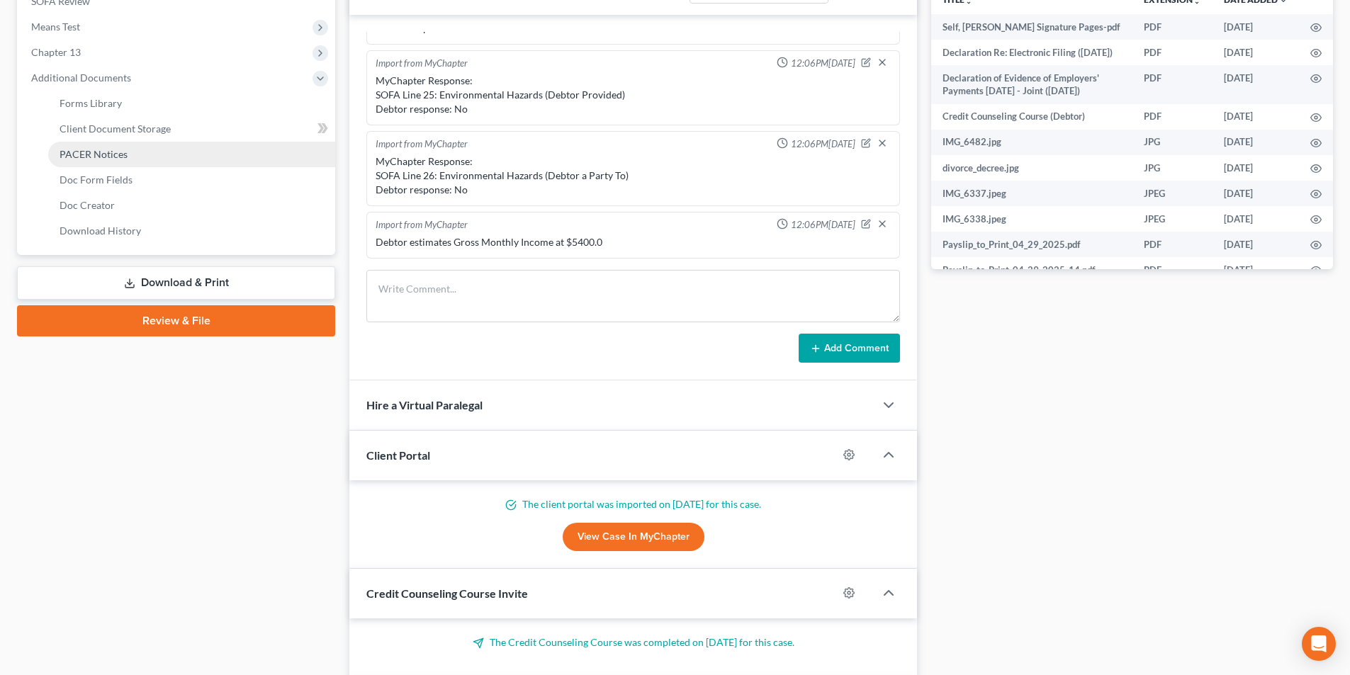
click at [137, 155] on link "PACER Notices" at bounding box center [191, 155] width 287 height 26
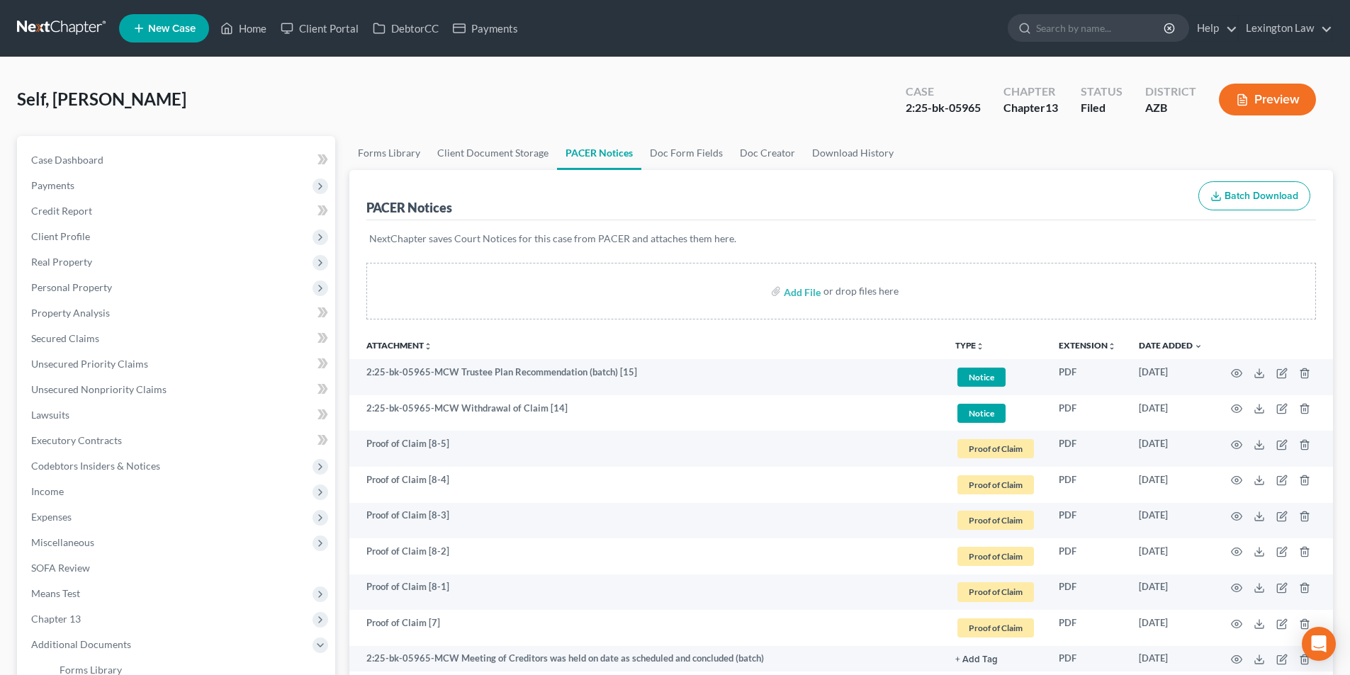
click at [973, 348] on button "TYPE unfold_more" at bounding box center [969, 345] width 29 height 9
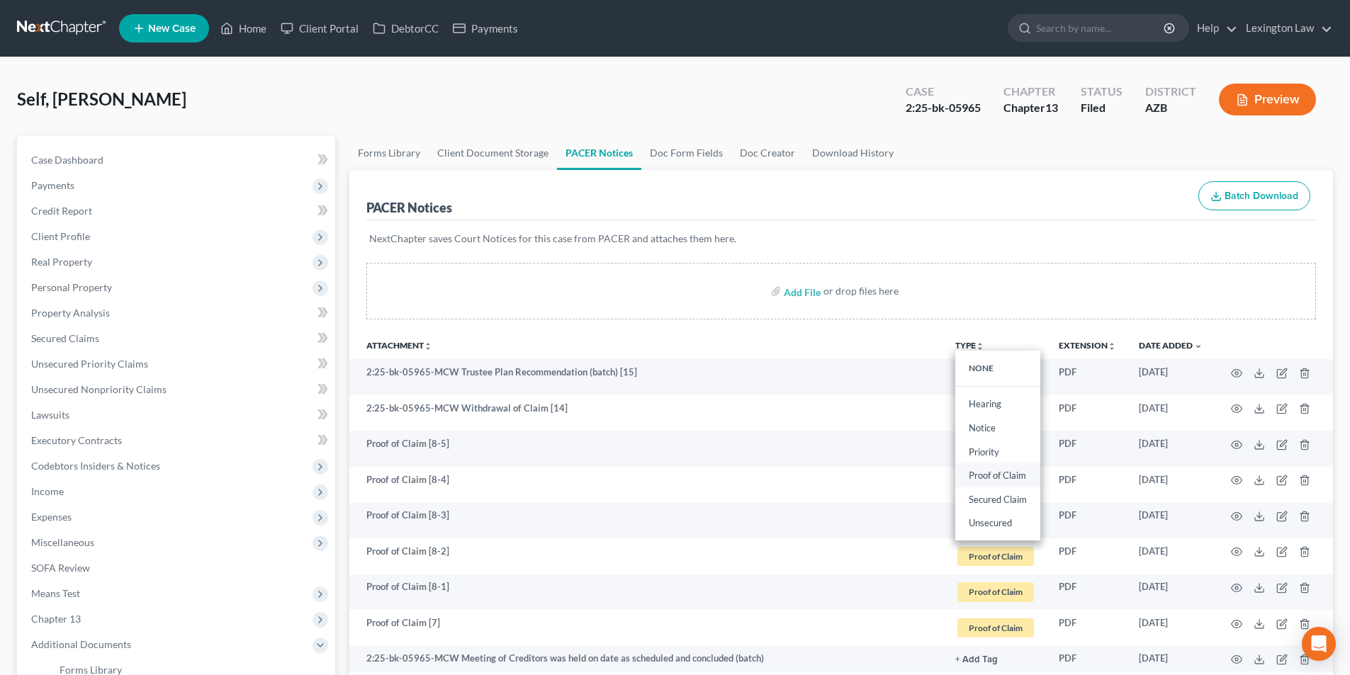
click at [985, 474] on link "Proof of Claim" at bounding box center [997, 476] width 85 height 24
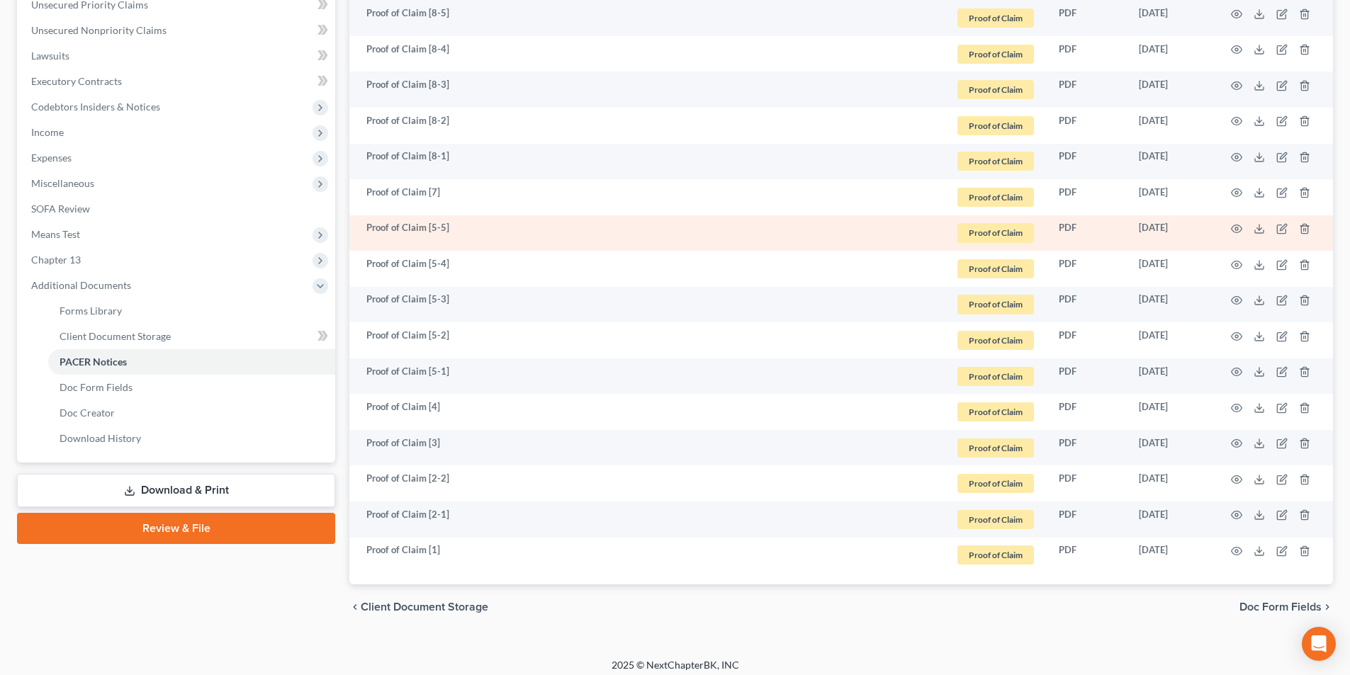
scroll to position [368, 0]
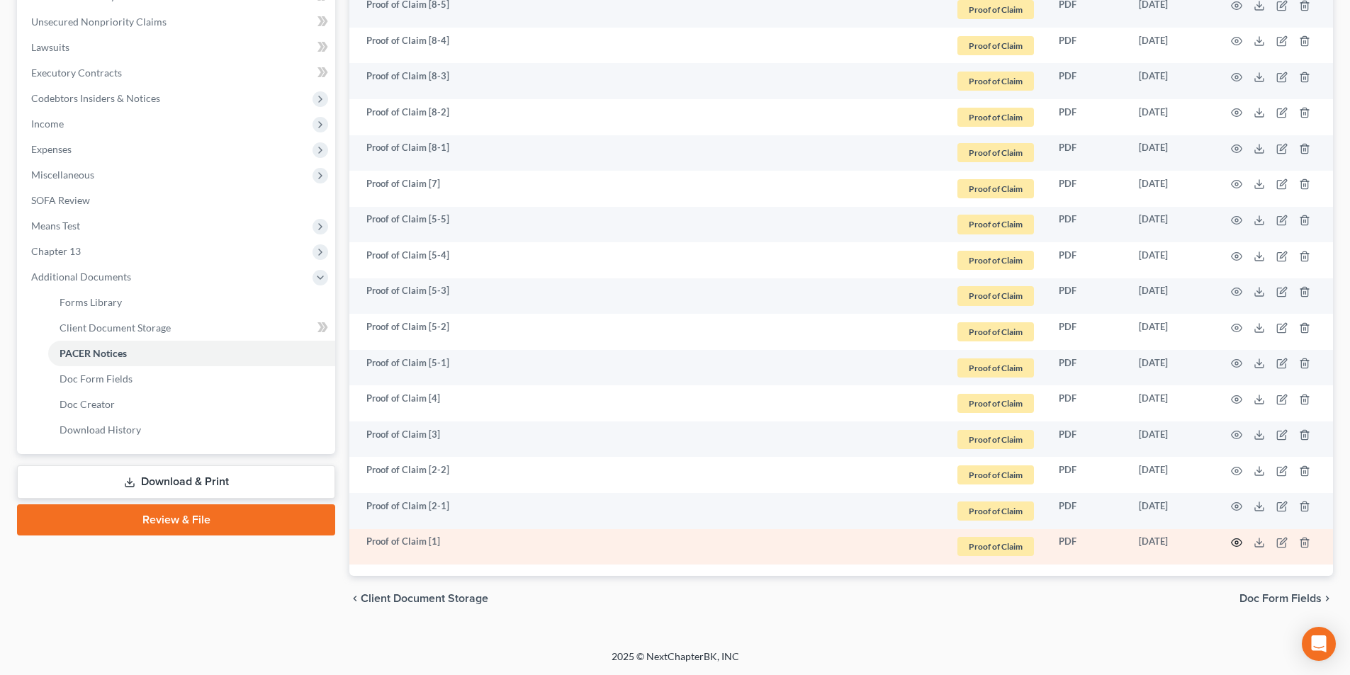
click at [1236, 540] on icon "button" at bounding box center [1236, 542] width 11 height 11
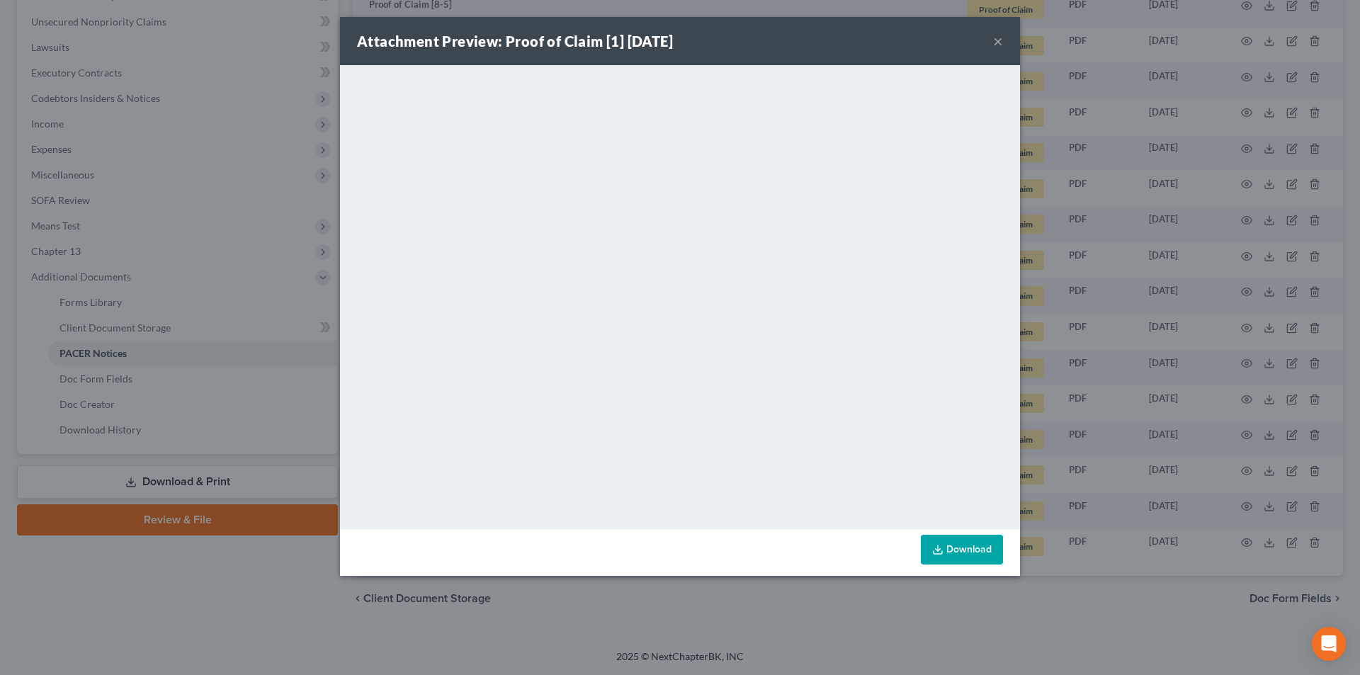
click at [999, 42] on button "×" at bounding box center [998, 41] width 10 height 17
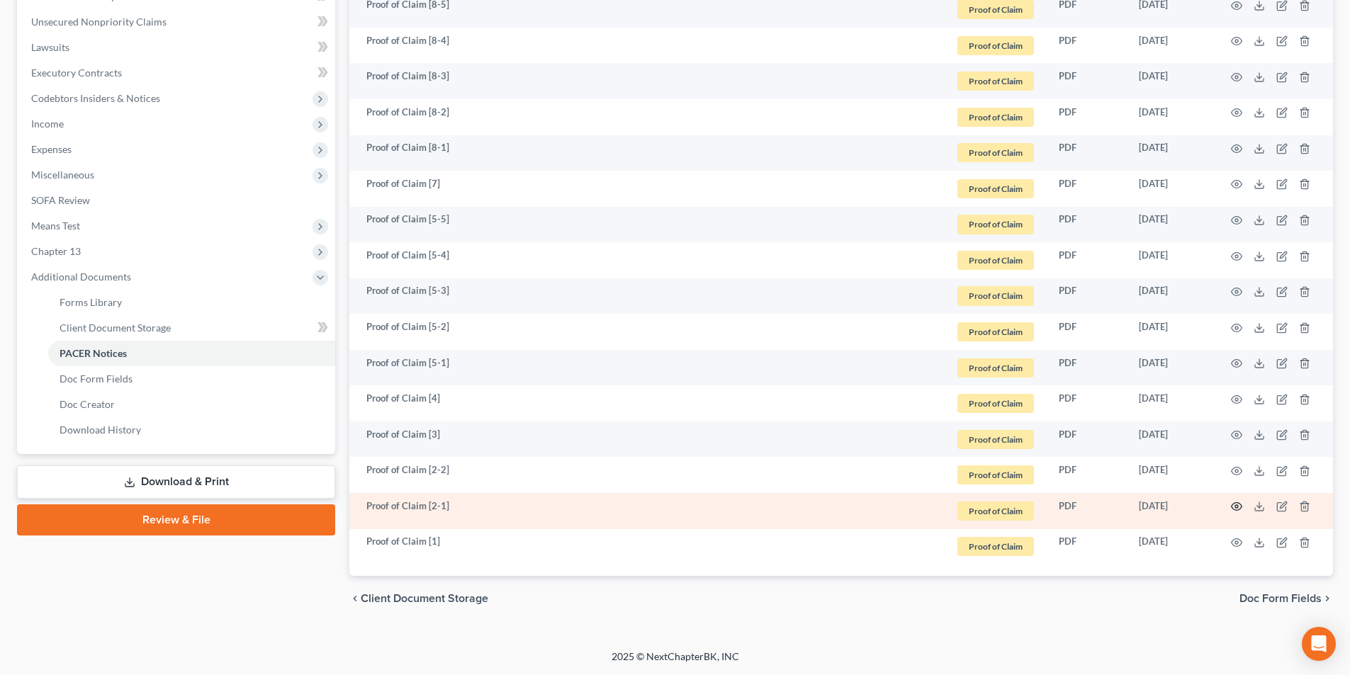
click at [1241, 504] on icon "button" at bounding box center [1236, 506] width 11 height 11
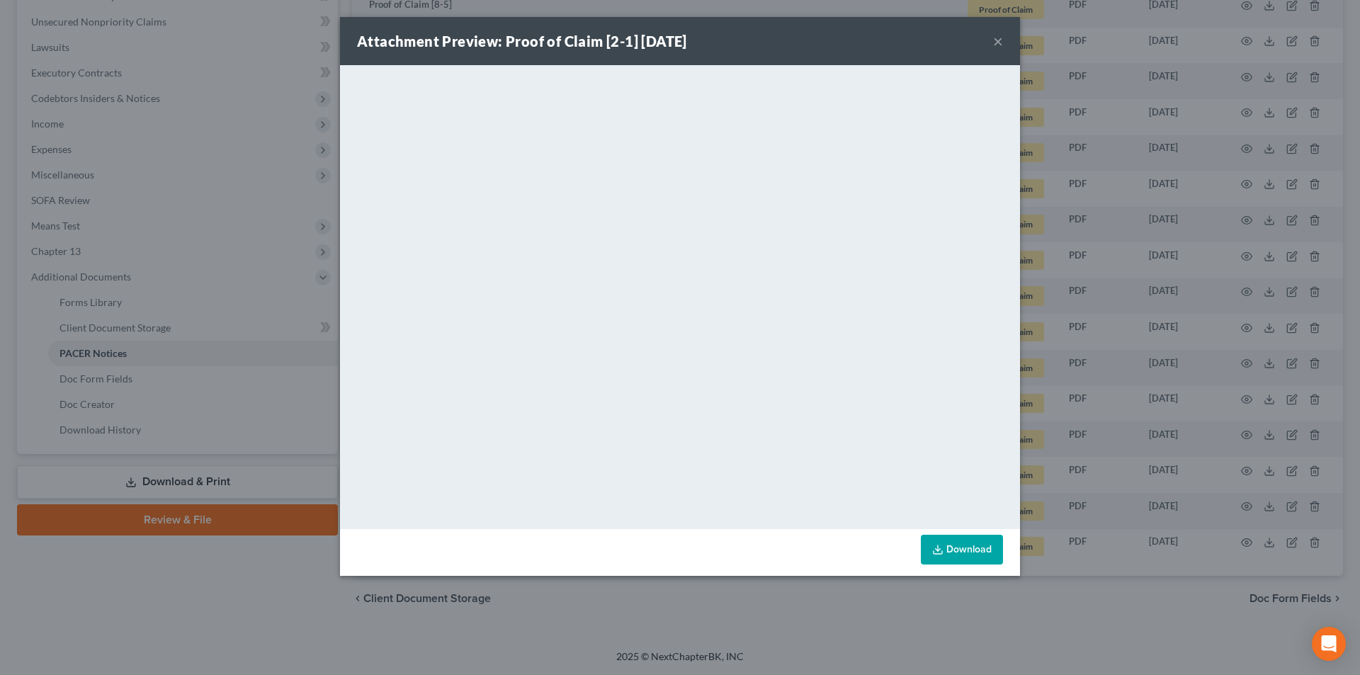
click at [996, 38] on button "×" at bounding box center [998, 41] width 10 height 17
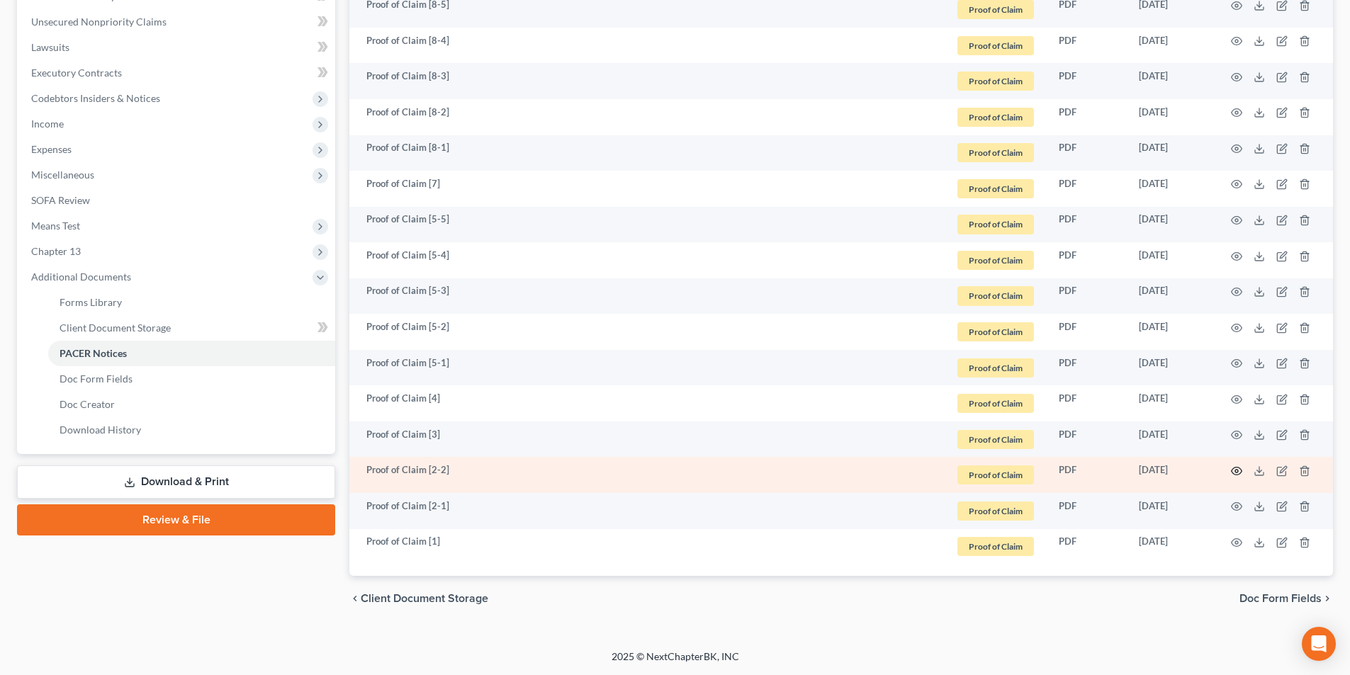
click at [1234, 469] on icon "button" at bounding box center [1236, 470] width 11 height 11
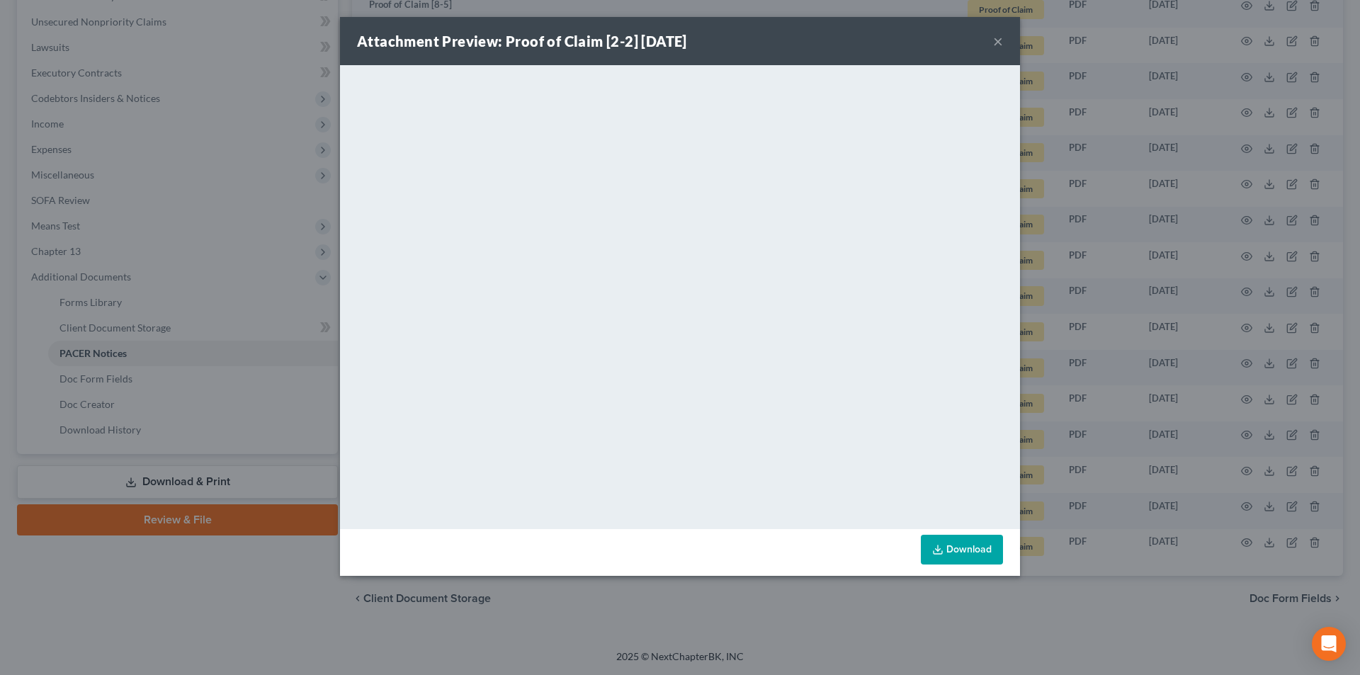
click at [998, 43] on button "×" at bounding box center [998, 41] width 10 height 17
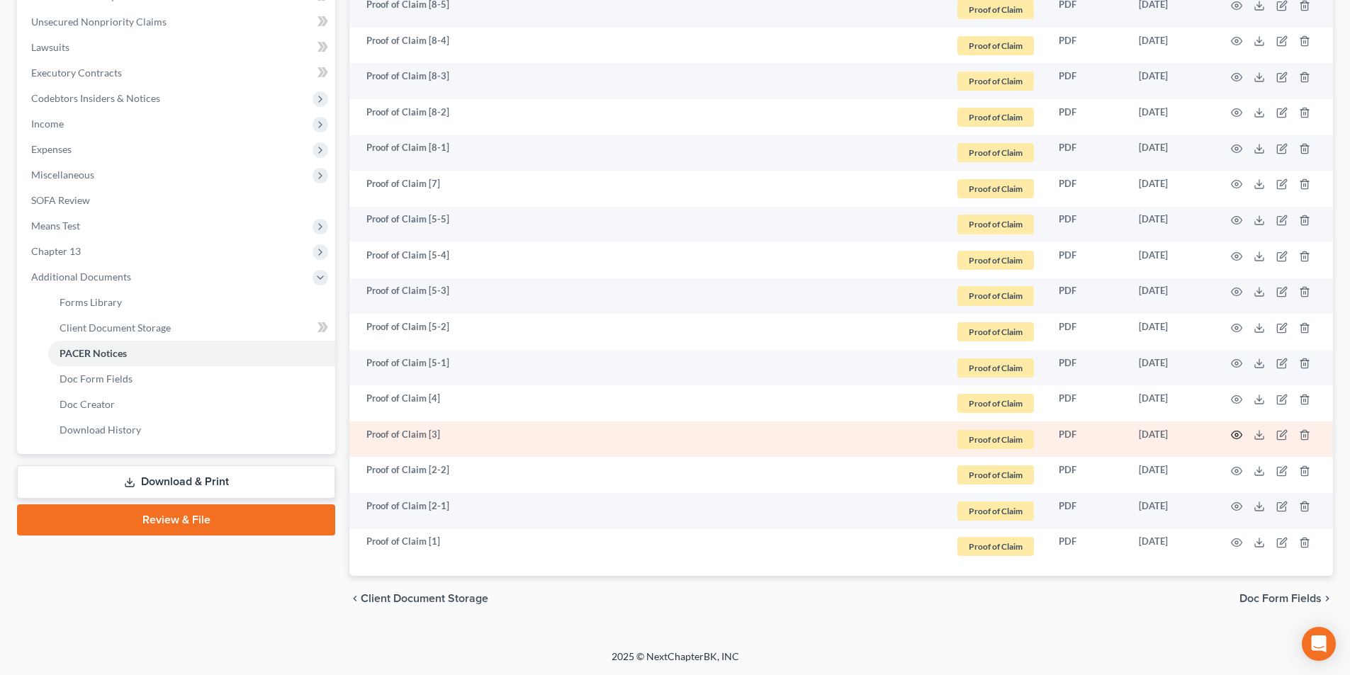
click at [1235, 439] on icon "button" at bounding box center [1236, 435] width 11 height 8
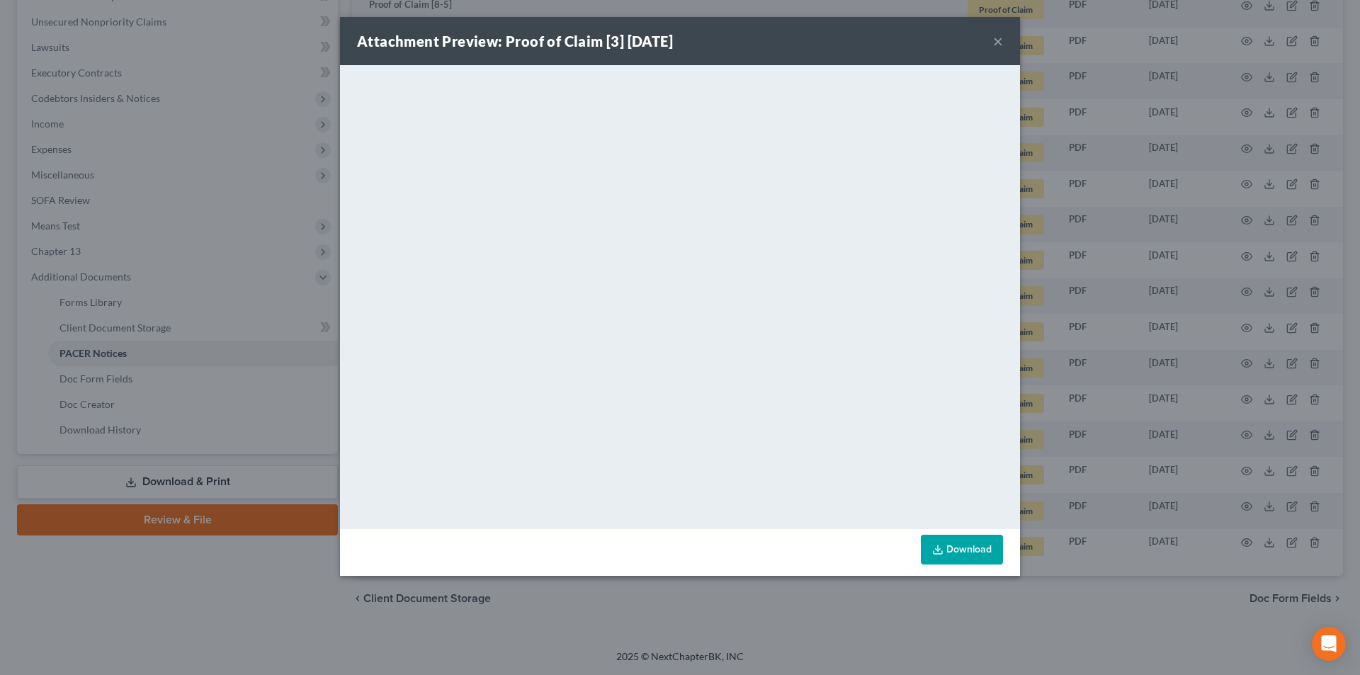
click at [997, 40] on button "×" at bounding box center [998, 41] width 10 height 17
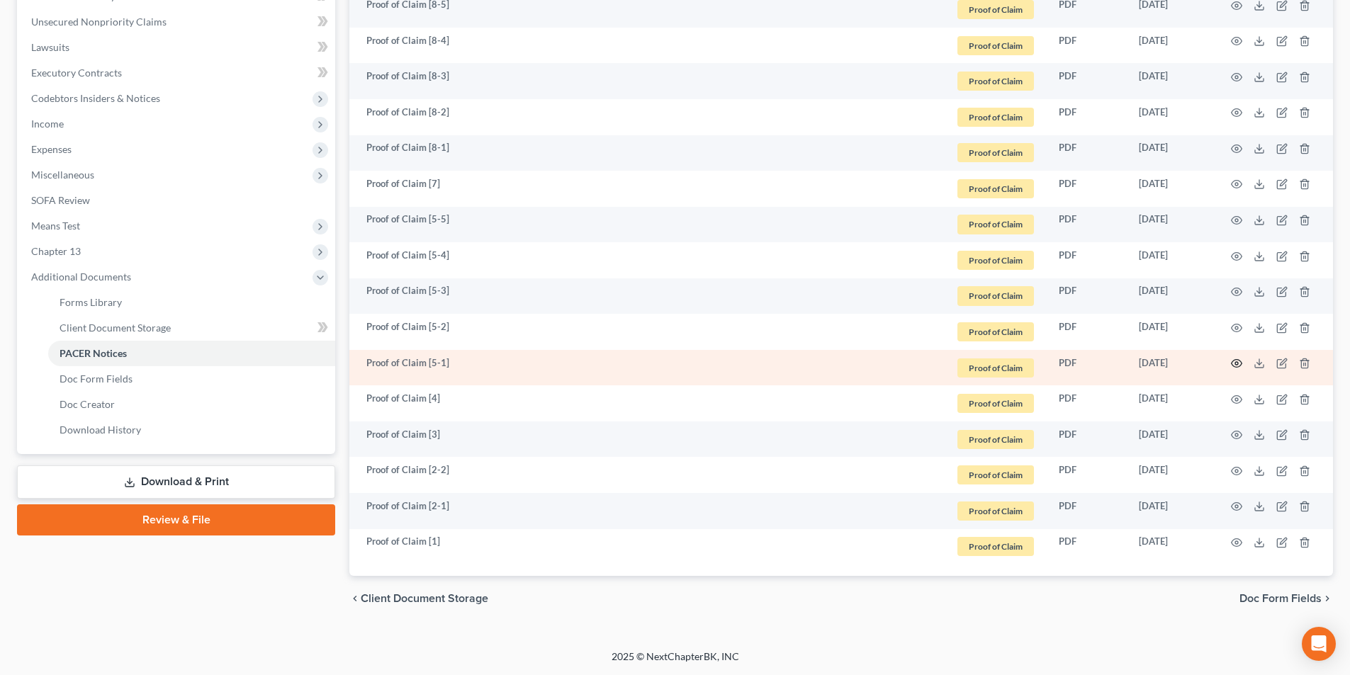
click at [1237, 366] on icon "button" at bounding box center [1236, 363] width 11 height 11
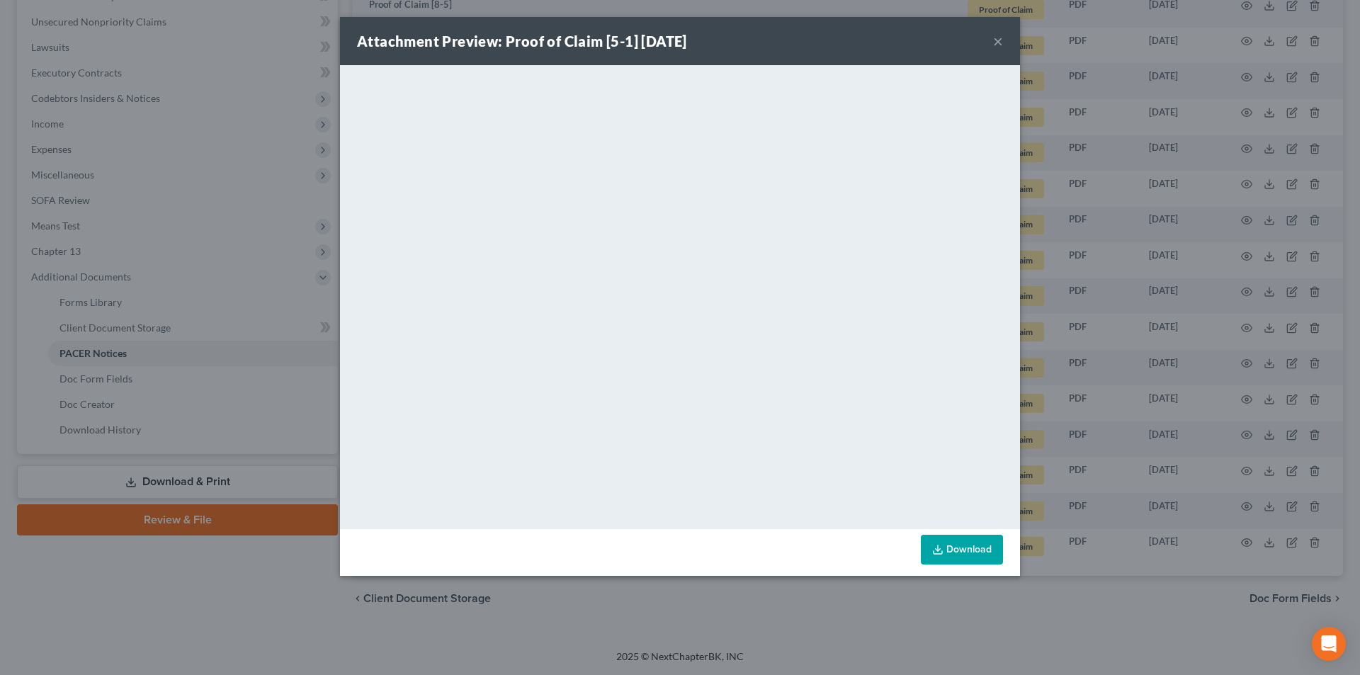
click at [996, 43] on button "×" at bounding box center [998, 41] width 10 height 17
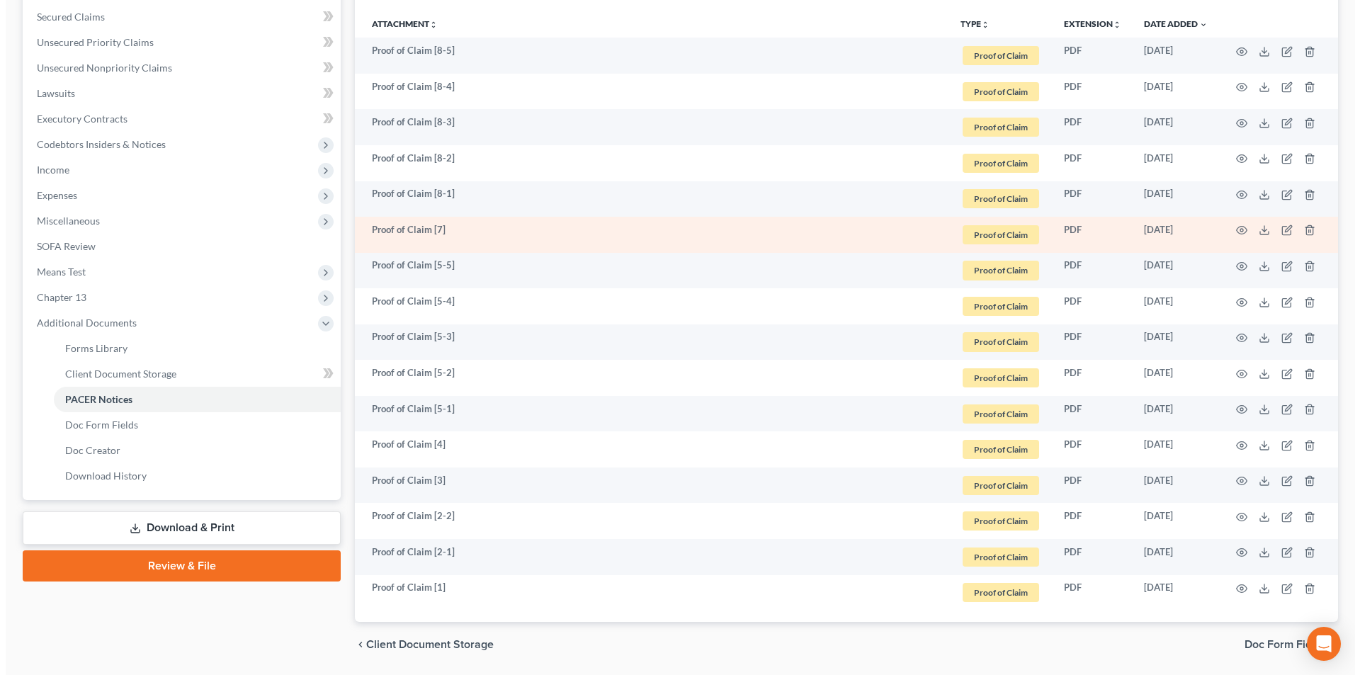
scroll to position [297, 0]
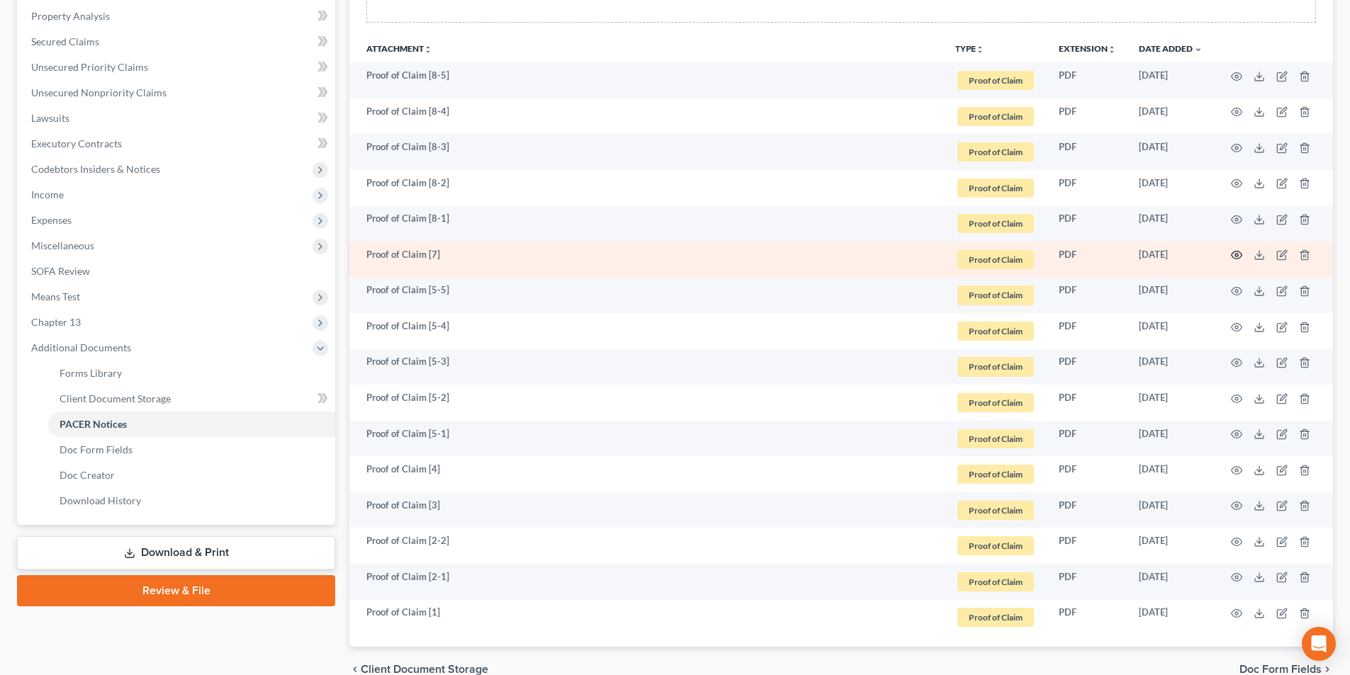
click at [1239, 254] on icon "button" at bounding box center [1236, 254] width 11 height 11
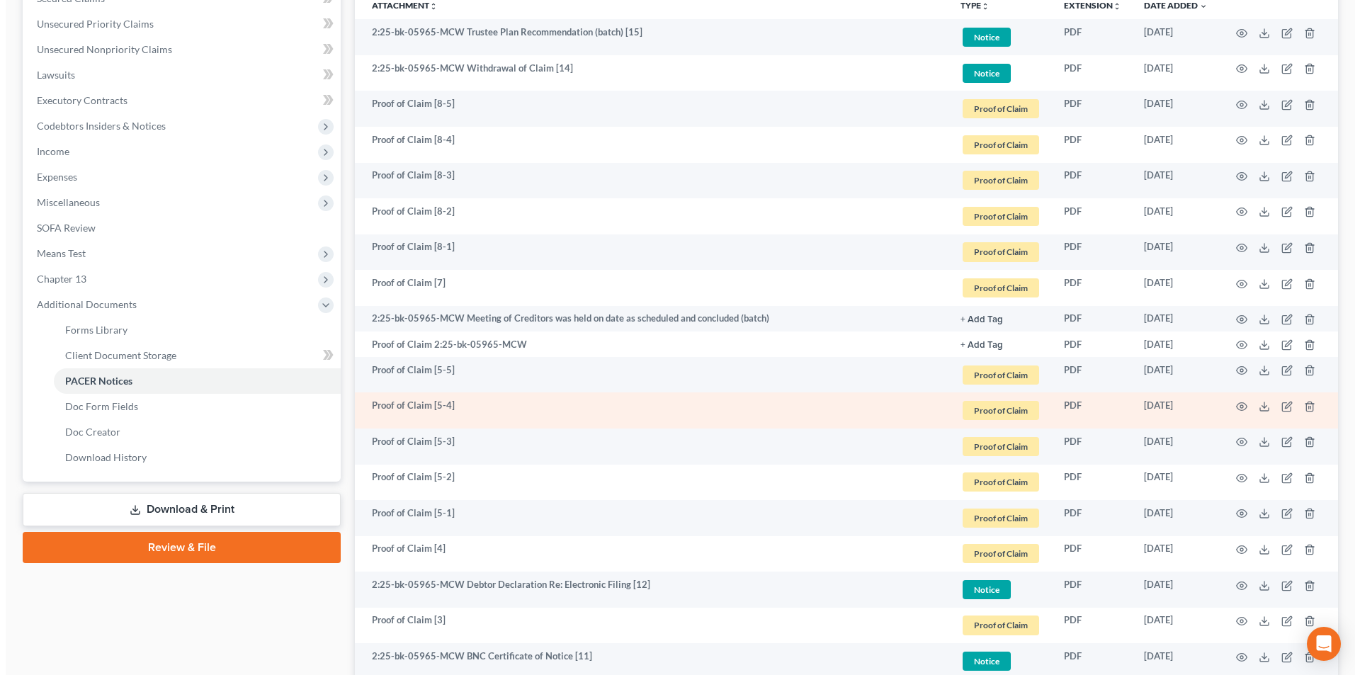
scroll to position [354, 0]
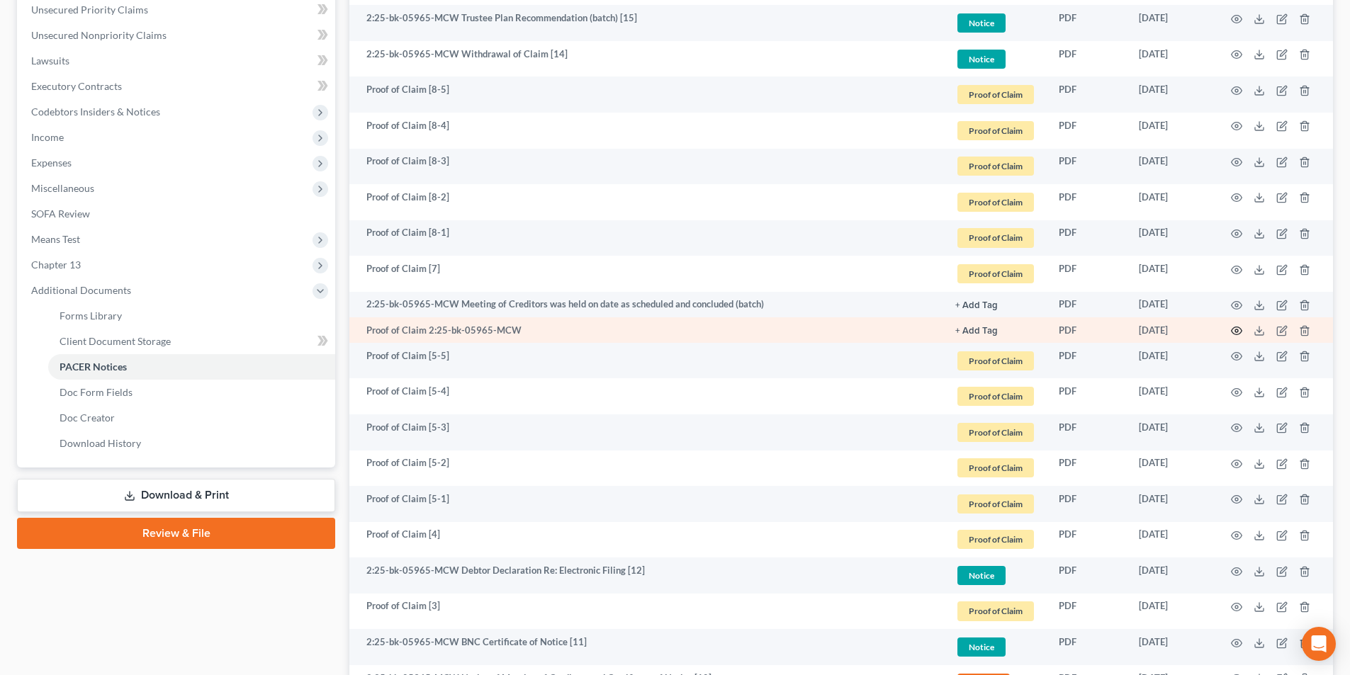
click at [1238, 331] on circle "button" at bounding box center [1236, 330] width 3 height 3
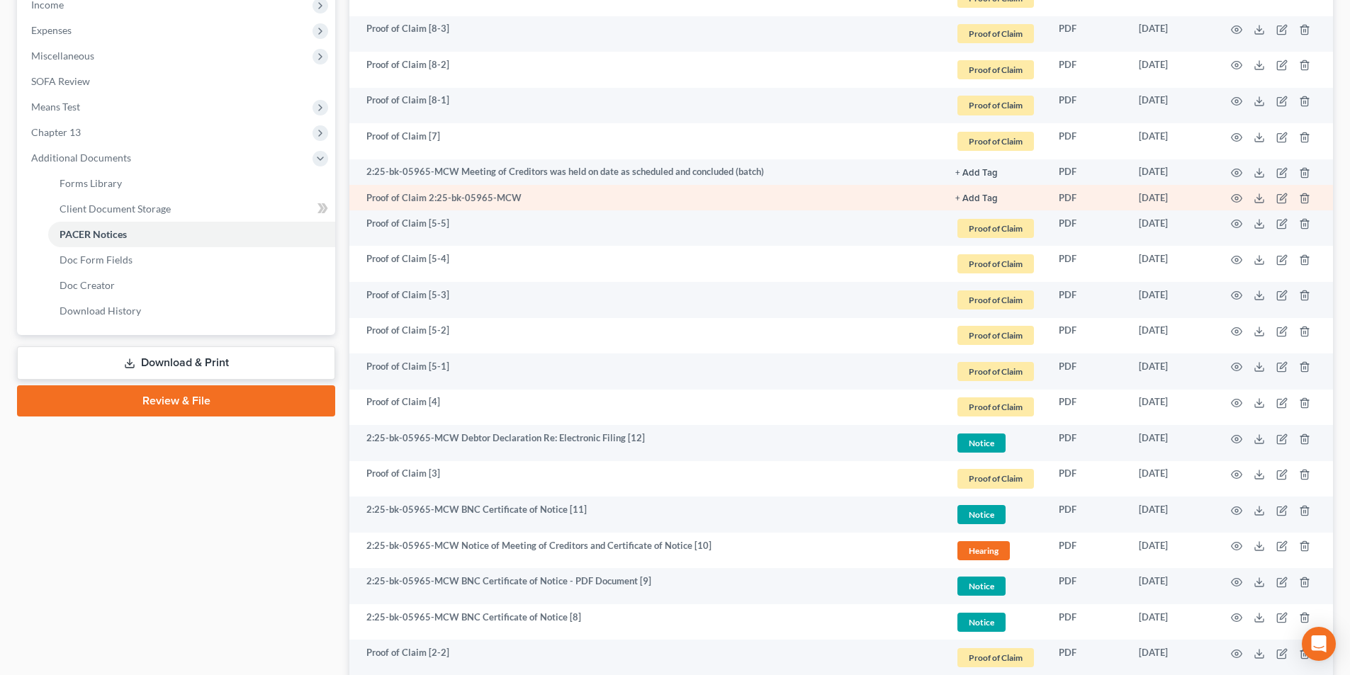
scroll to position [496, 0]
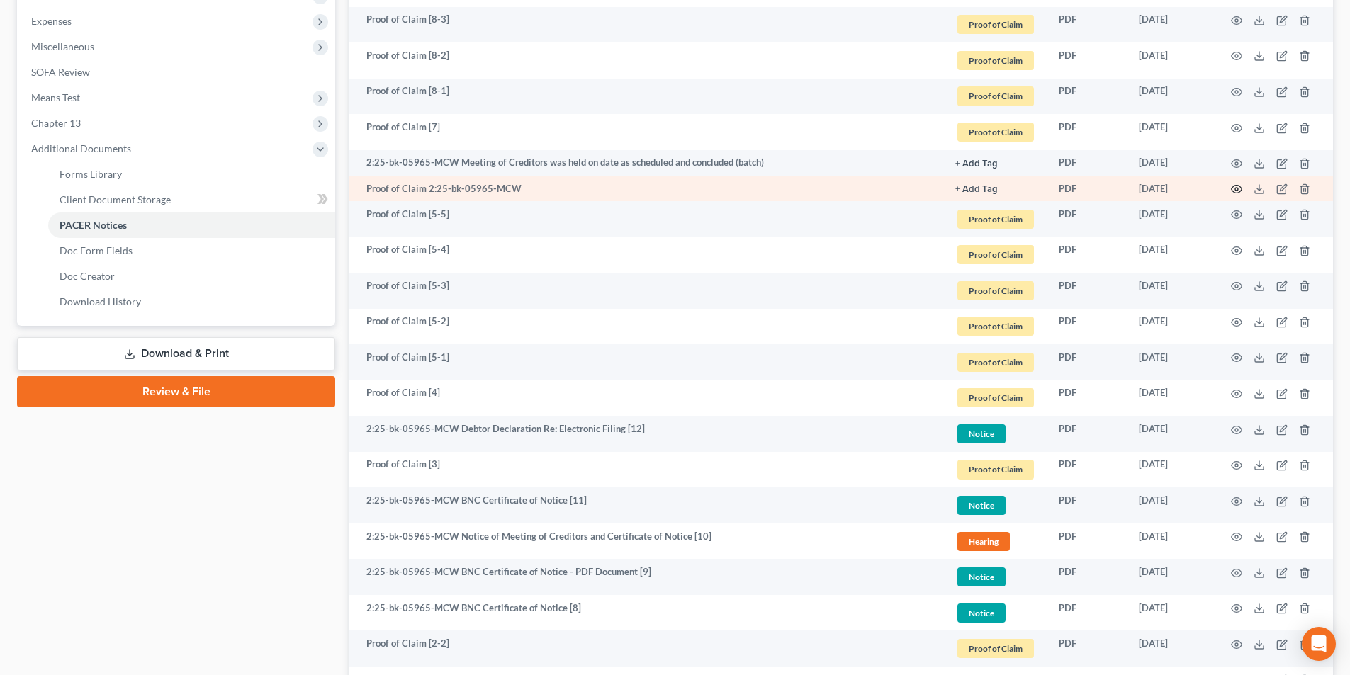
click at [1238, 189] on circle "button" at bounding box center [1236, 189] width 3 height 3
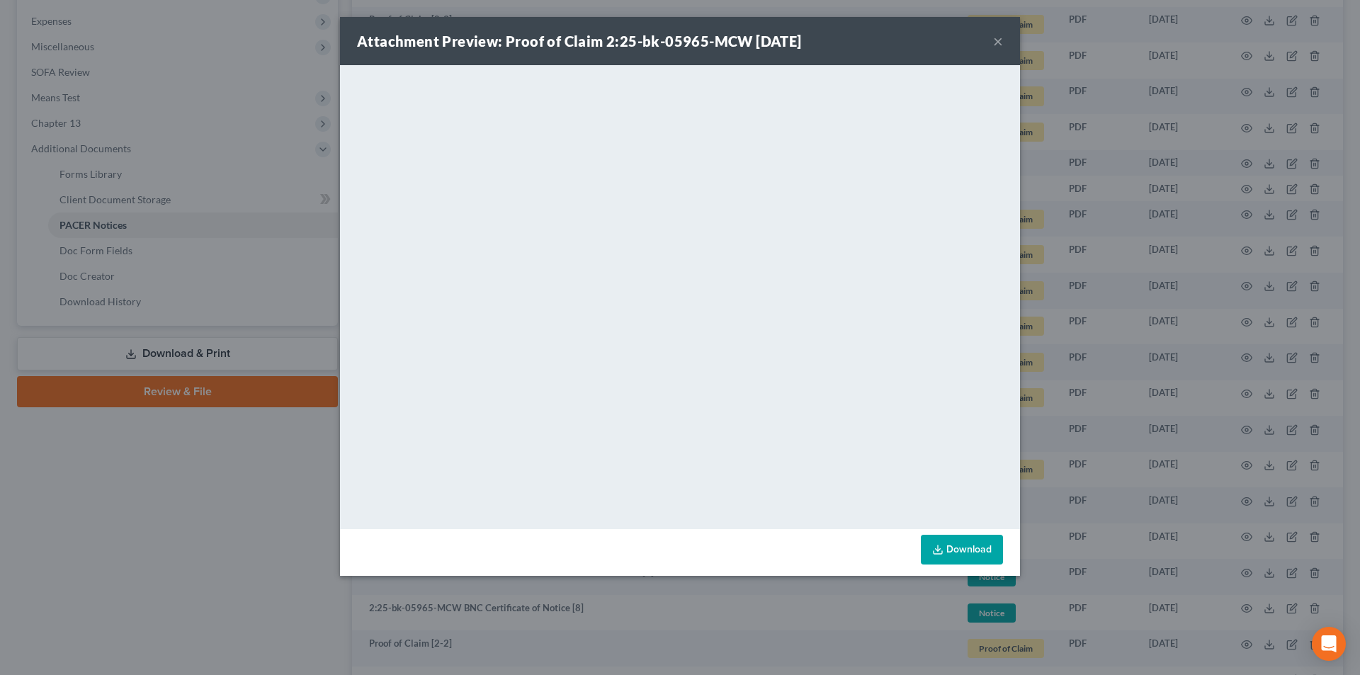
click at [997, 46] on button "×" at bounding box center [998, 41] width 10 height 17
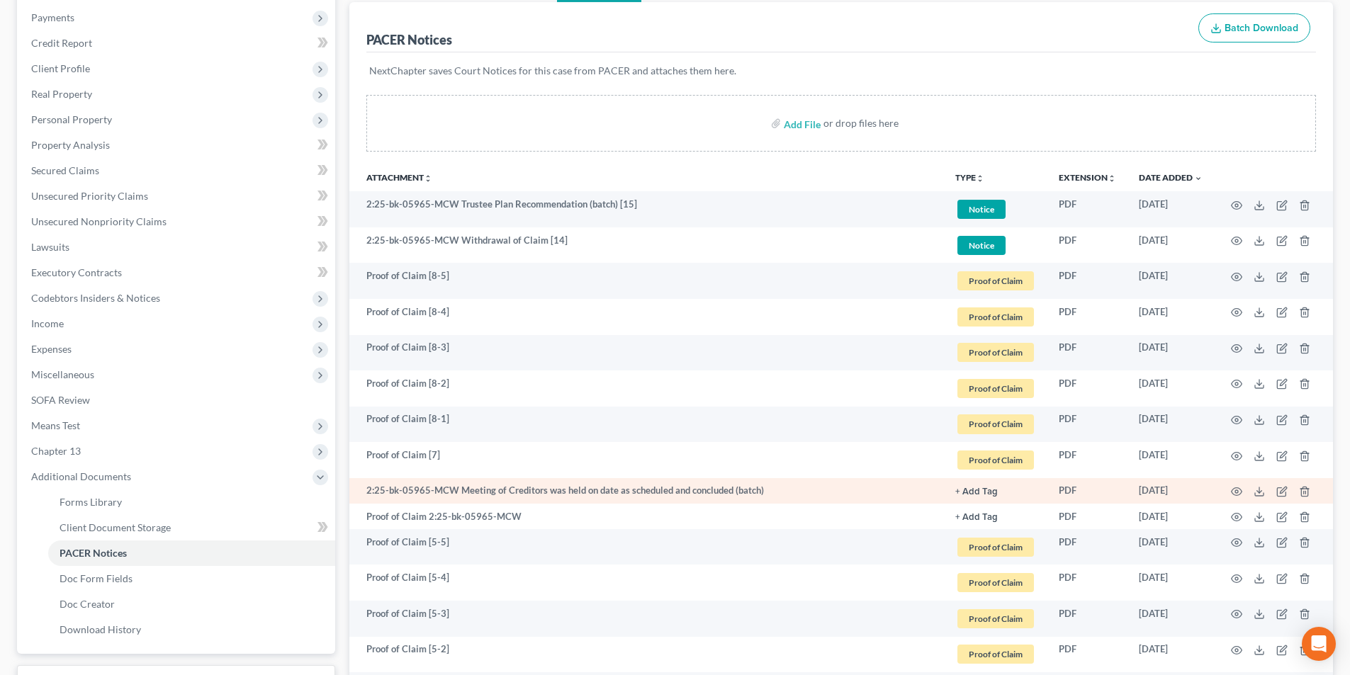
scroll to position [0, 0]
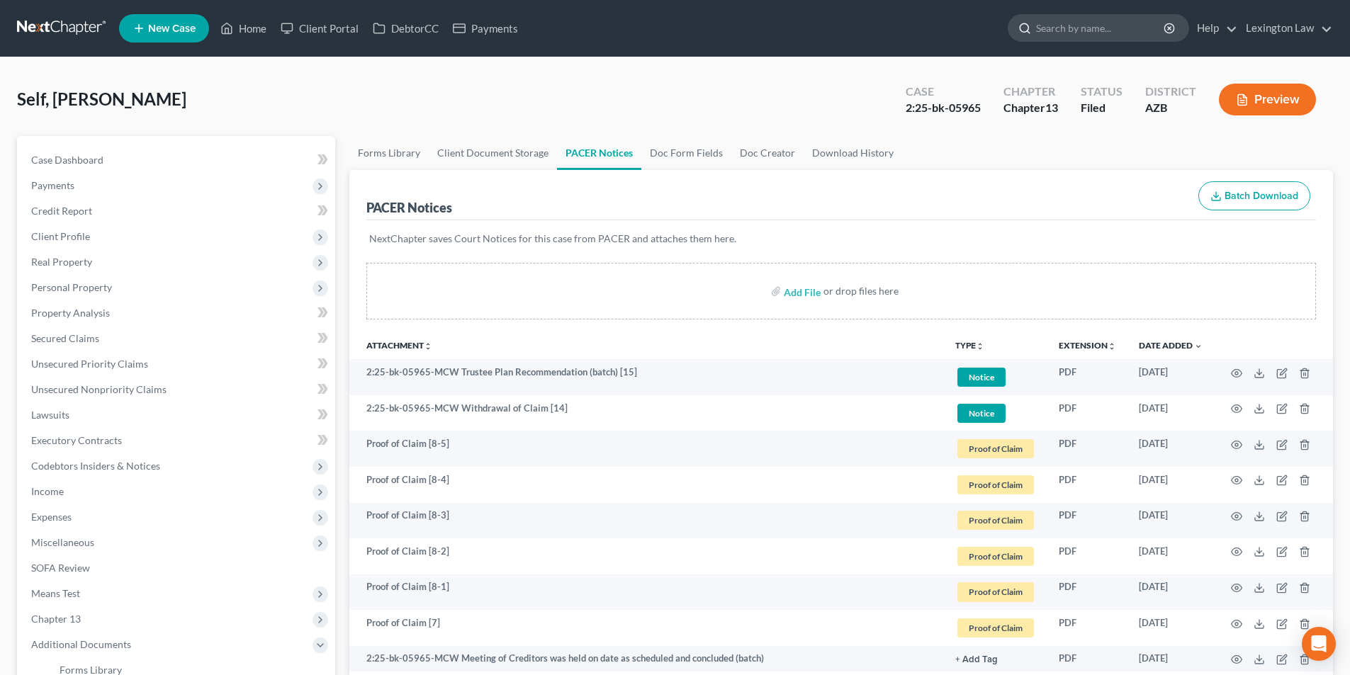
click at [1053, 26] on input "search" at bounding box center [1101, 28] width 130 height 26
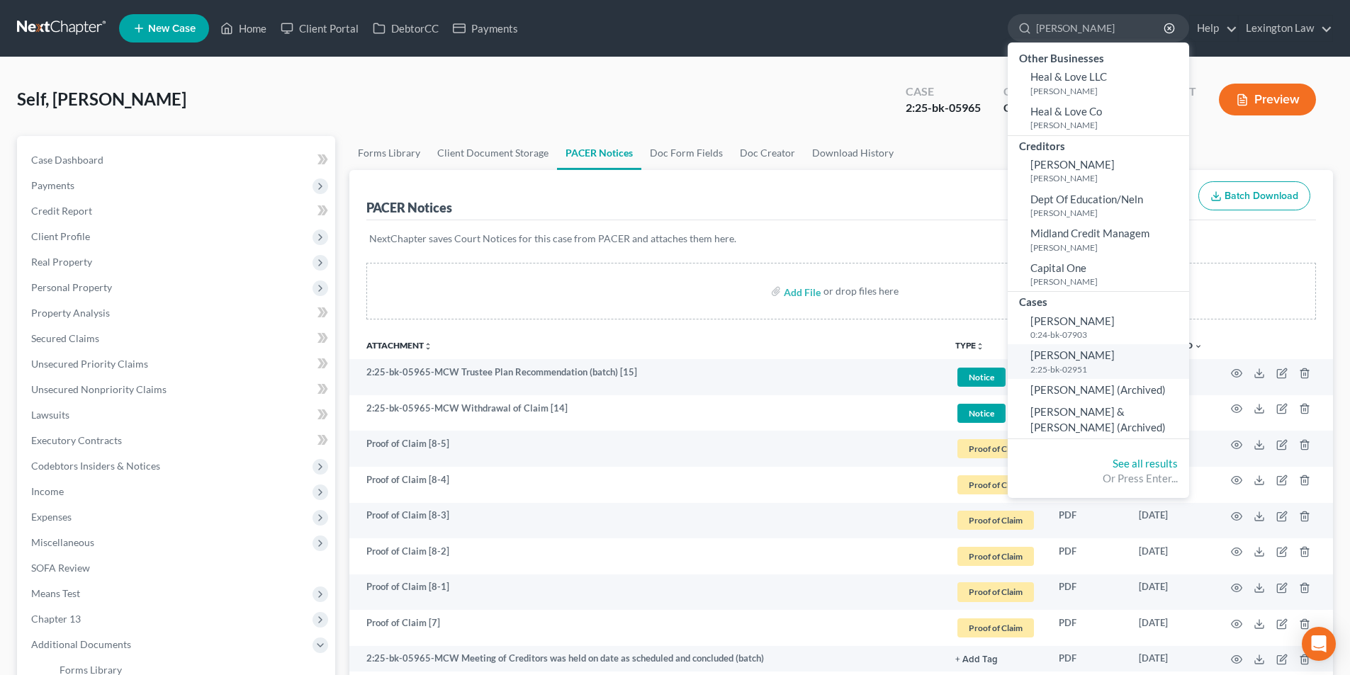
type input "[PERSON_NAME]"
click at [1089, 354] on span "[PERSON_NAME]" at bounding box center [1072, 355] width 84 height 13
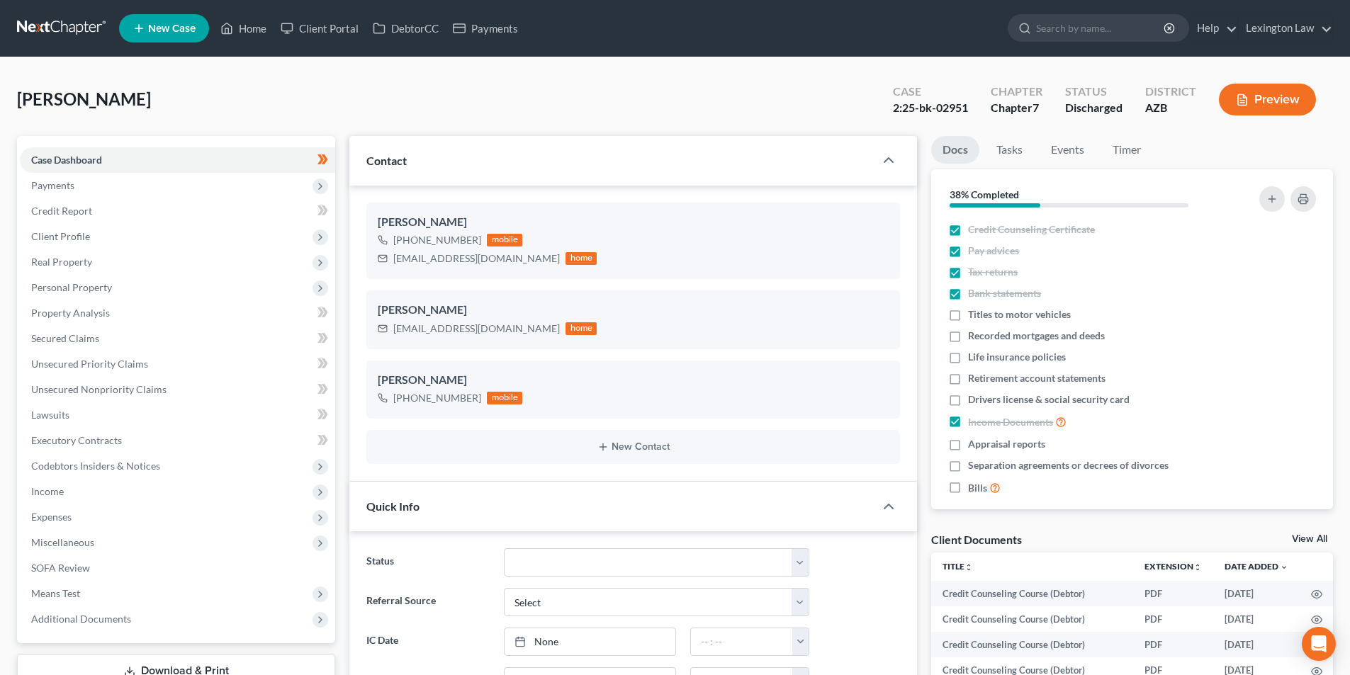
scroll to position [1565, 0]
click at [108, 237] on span "Client Profile" at bounding box center [177, 237] width 315 height 26
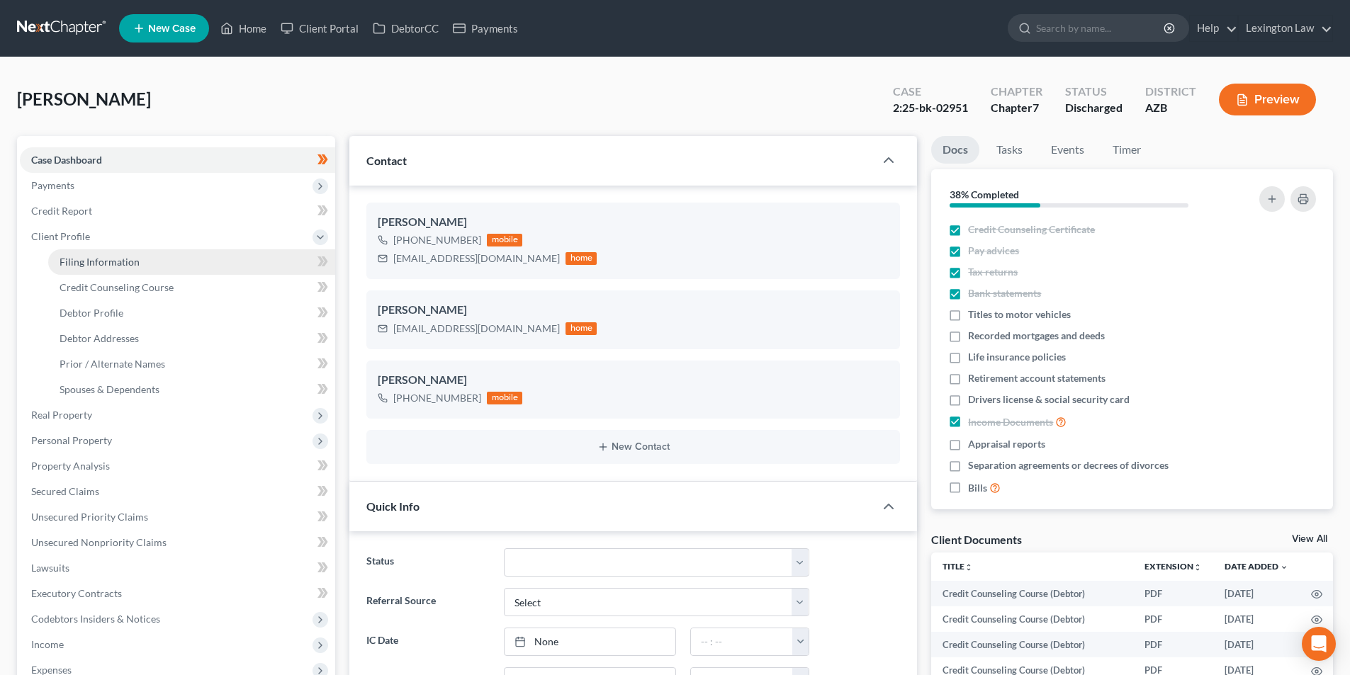
click at [109, 256] on span "Filing Information" at bounding box center [100, 262] width 80 height 12
select select "1"
select select "0"
select select "3"
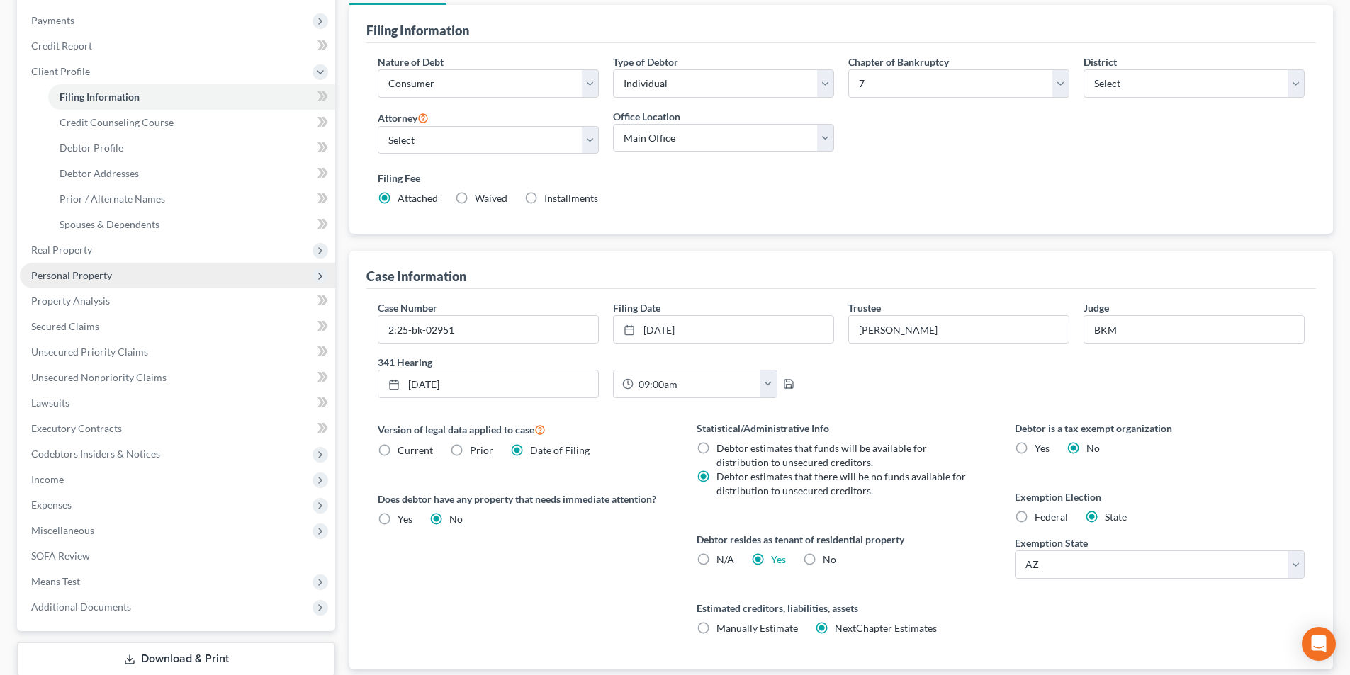
scroll to position [259, 0]
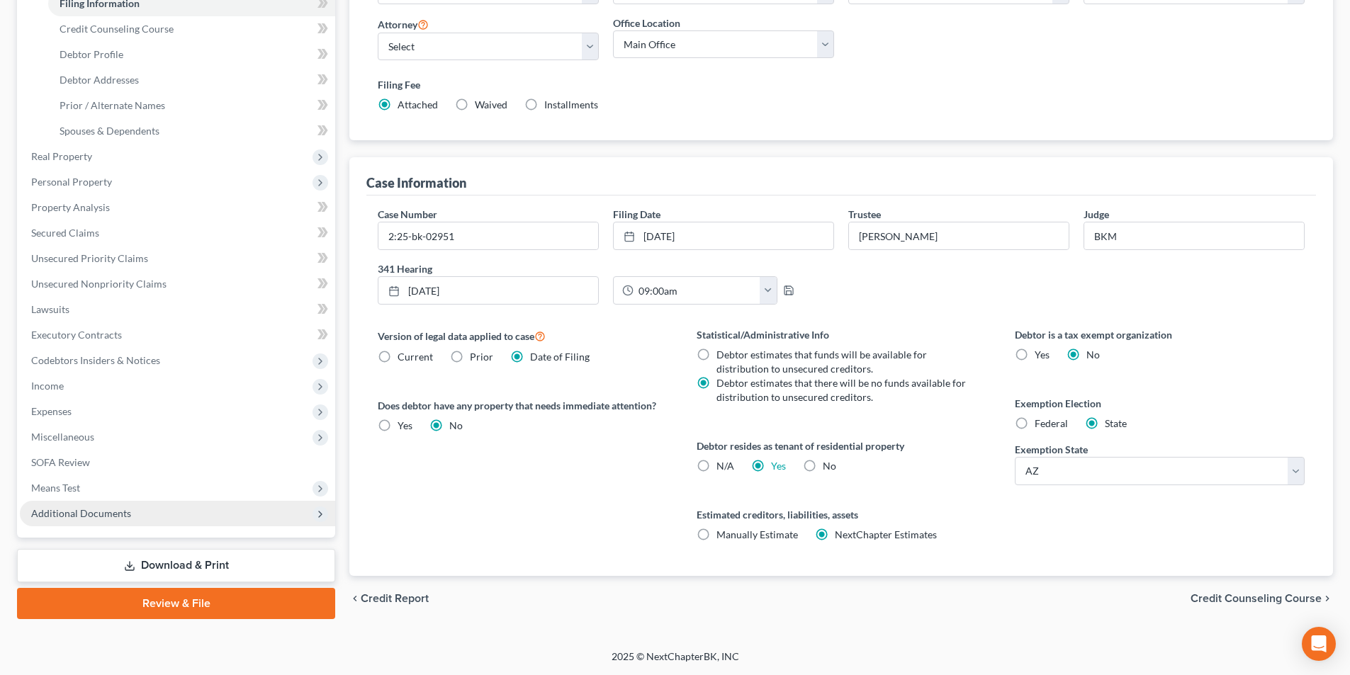
click at [134, 509] on span "Additional Documents" at bounding box center [177, 514] width 315 height 26
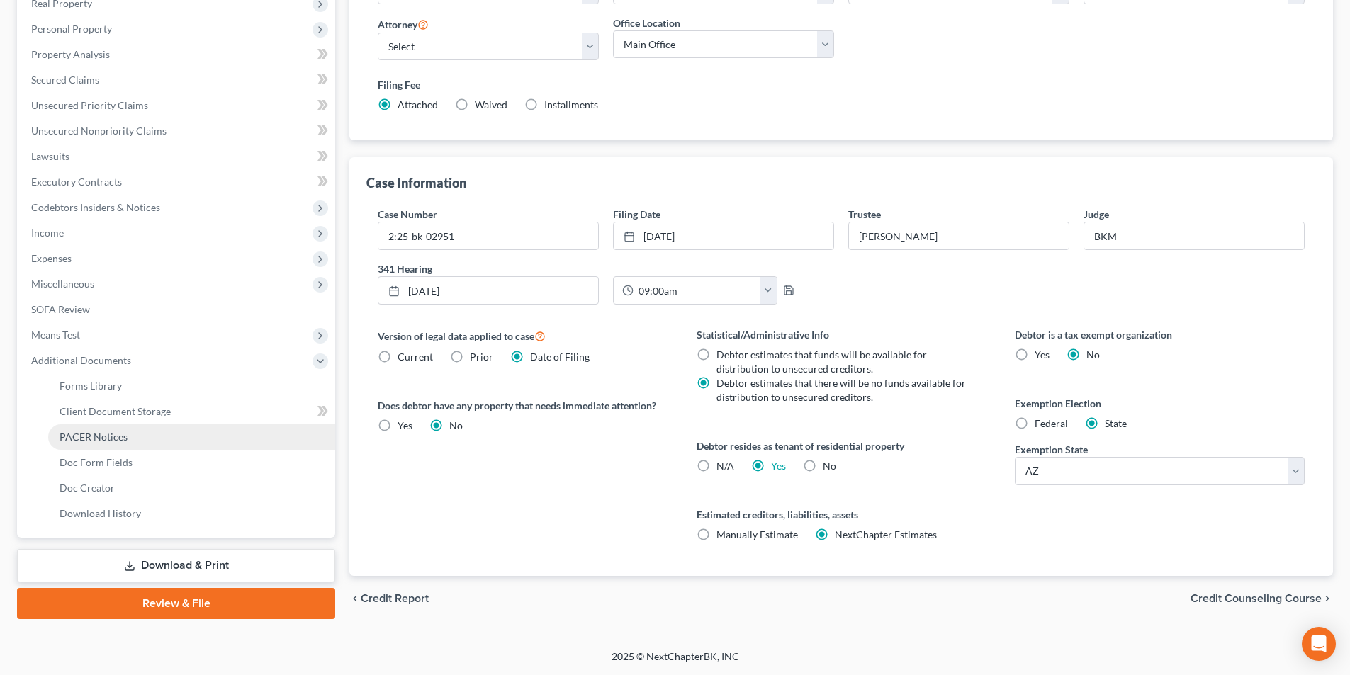
click at [132, 438] on link "PACER Notices" at bounding box center [191, 437] width 287 height 26
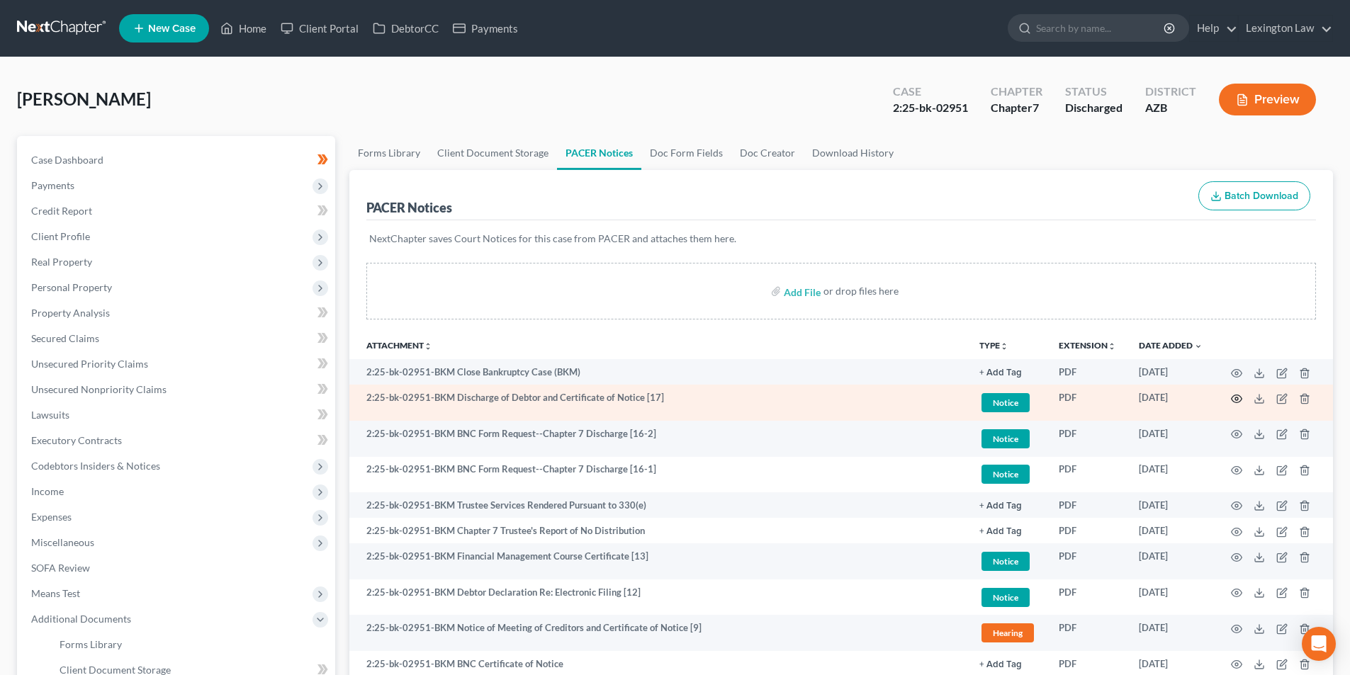
click at [1236, 399] on icon "button" at bounding box center [1236, 398] width 11 height 11
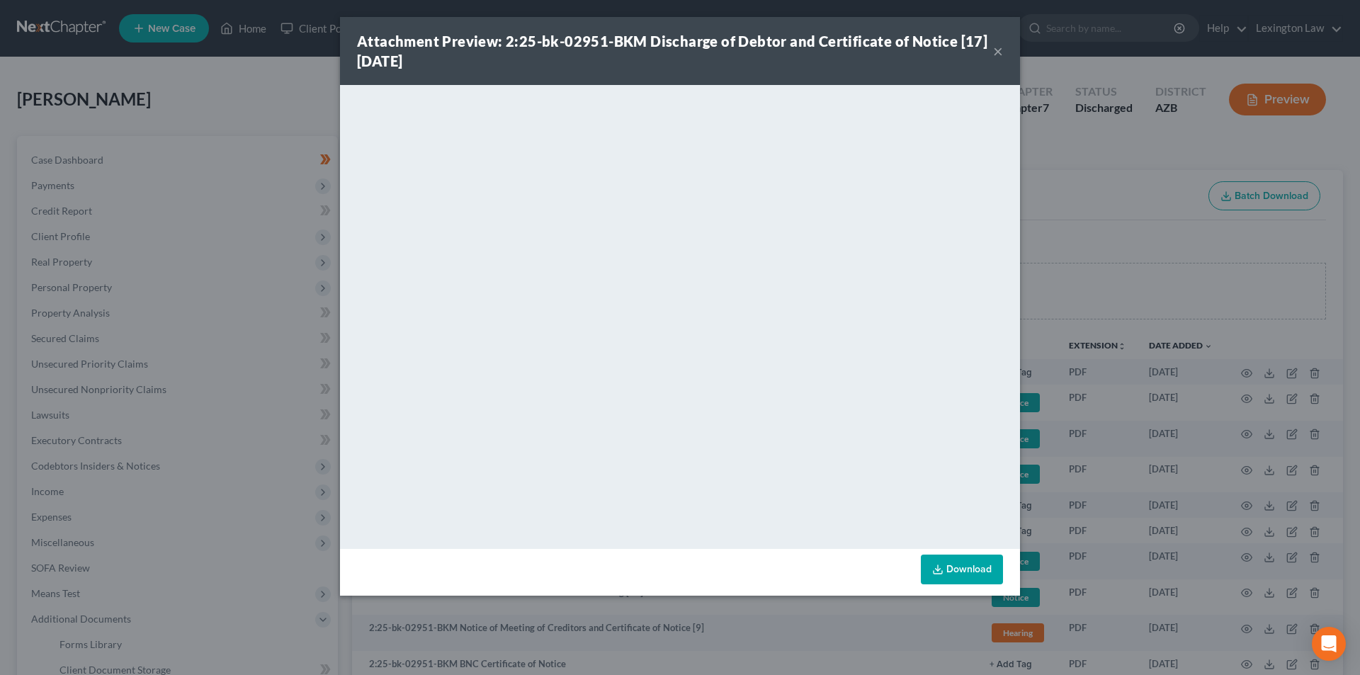
click at [994, 55] on button "×" at bounding box center [998, 51] width 10 height 17
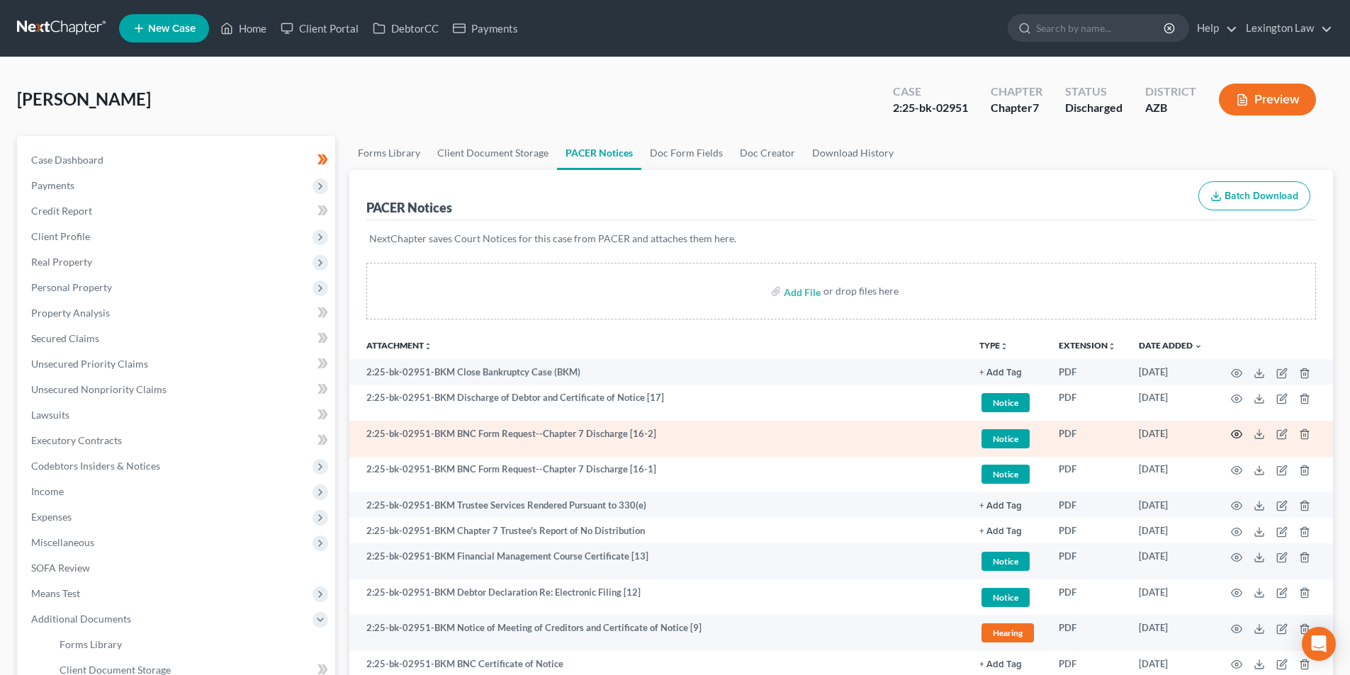
click at [1236, 434] on circle "button" at bounding box center [1236, 434] width 3 height 3
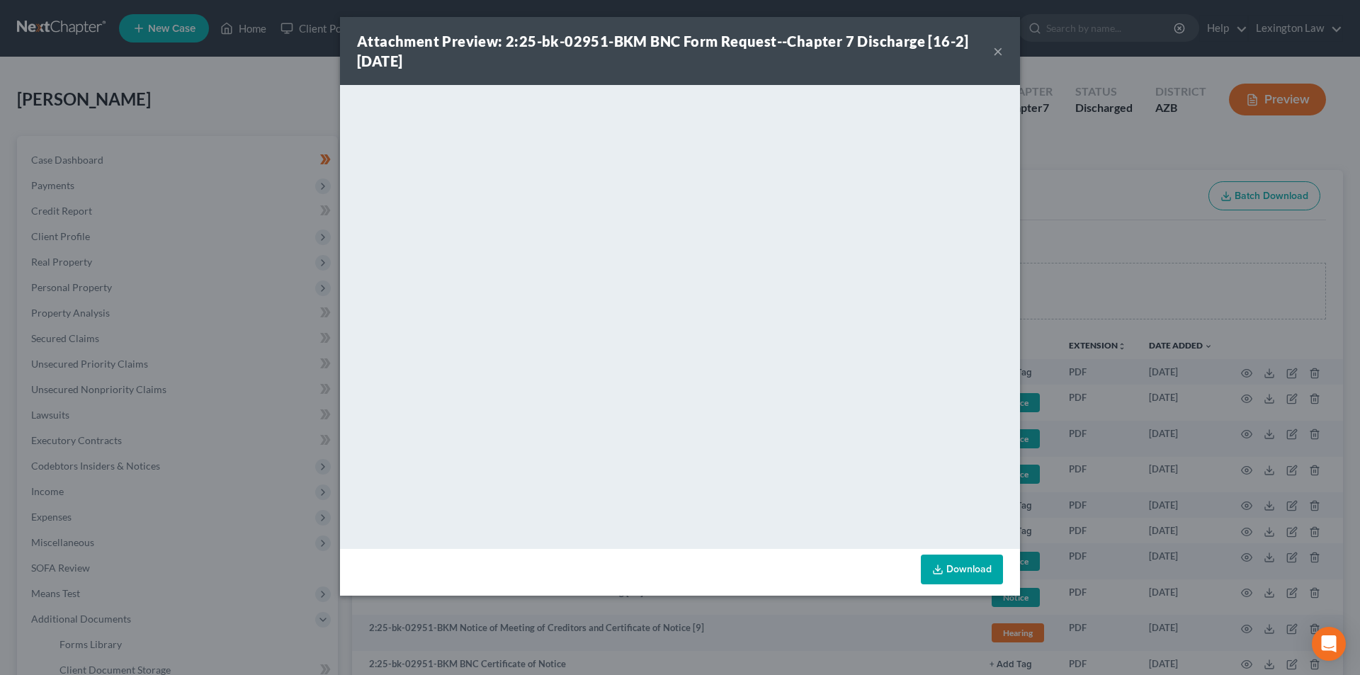
click at [999, 50] on button "×" at bounding box center [998, 51] width 10 height 17
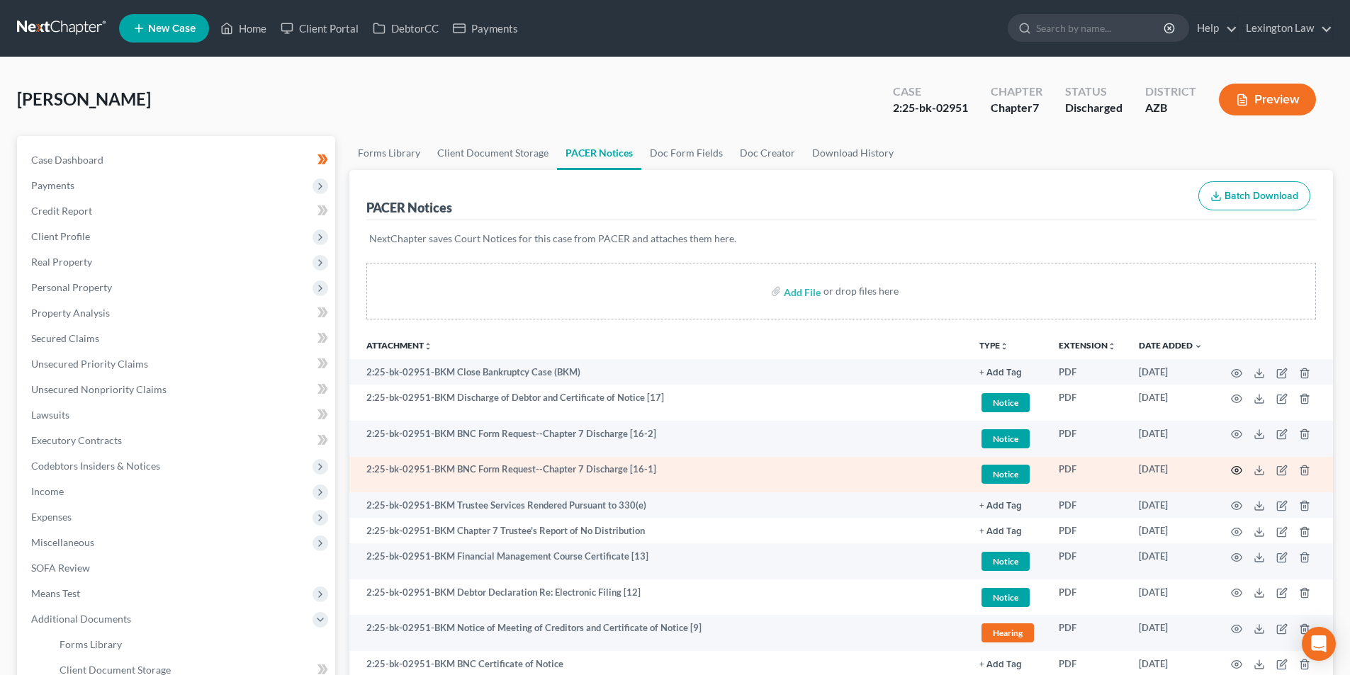
click at [1238, 471] on icon "button" at bounding box center [1236, 470] width 11 height 11
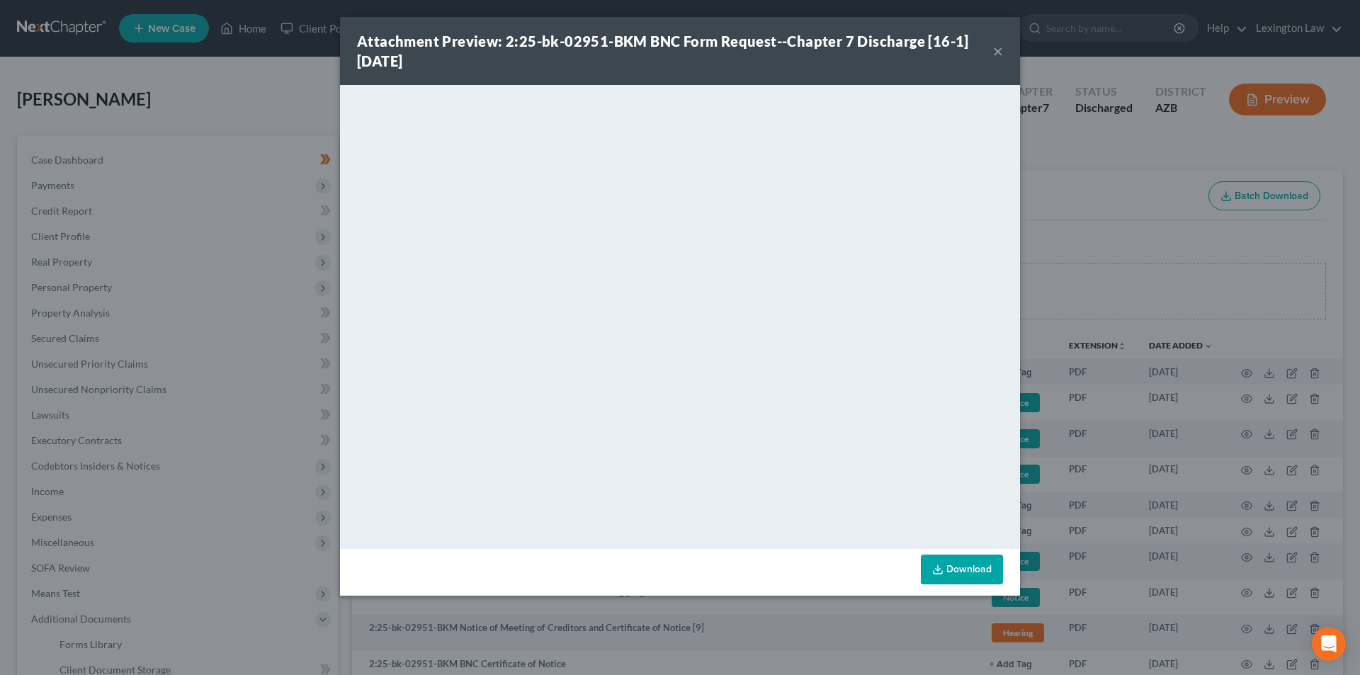
click at [999, 54] on button "×" at bounding box center [998, 51] width 10 height 17
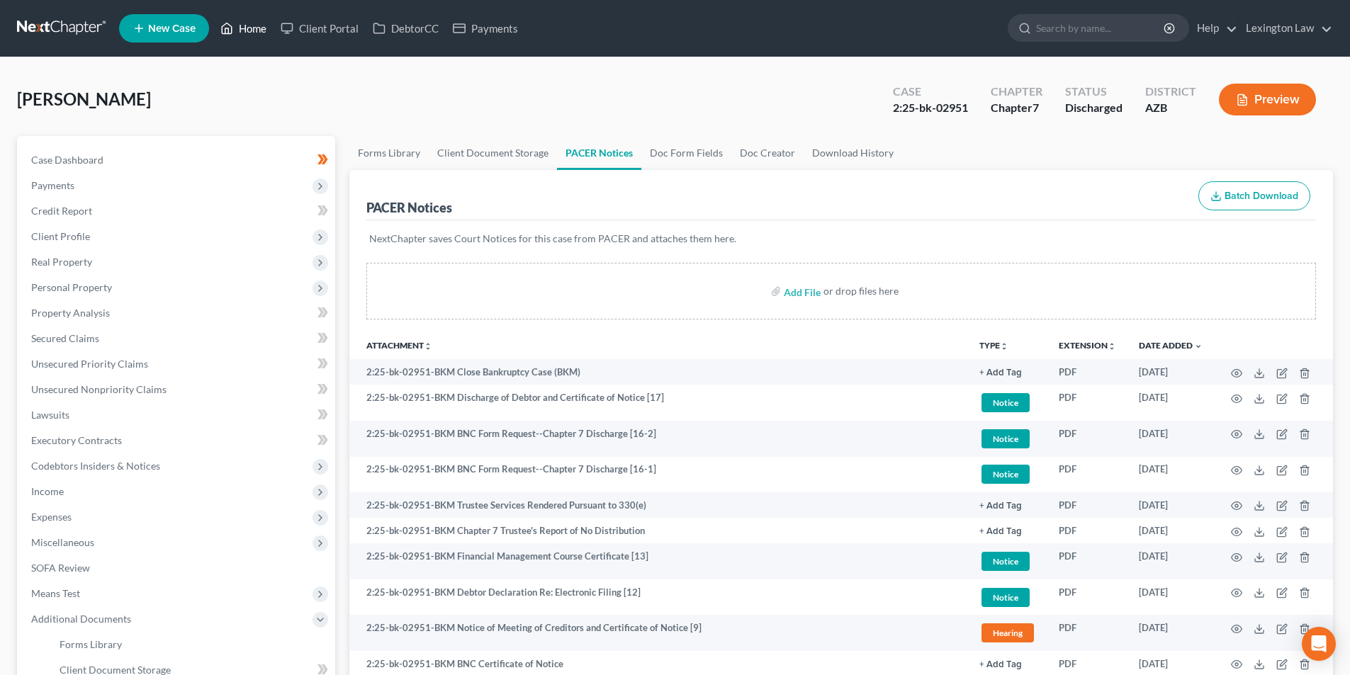
click at [261, 32] on link "Home" at bounding box center [243, 29] width 60 height 26
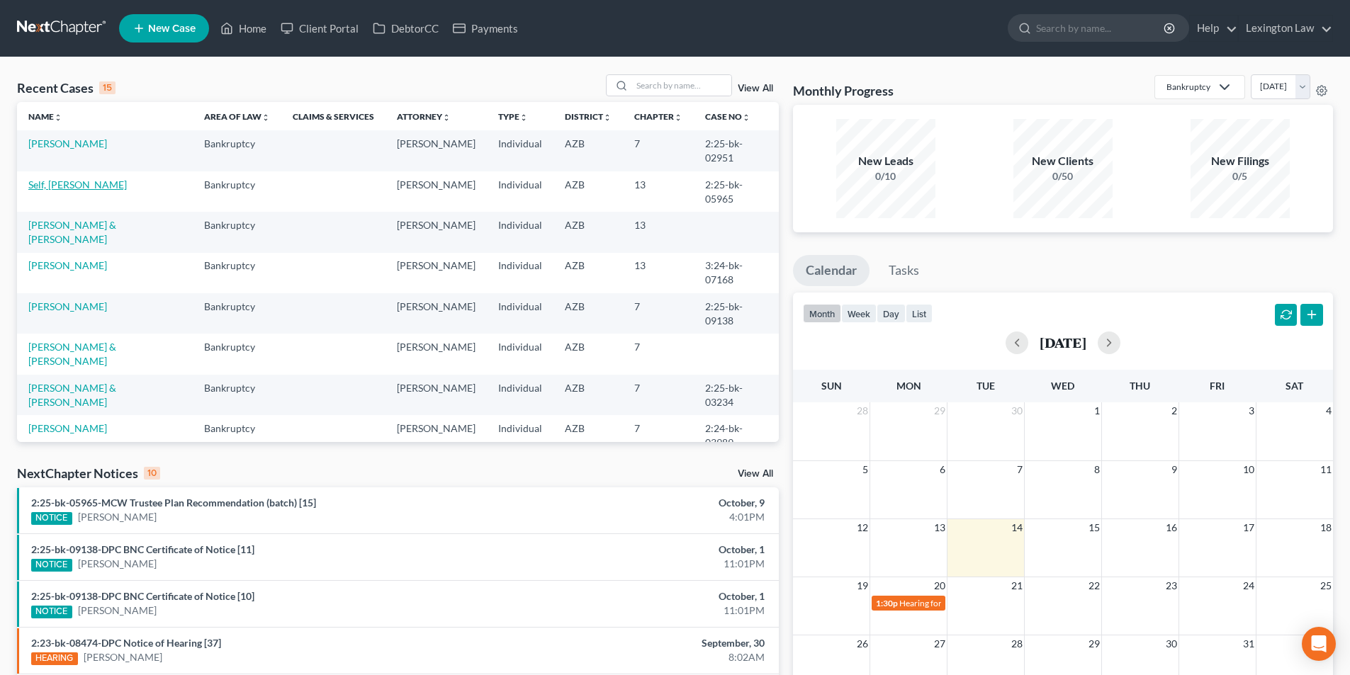
click at [64, 179] on link "Self, [PERSON_NAME]" at bounding box center [77, 185] width 98 height 12
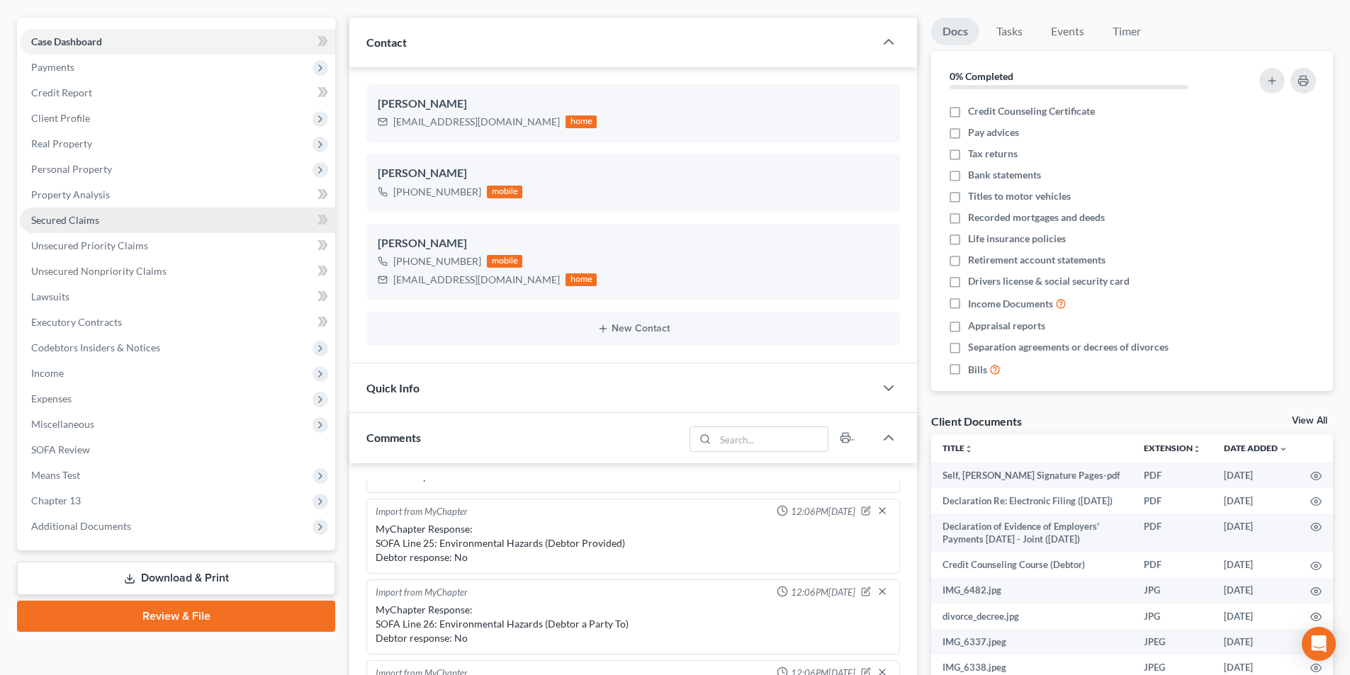
scroll to position [142, 0]
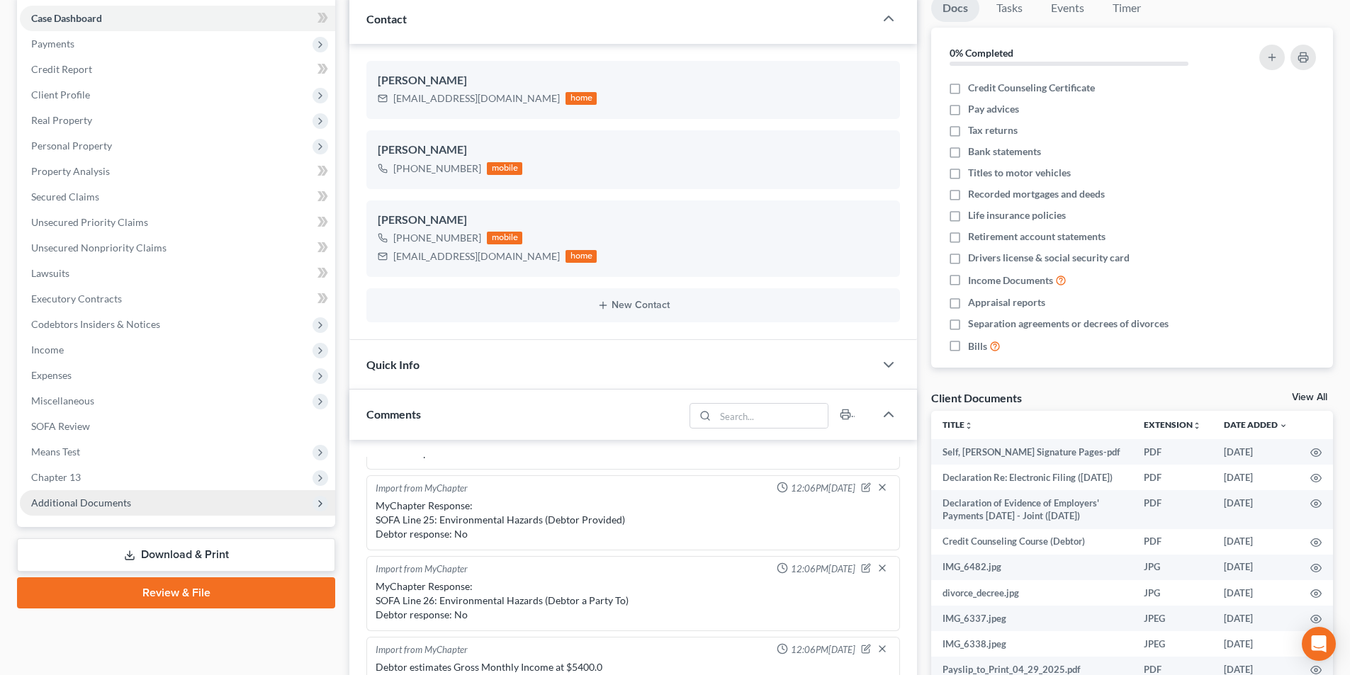
click at [103, 495] on span "Additional Documents" at bounding box center [177, 503] width 315 height 26
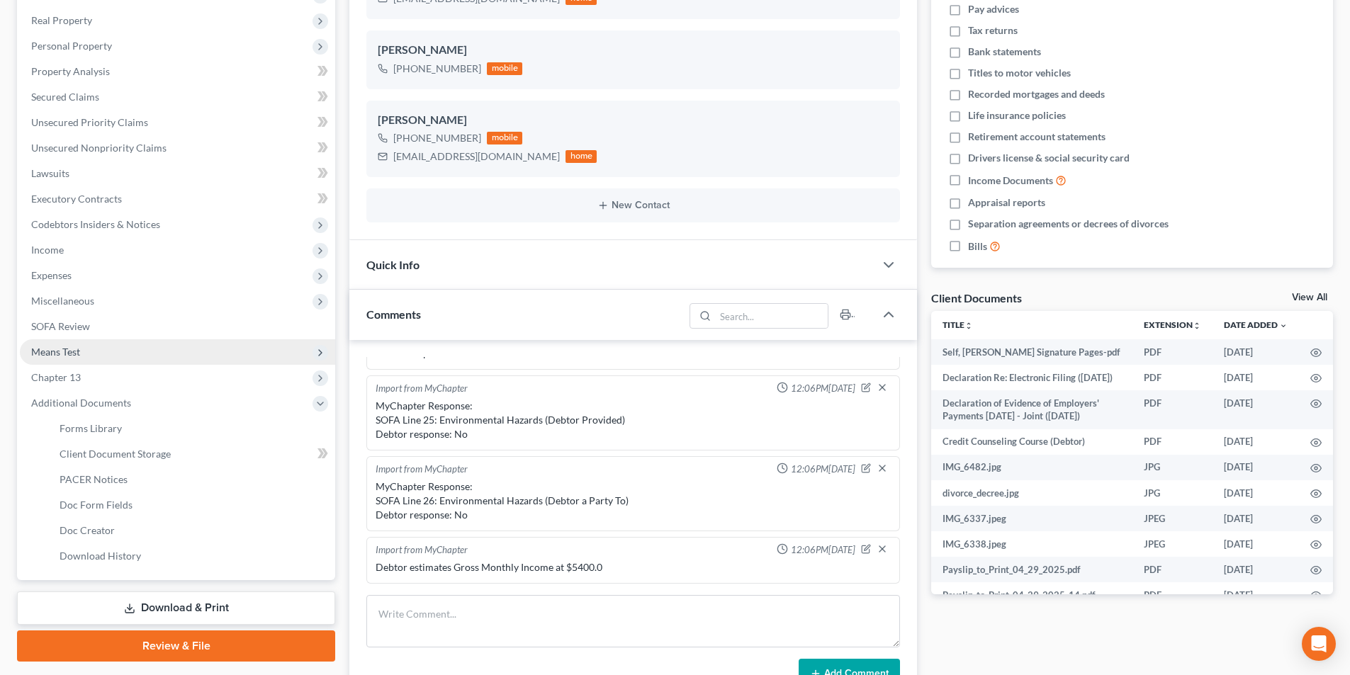
scroll to position [283, 0]
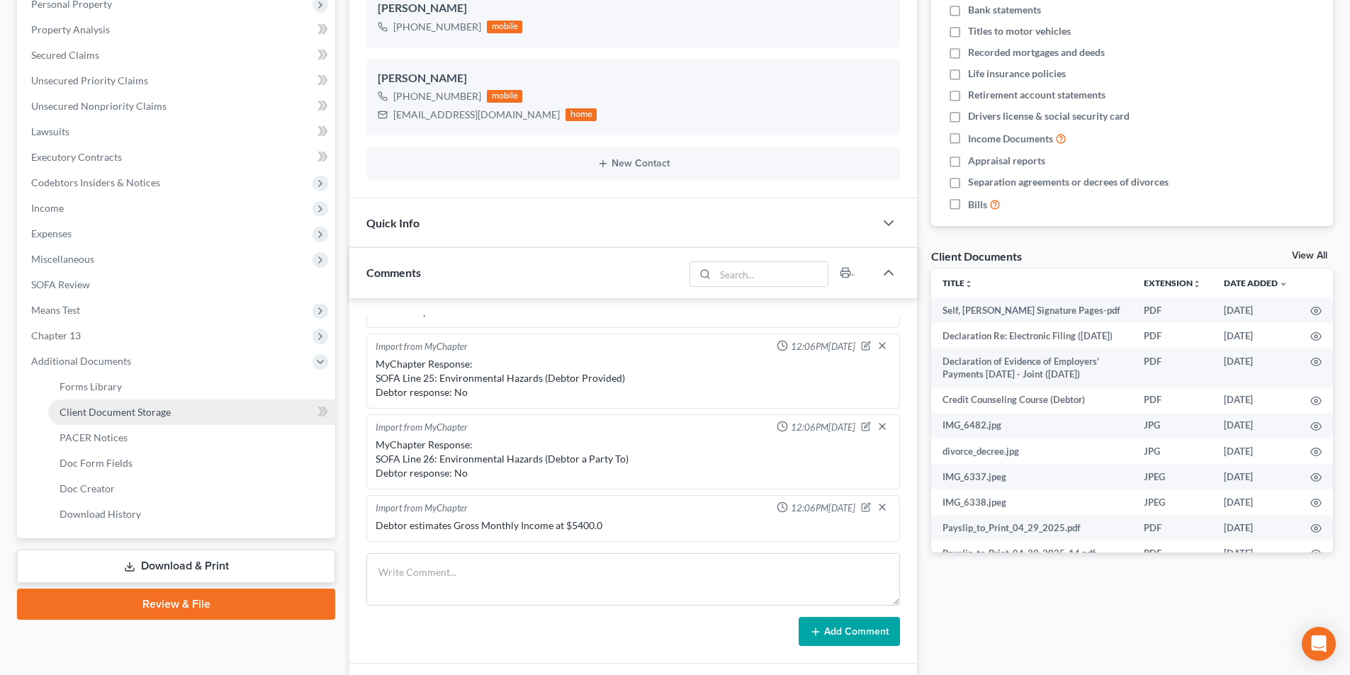
click at [116, 412] on span "Client Document Storage" at bounding box center [115, 412] width 111 height 12
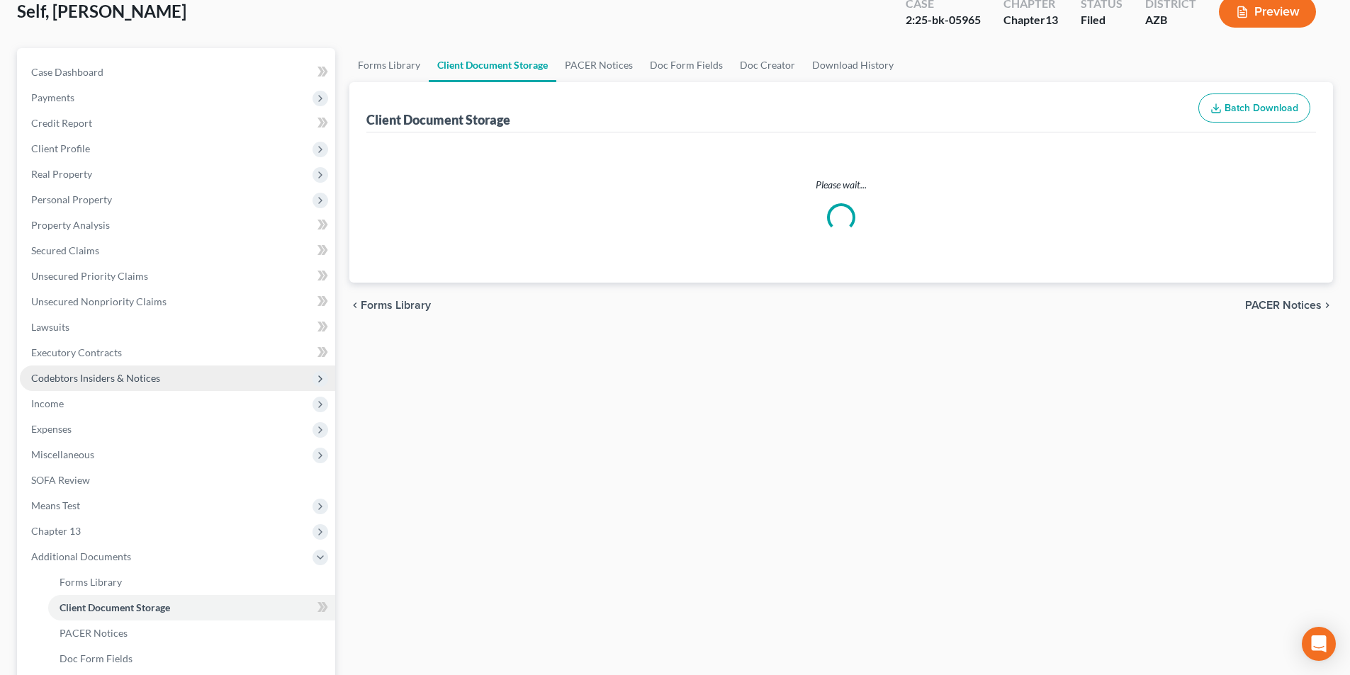
scroll to position [21, 0]
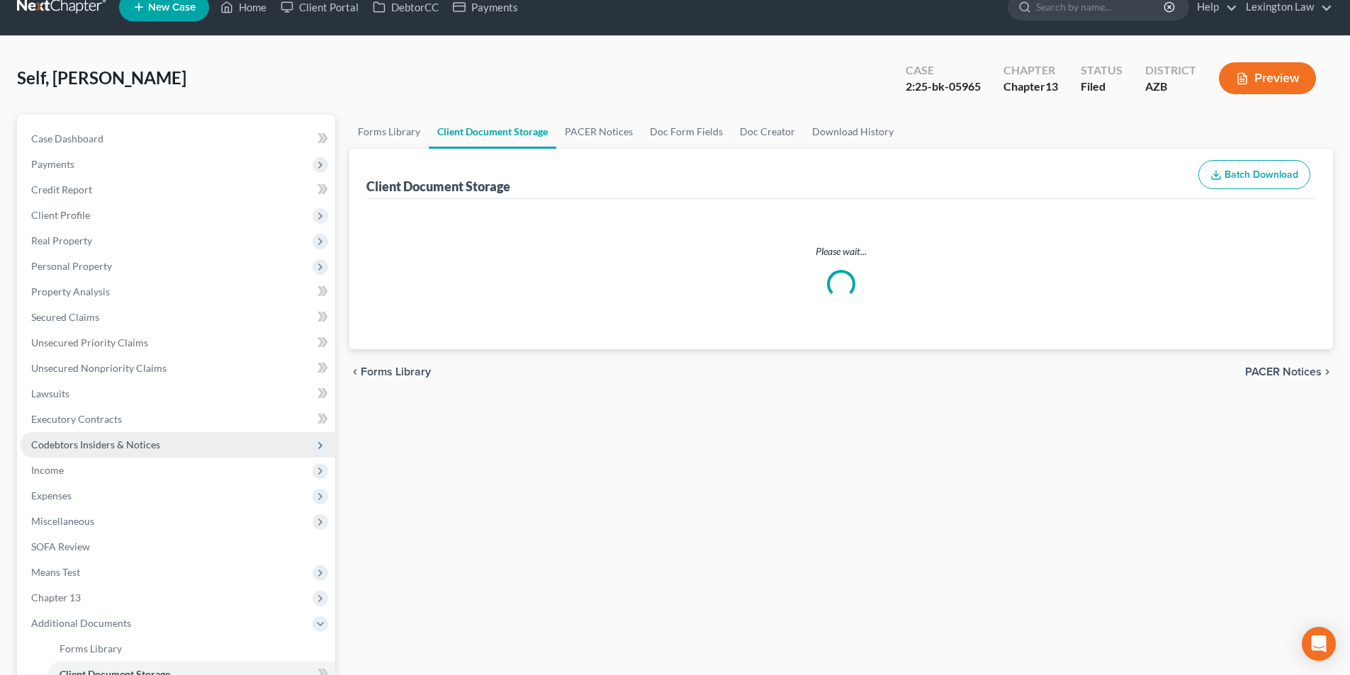
select select "14"
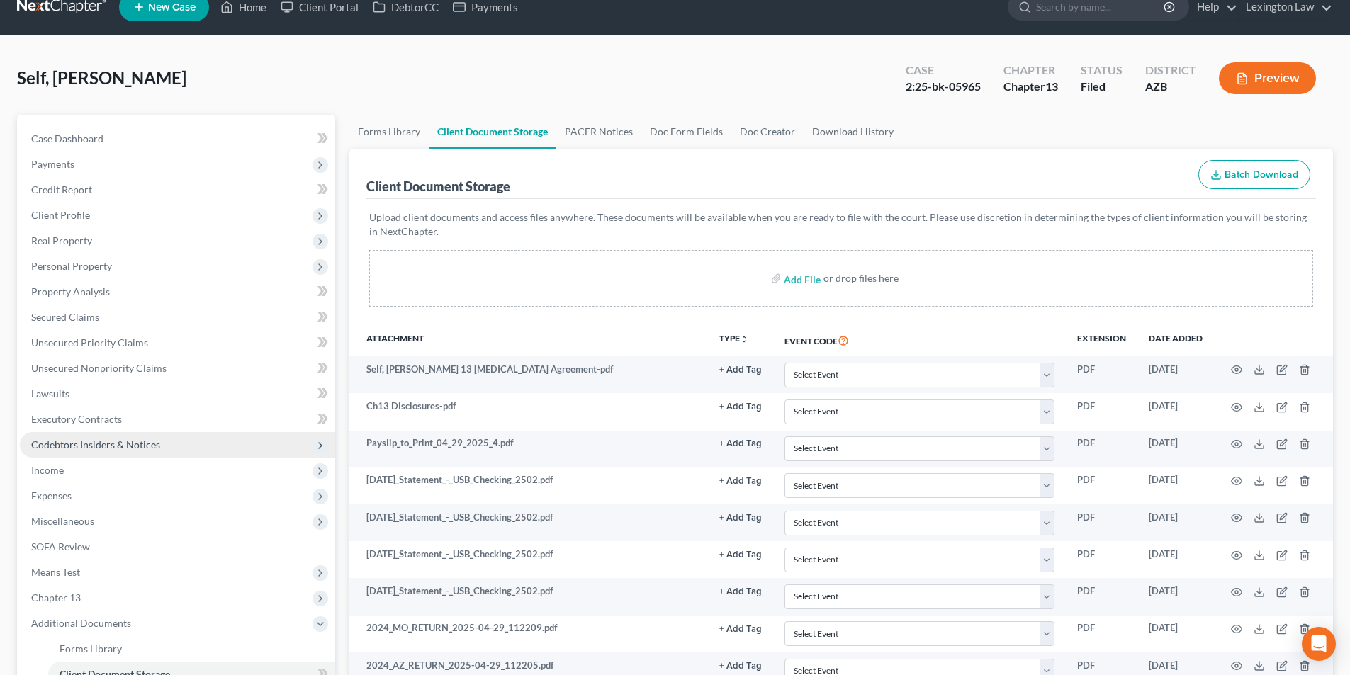
scroll to position [0, 0]
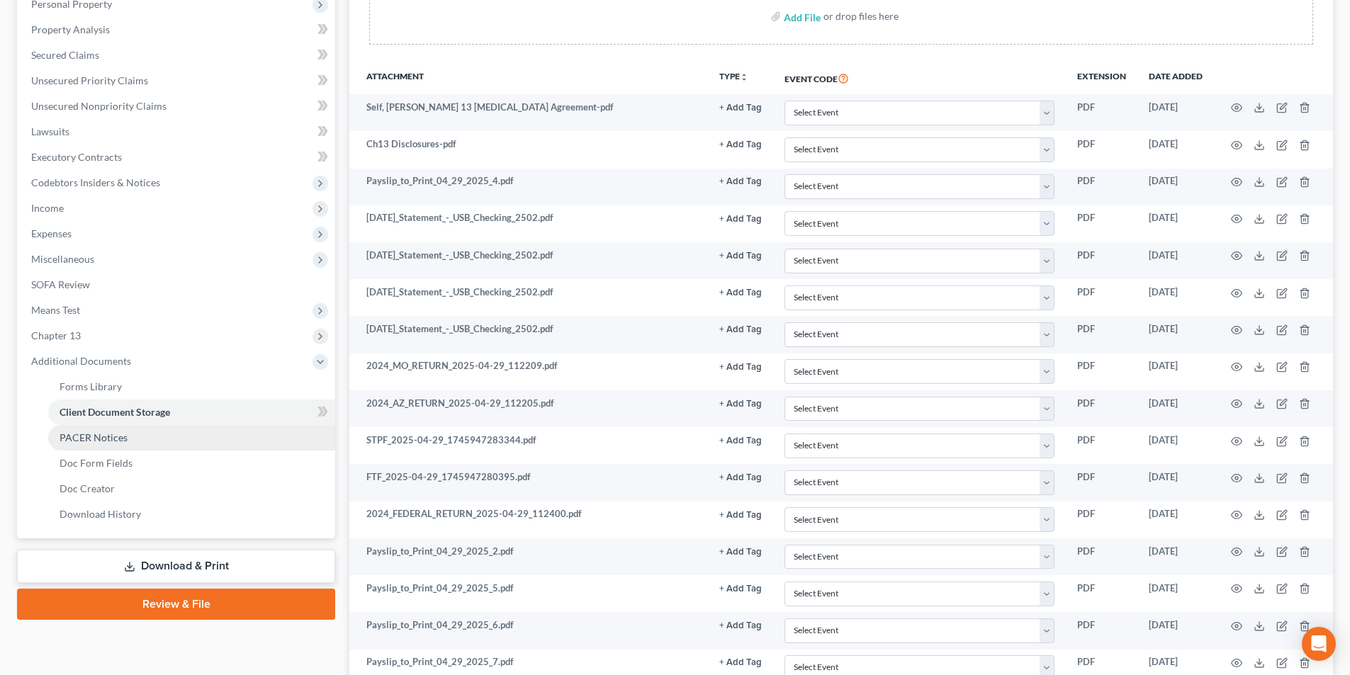
click at [114, 439] on span "PACER Notices" at bounding box center [94, 437] width 68 height 12
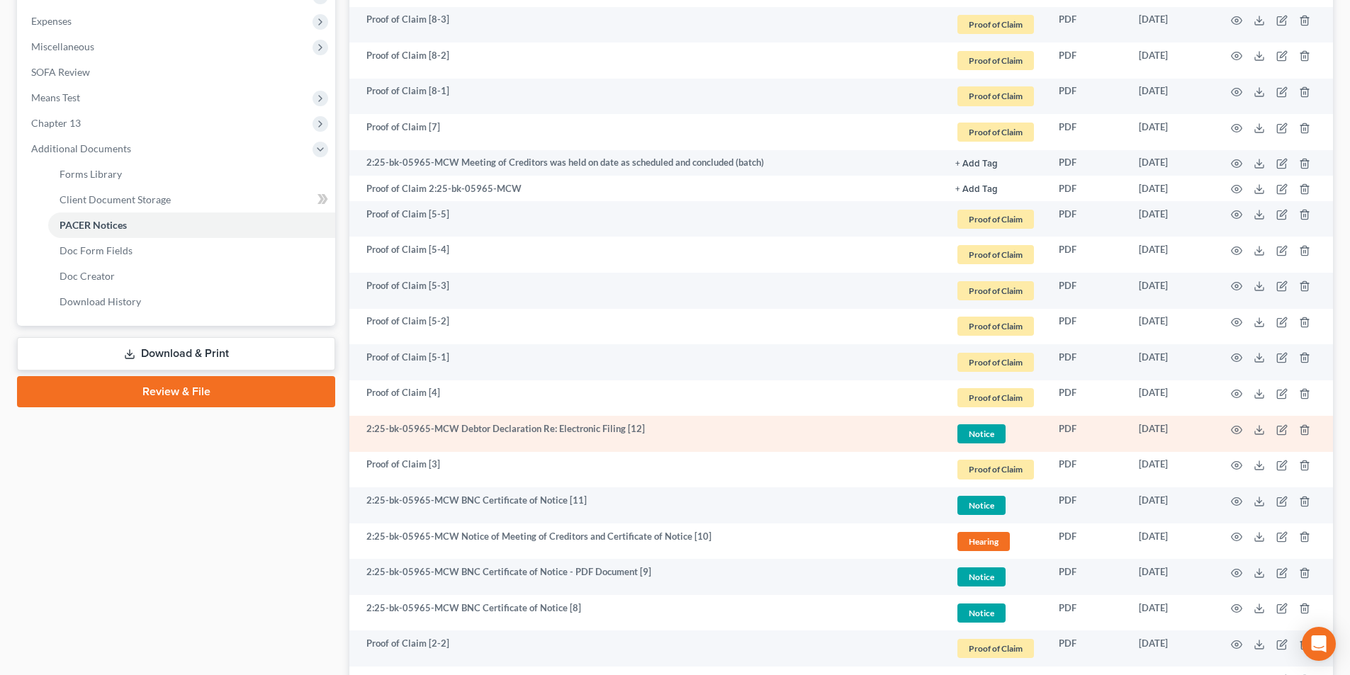
scroll to position [567, 0]
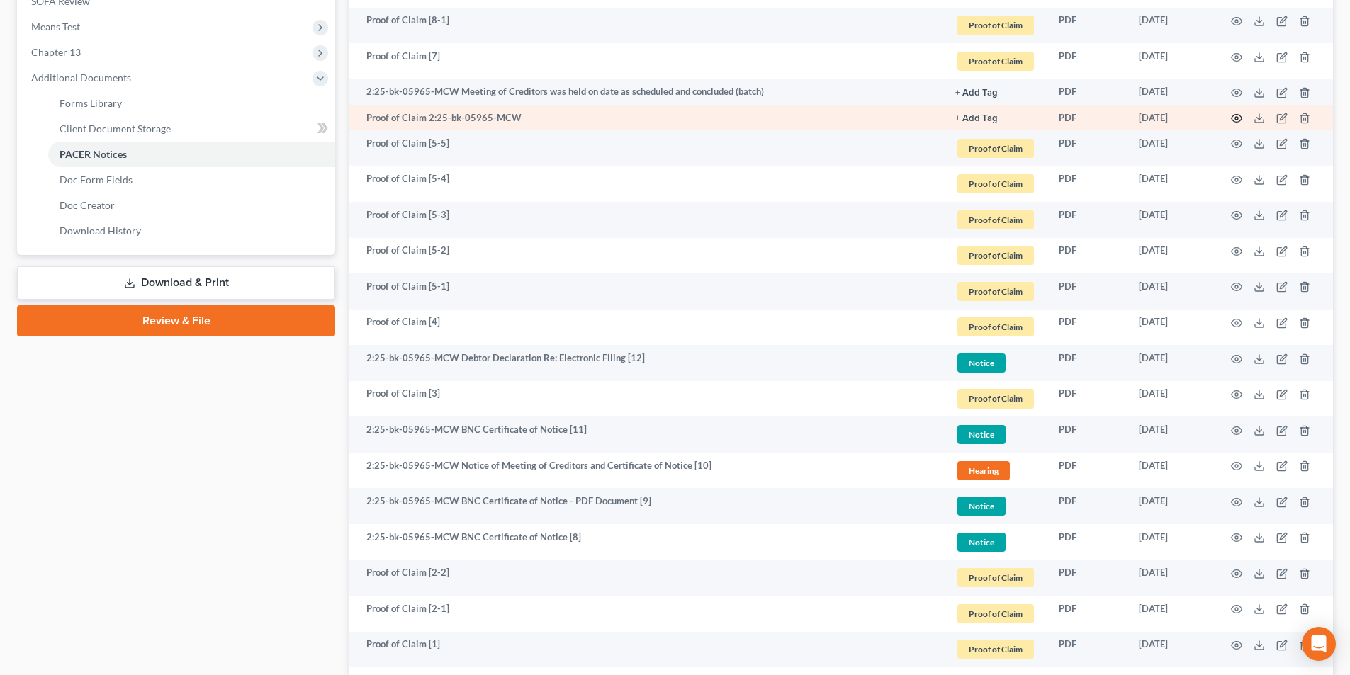
click at [1231, 120] on icon "button" at bounding box center [1236, 119] width 11 height 8
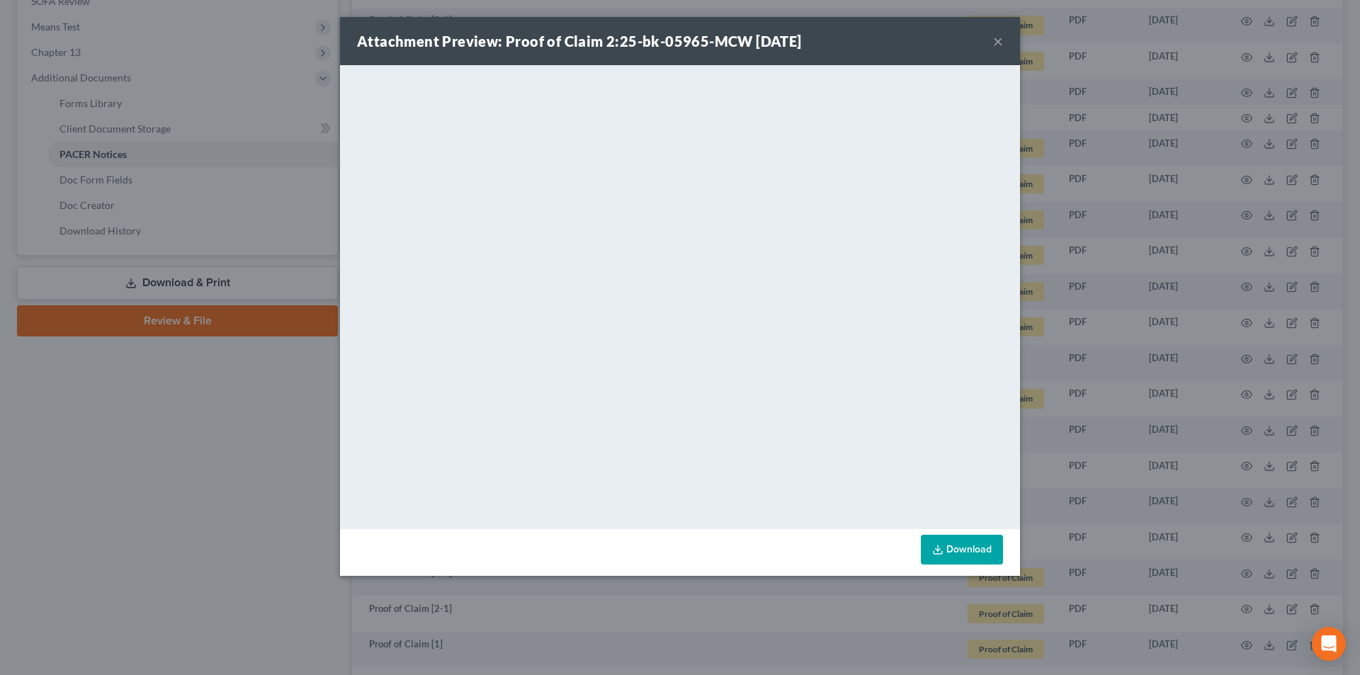
click at [997, 41] on button "×" at bounding box center [998, 41] width 10 height 17
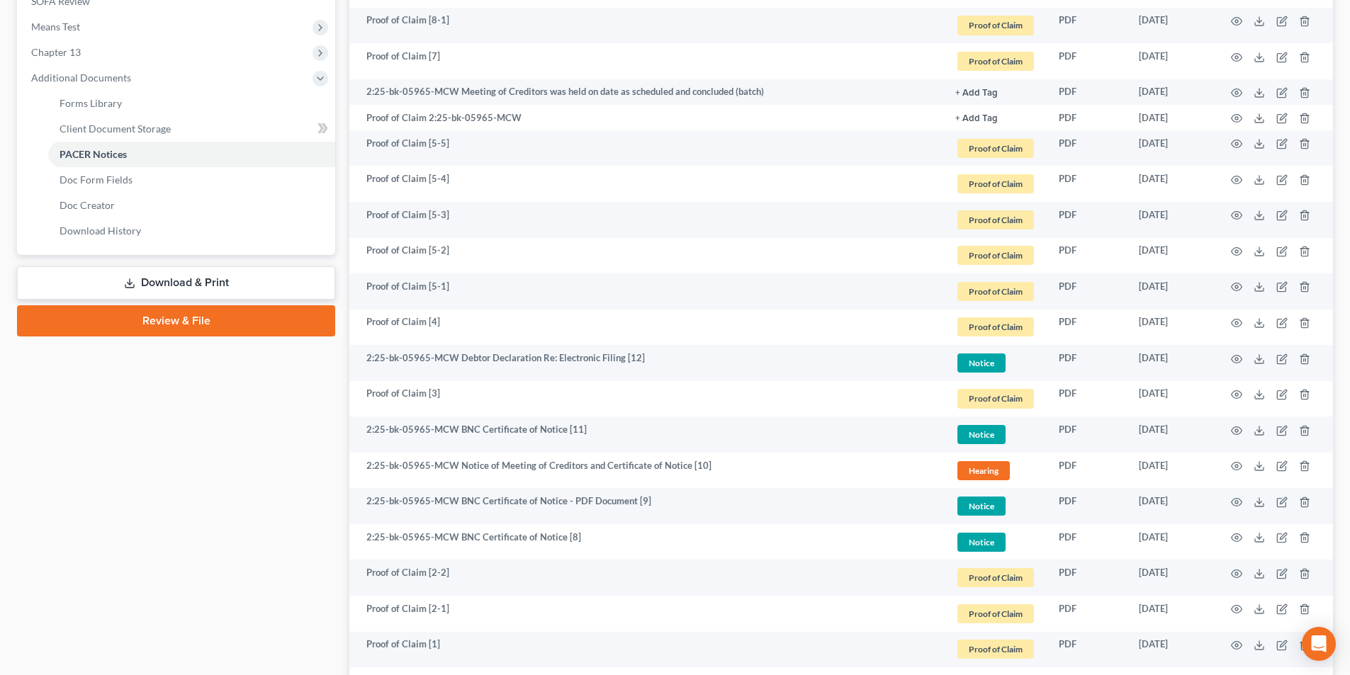
click at [206, 433] on div "Case Dashboard Payments Invoices Payments Payments Credit Report Client Profile" at bounding box center [176, 302] width 332 height 1467
